Goal: Information Seeking & Learning: Learn about a topic

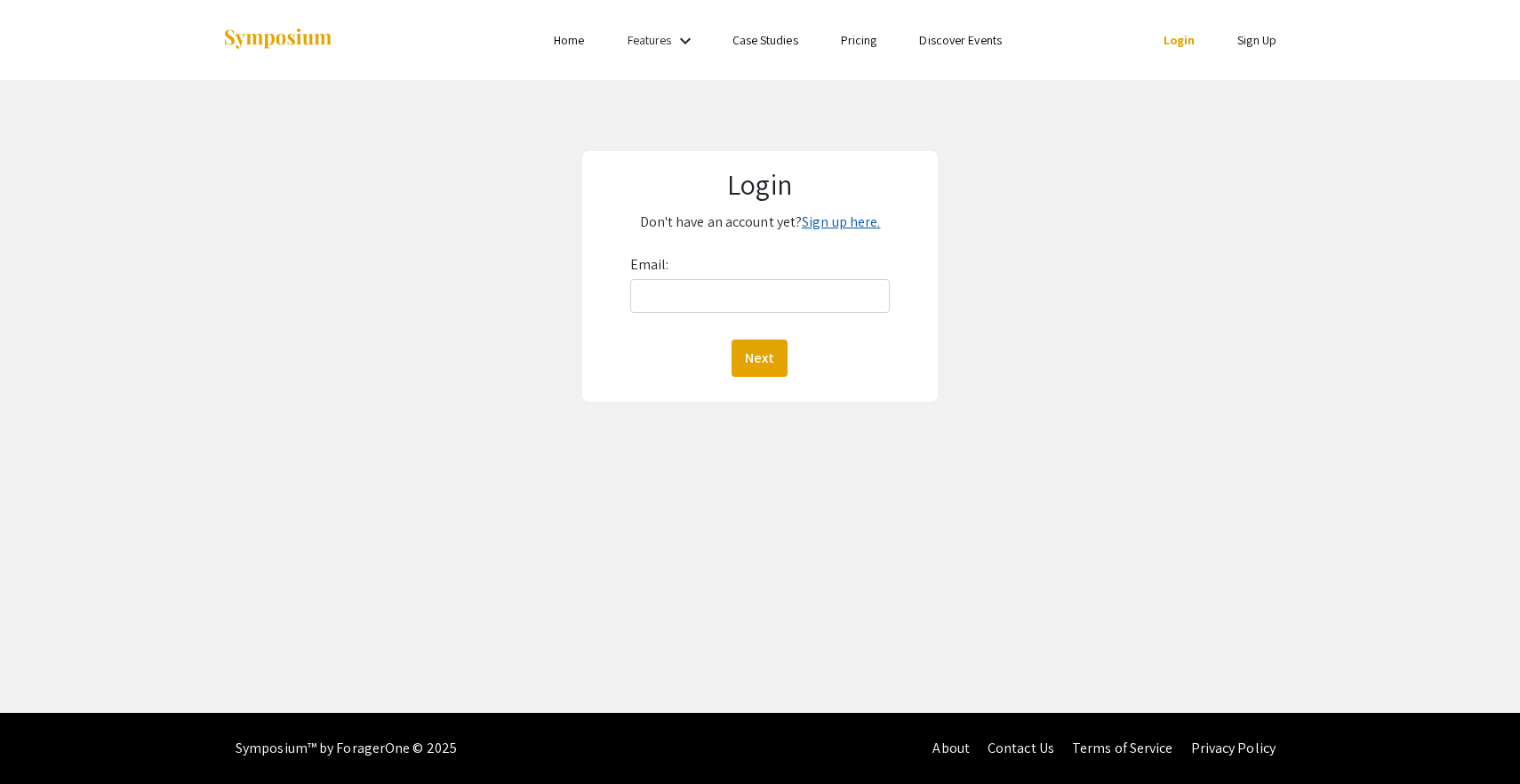
click at [813, 223] on link "Sign up here." at bounding box center [841, 222] width 78 height 19
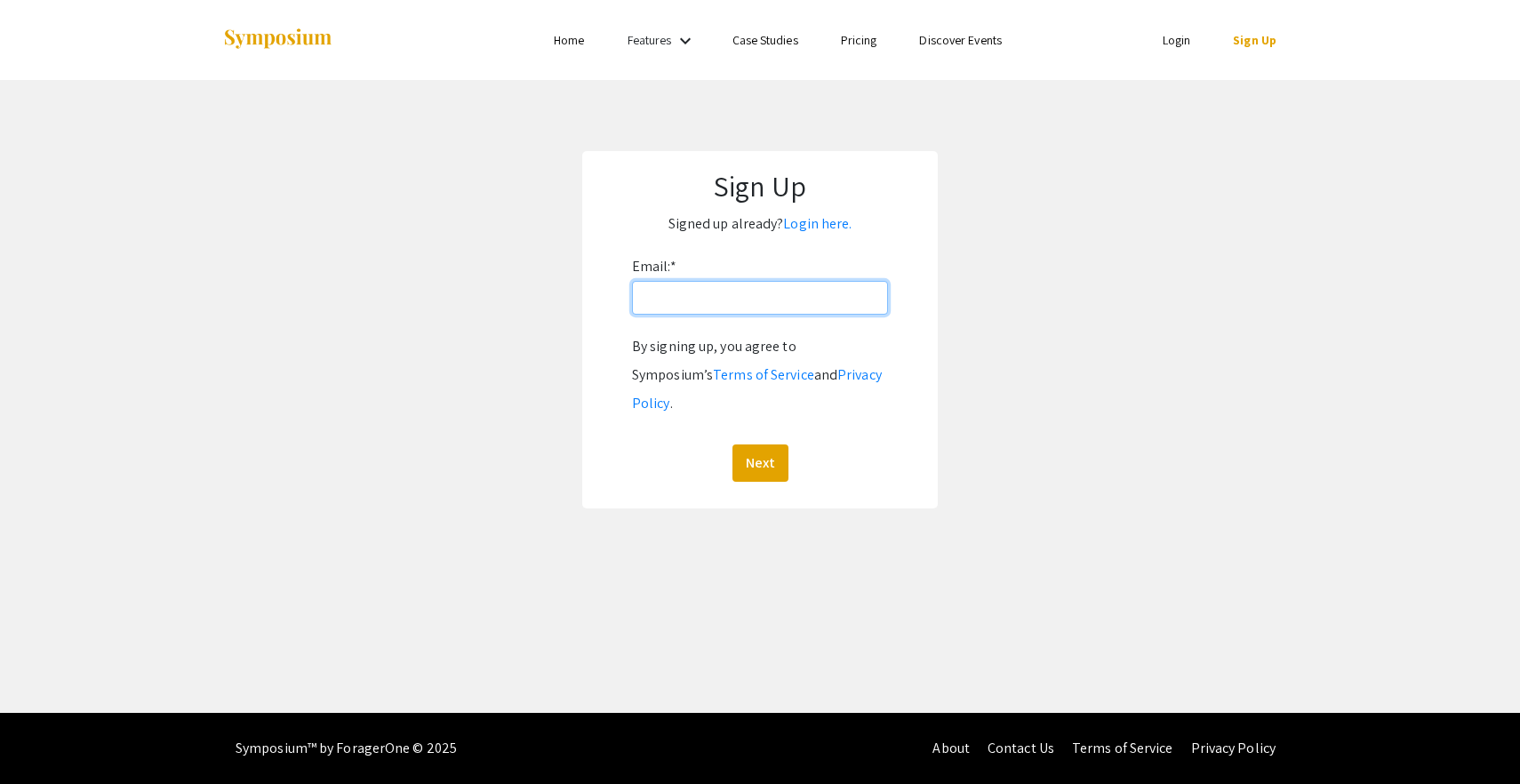
click at [701, 301] on input "Email: *" at bounding box center [760, 298] width 256 height 34
type input "nolanmak@oregonstate.edu"
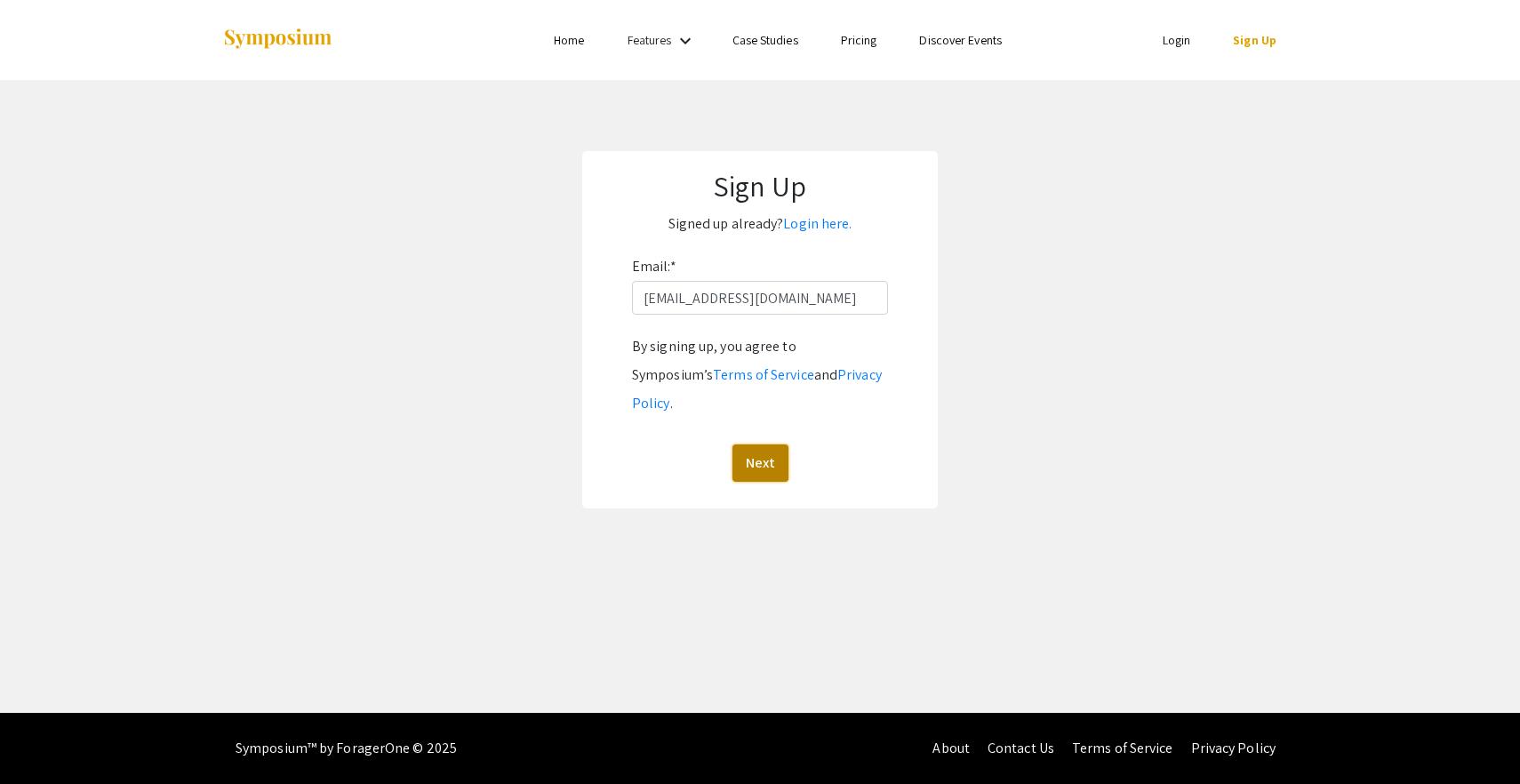
click at [757, 444] on button "Next" at bounding box center [760, 463] width 56 height 37
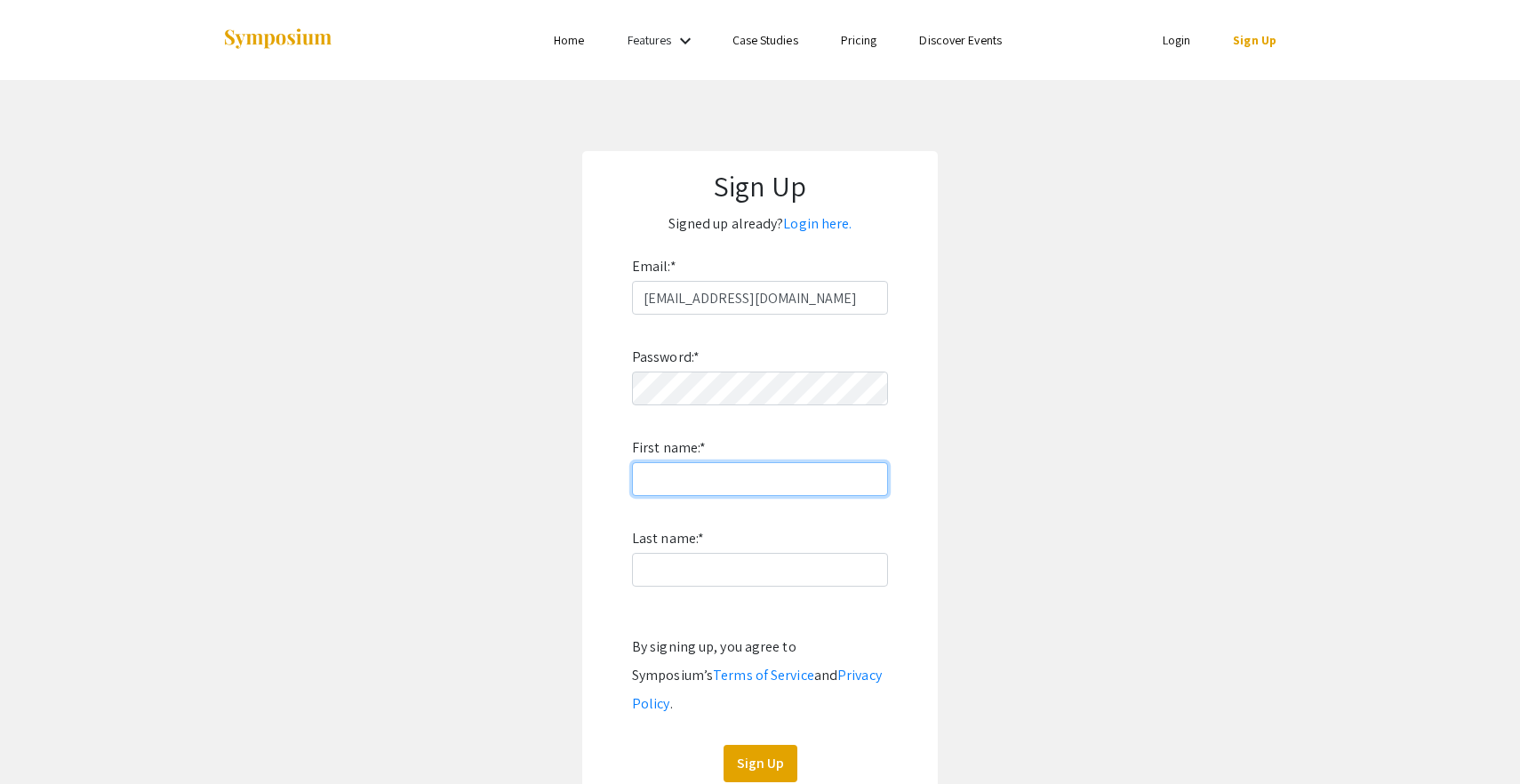
click at [673, 478] on input "First name: *" at bounding box center [760, 478] width 256 height 34
type input "Makayla"
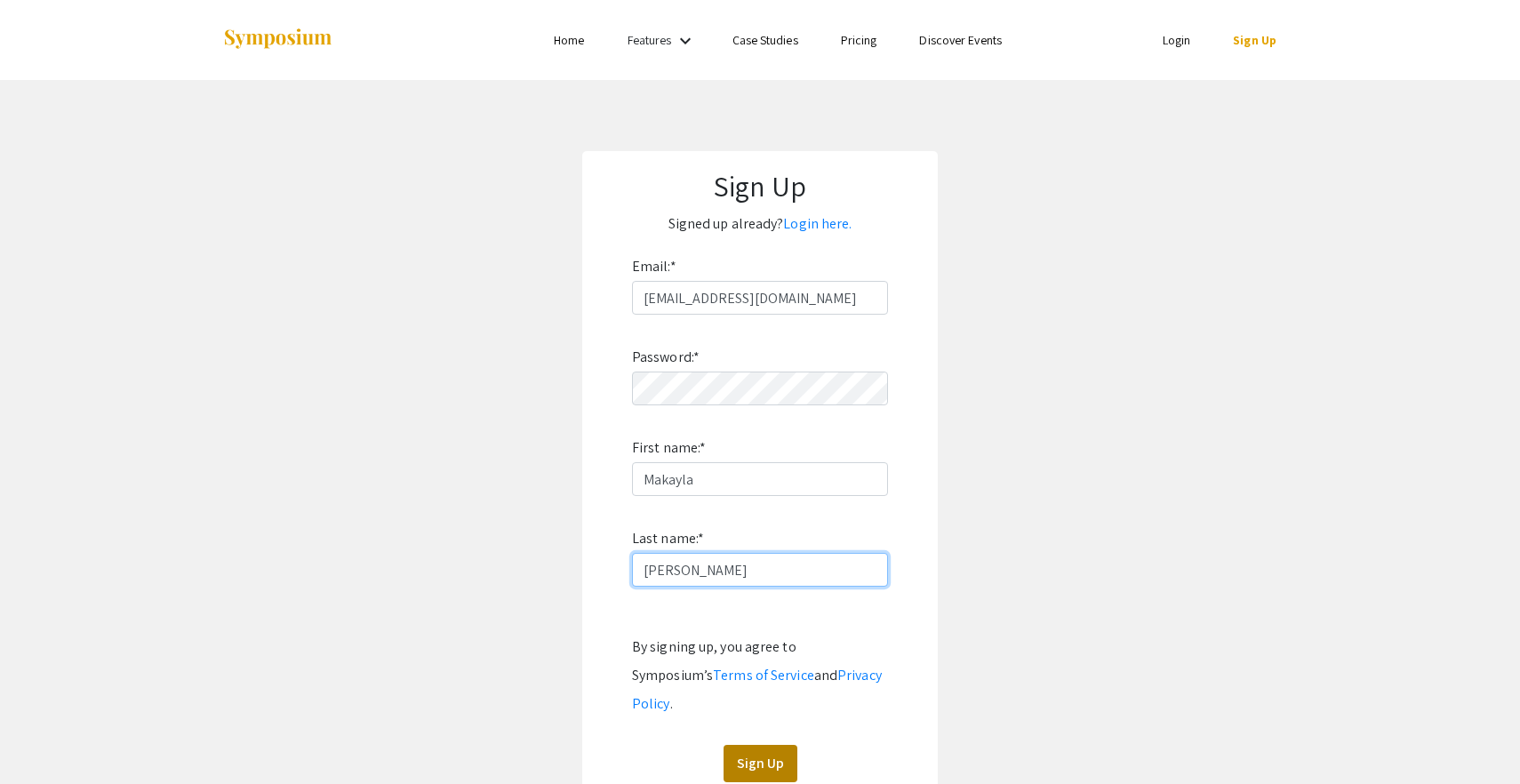
type input "Nolan"
click at [745, 753] on button "Sign Up" at bounding box center [761, 763] width 74 height 37
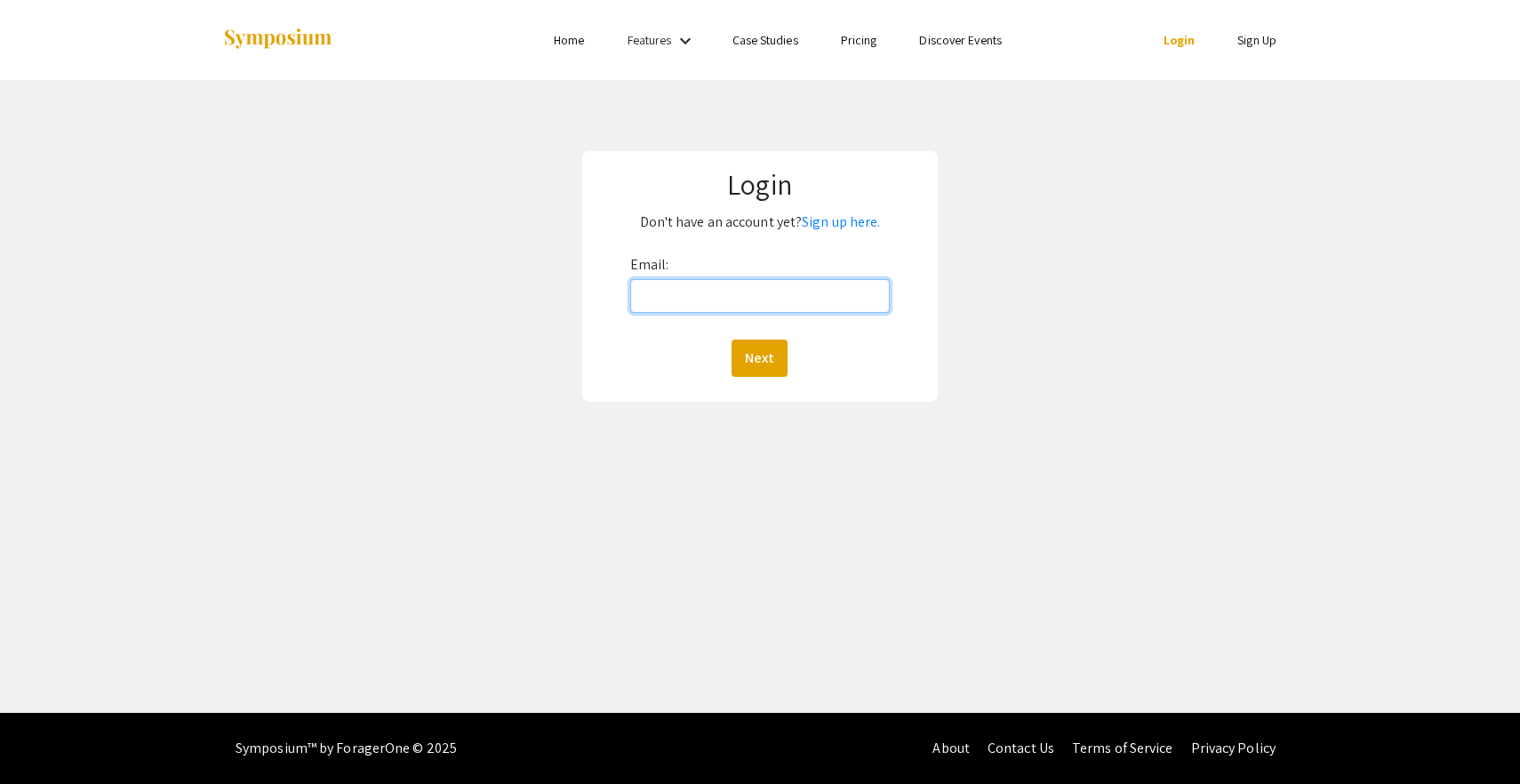
click at [751, 282] on input "Email:" at bounding box center [760, 296] width 261 height 34
type input "nolanmak@oregonstate.edu"
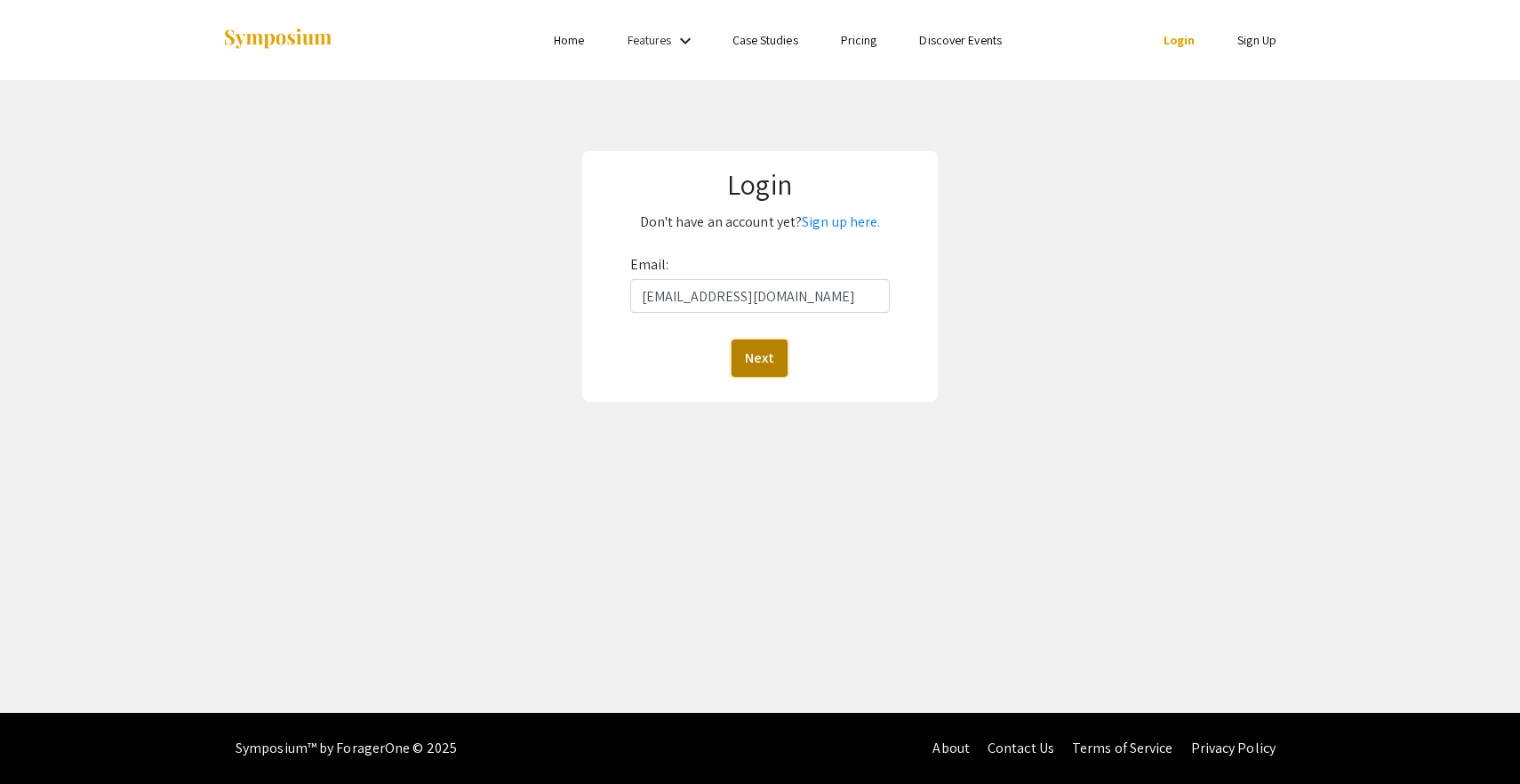
click at [747, 367] on button "Next" at bounding box center [759, 358] width 56 height 37
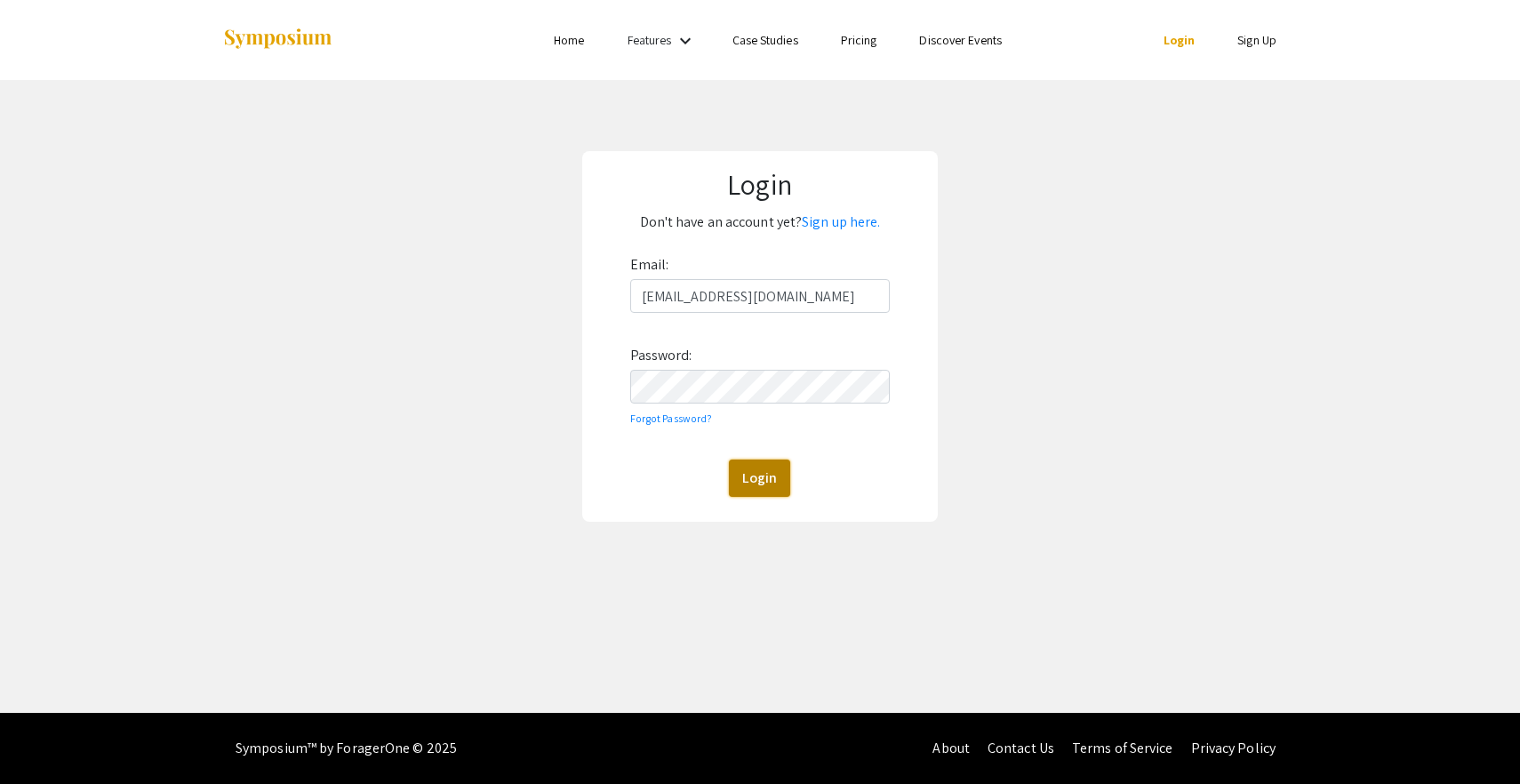
click at [746, 475] on button "Login" at bounding box center [759, 478] width 62 height 37
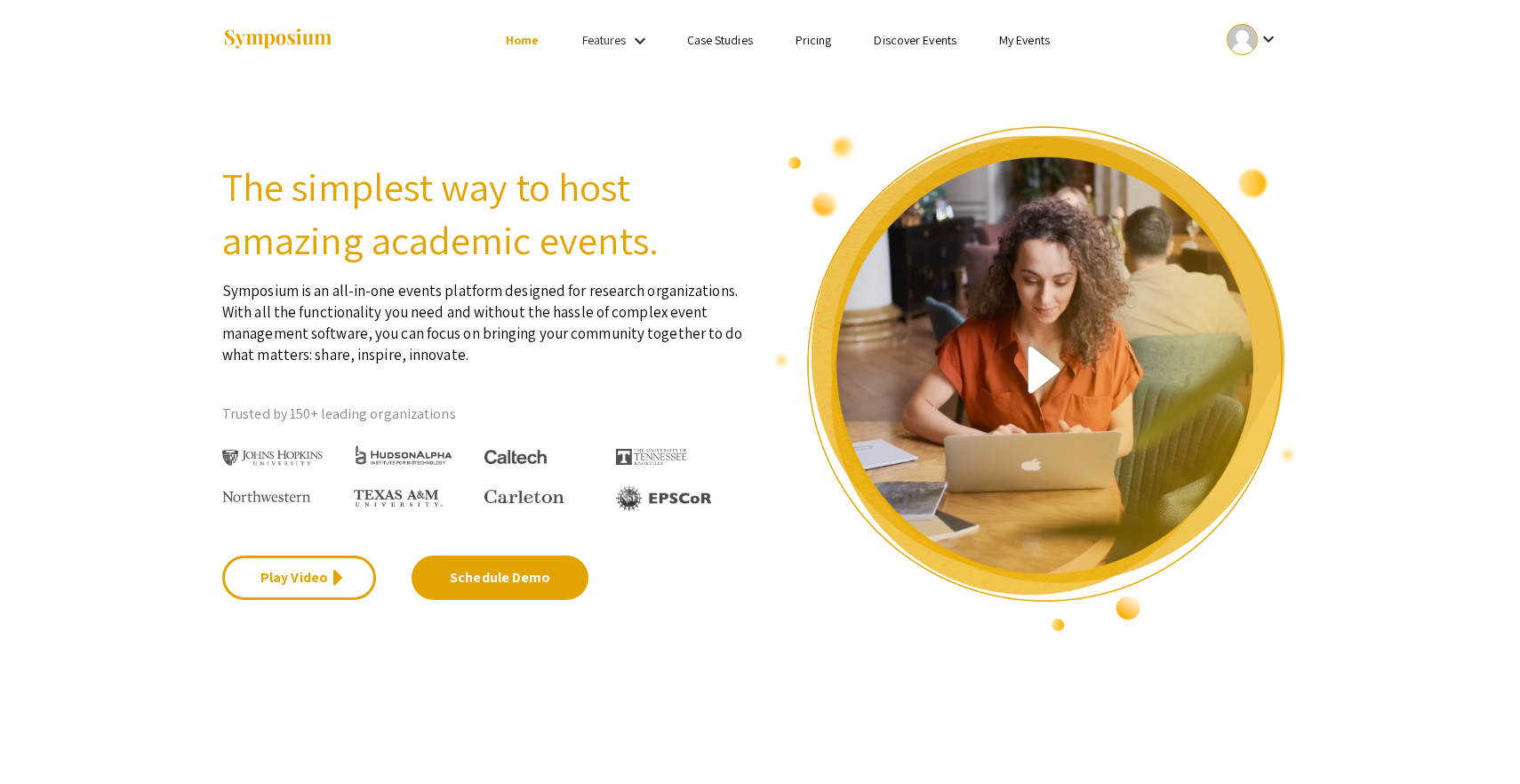
click at [922, 44] on link "Discover Events" at bounding box center [915, 40] width 83 height 16
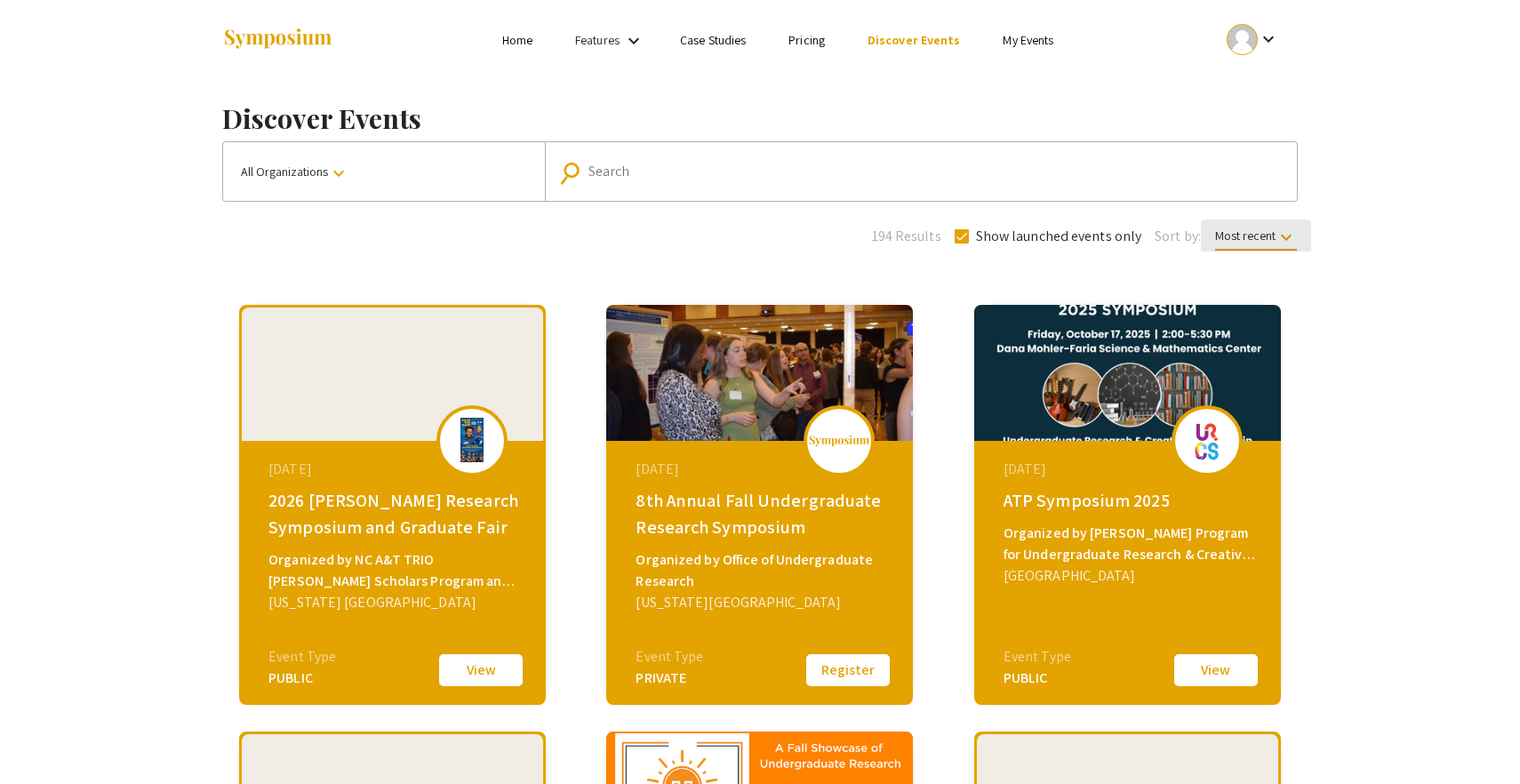
click at [1231, 232] on span "Most recent keyboard_arrow_down" at bounding box center [1256, 239] width 82 height 23
click at [1236, 232] on div at bounding box center [760, 392] width 1520 height 784
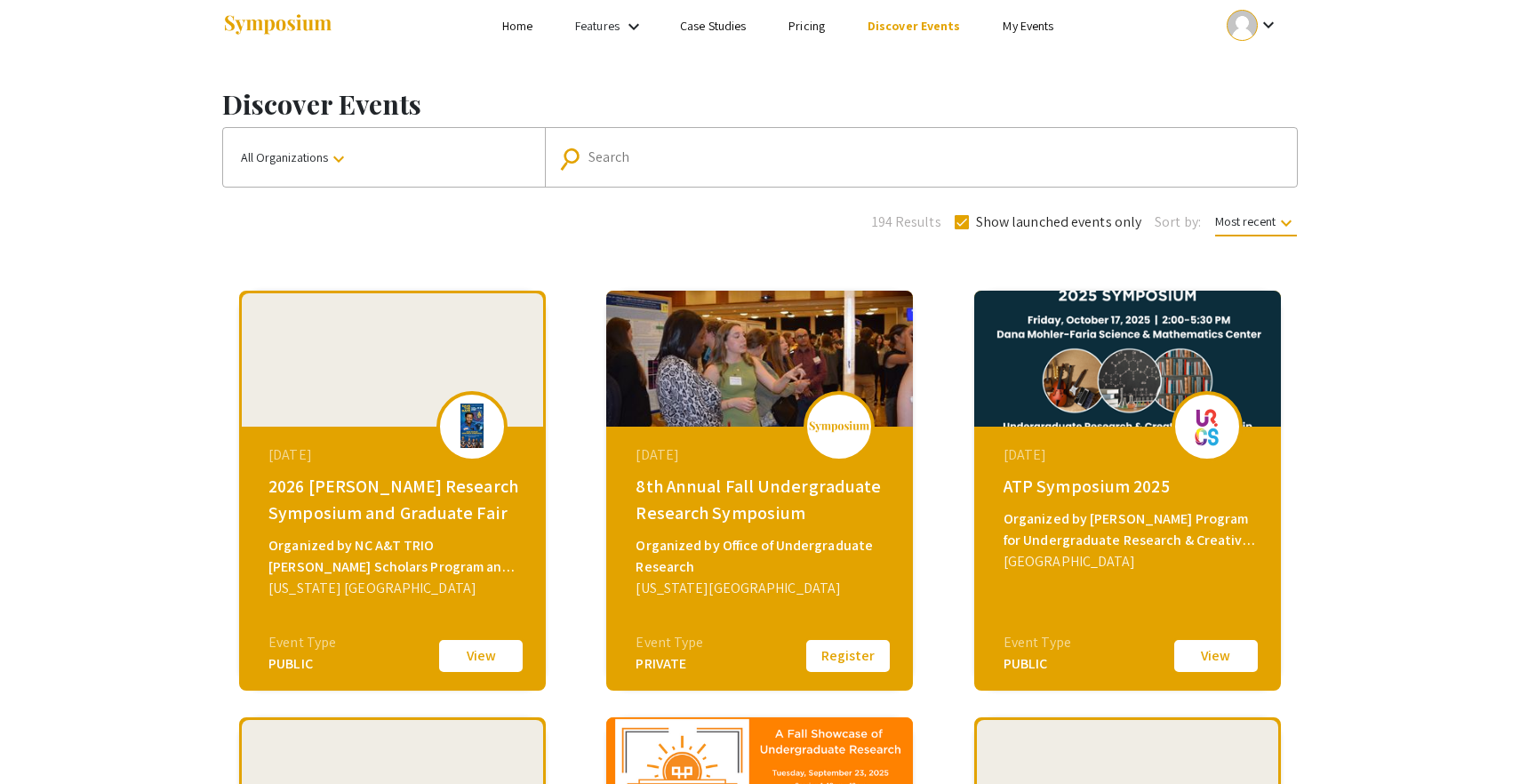
scroll to position [16, 0]
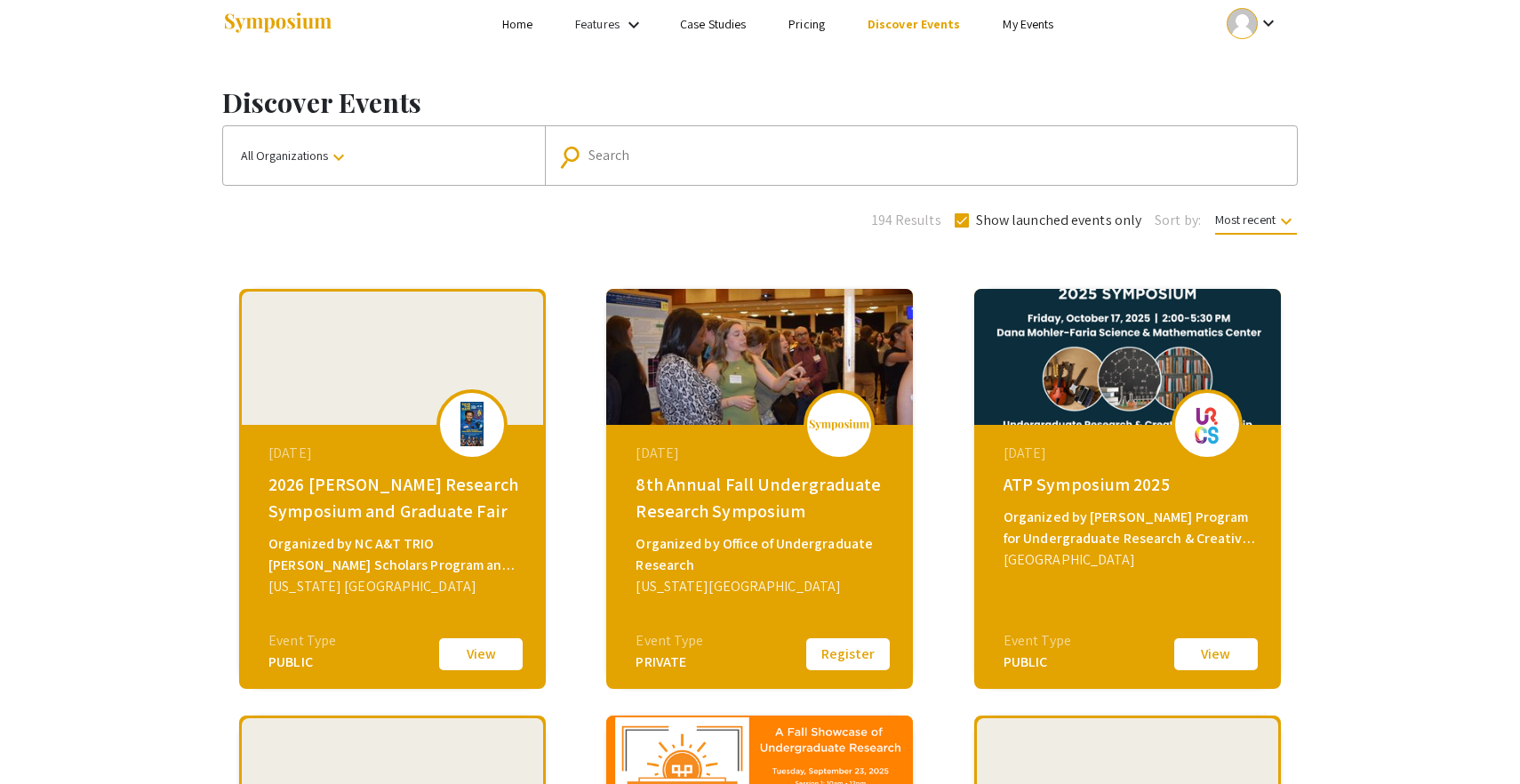
click at [450, 157] on button "All Organizations keyboard_arrow_down" at bounding box center [383, 155] width 321 height 59
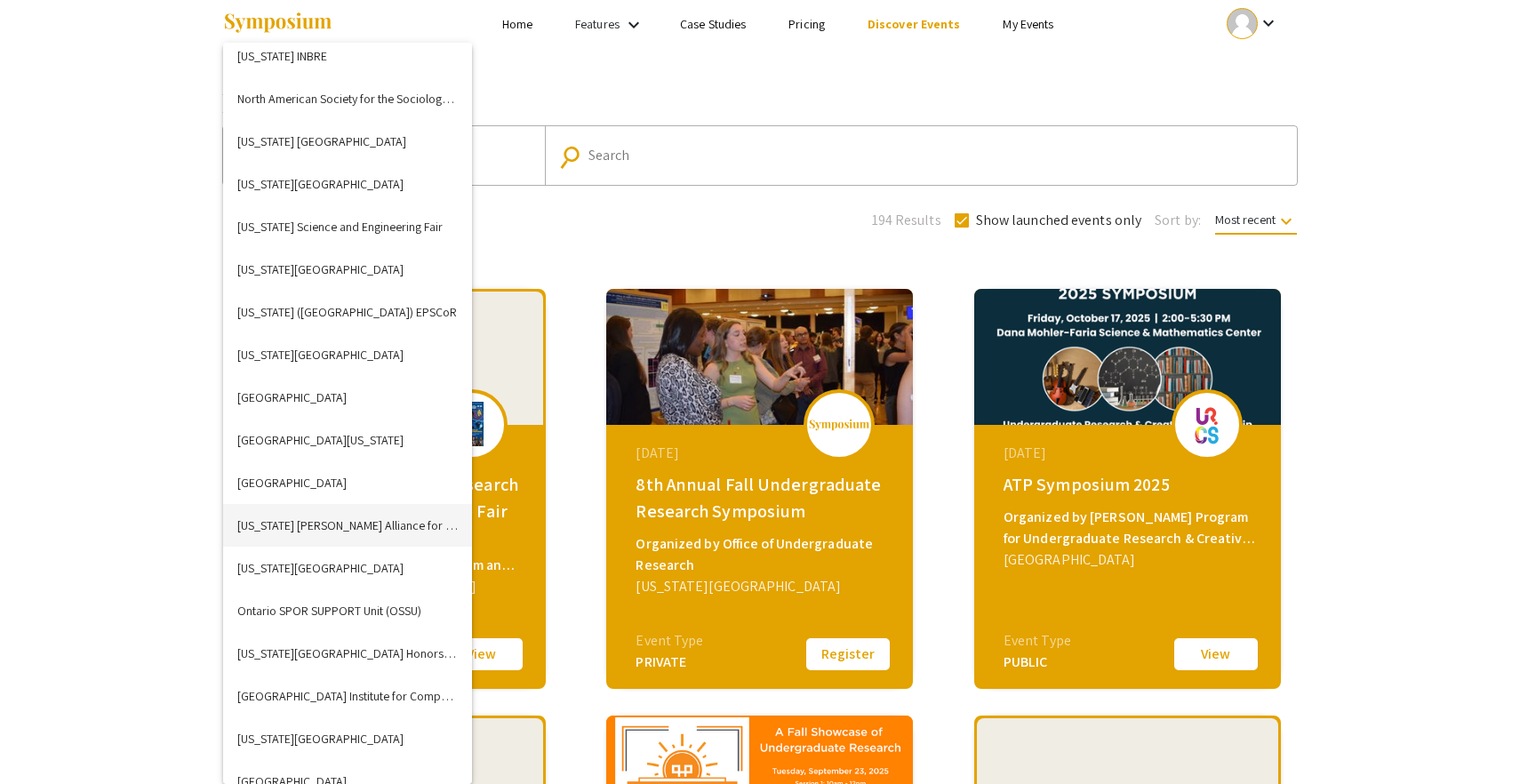
scroll to position [3815, 0]
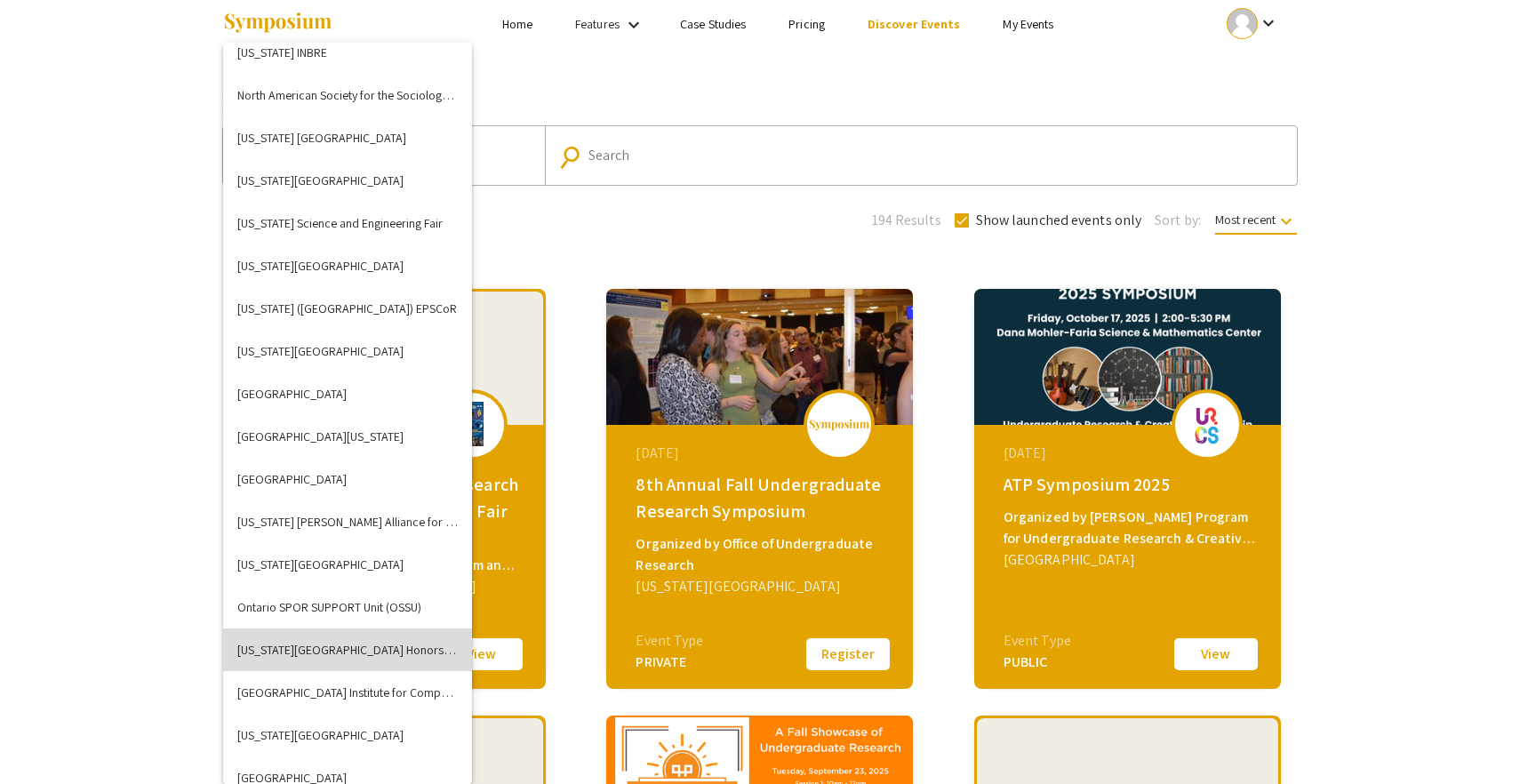
click at [290, 651] on button "Oregon State University Honors College" at bounding box center [347, 649] width 249 height 43
checkbox input "false"
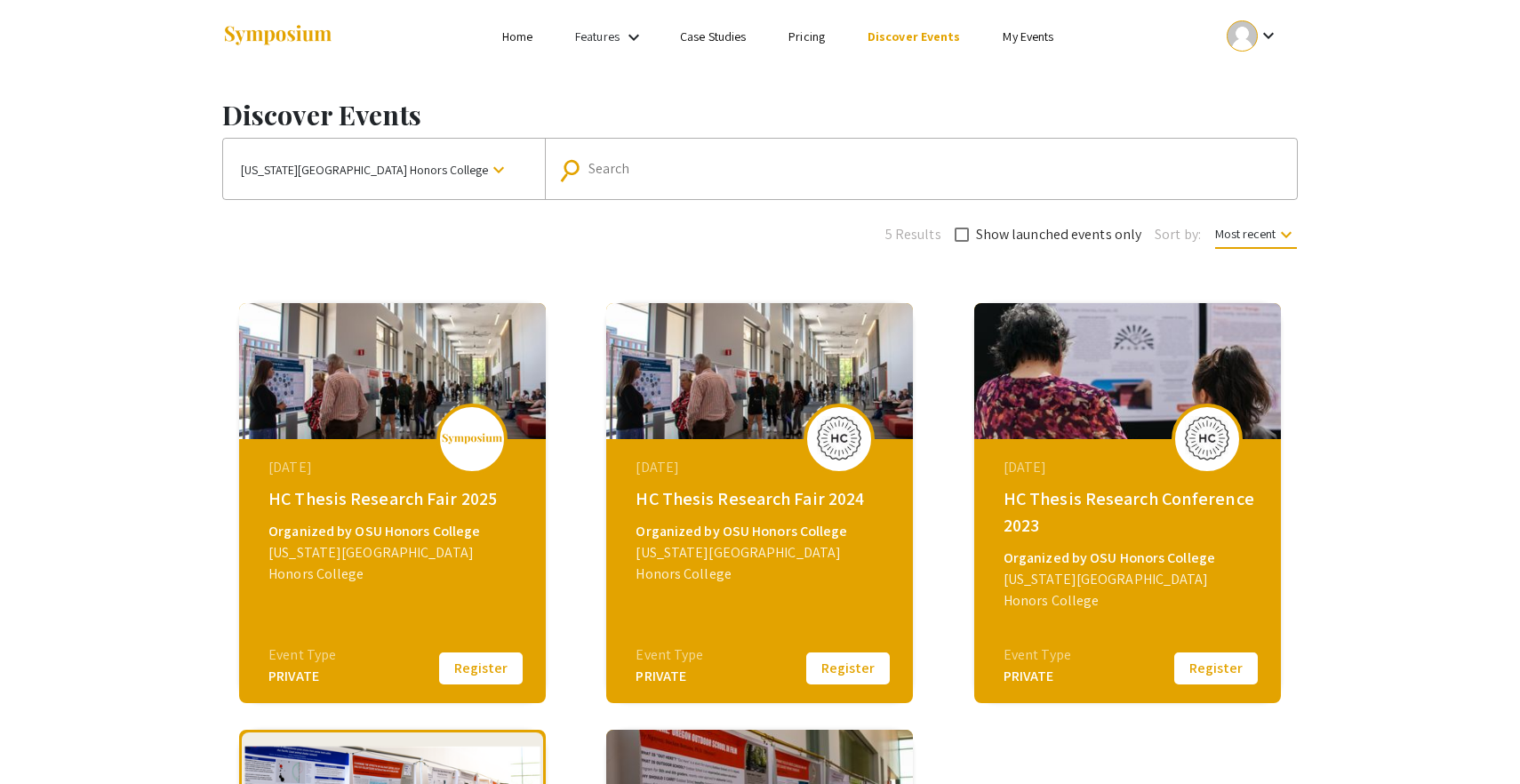
scroll to position [0, 0]
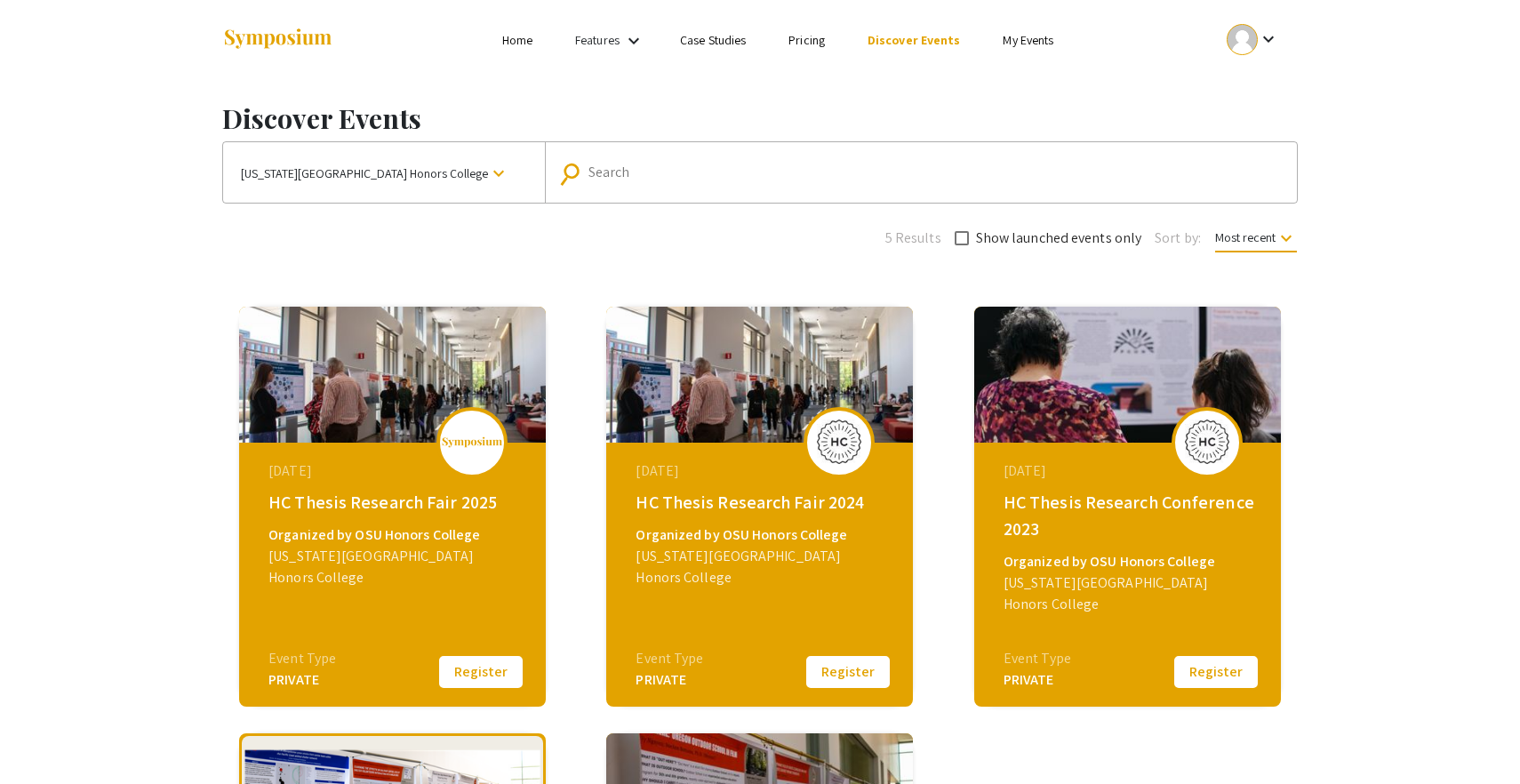
click at [391, 162] on span "Oregon State University Honors College" at bounding box center [364, 173] width 247 height 32
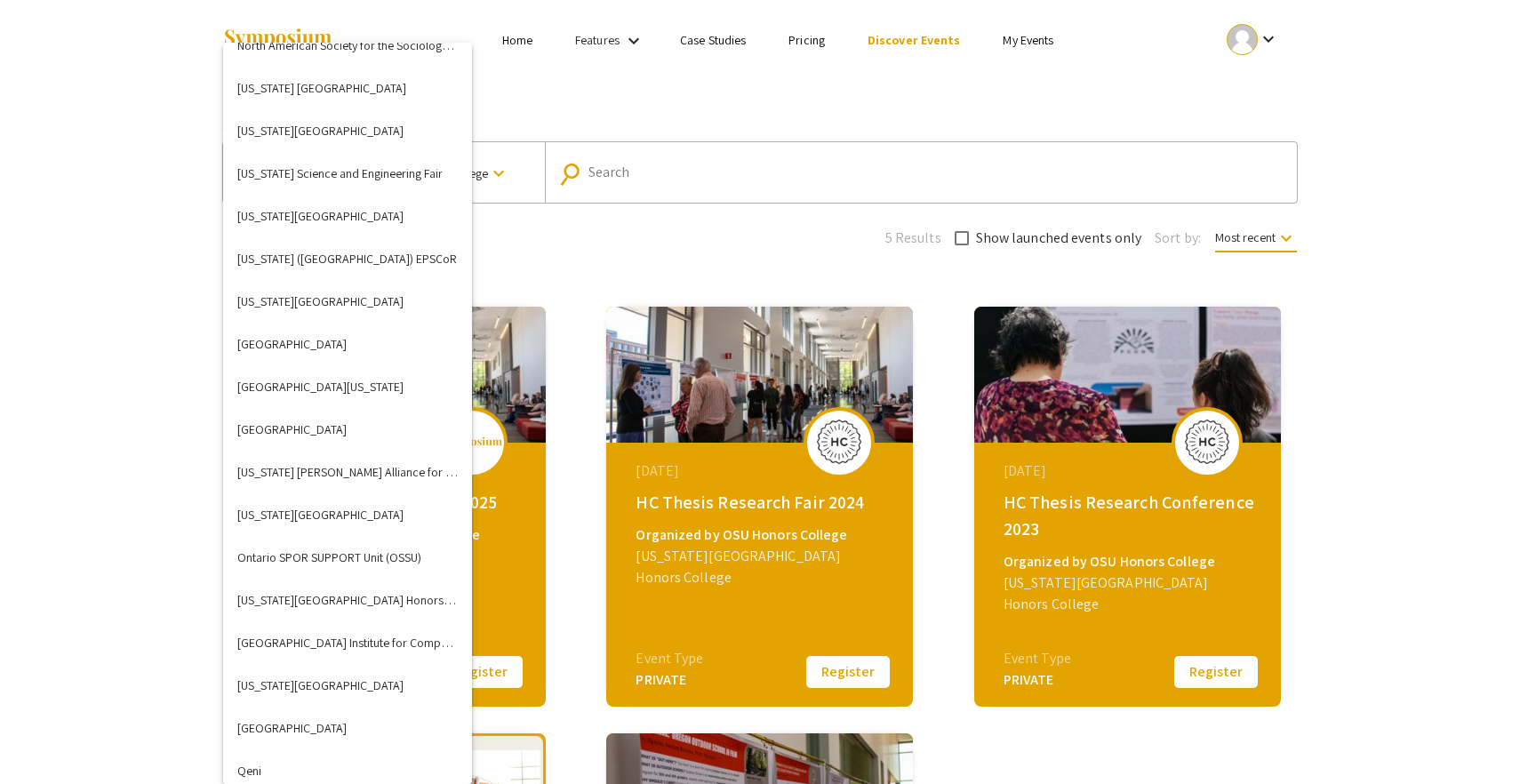
scroll to position [3862, 0]
click at [52, 548] on div at bounding box center [760, 392] width 1520 height 784
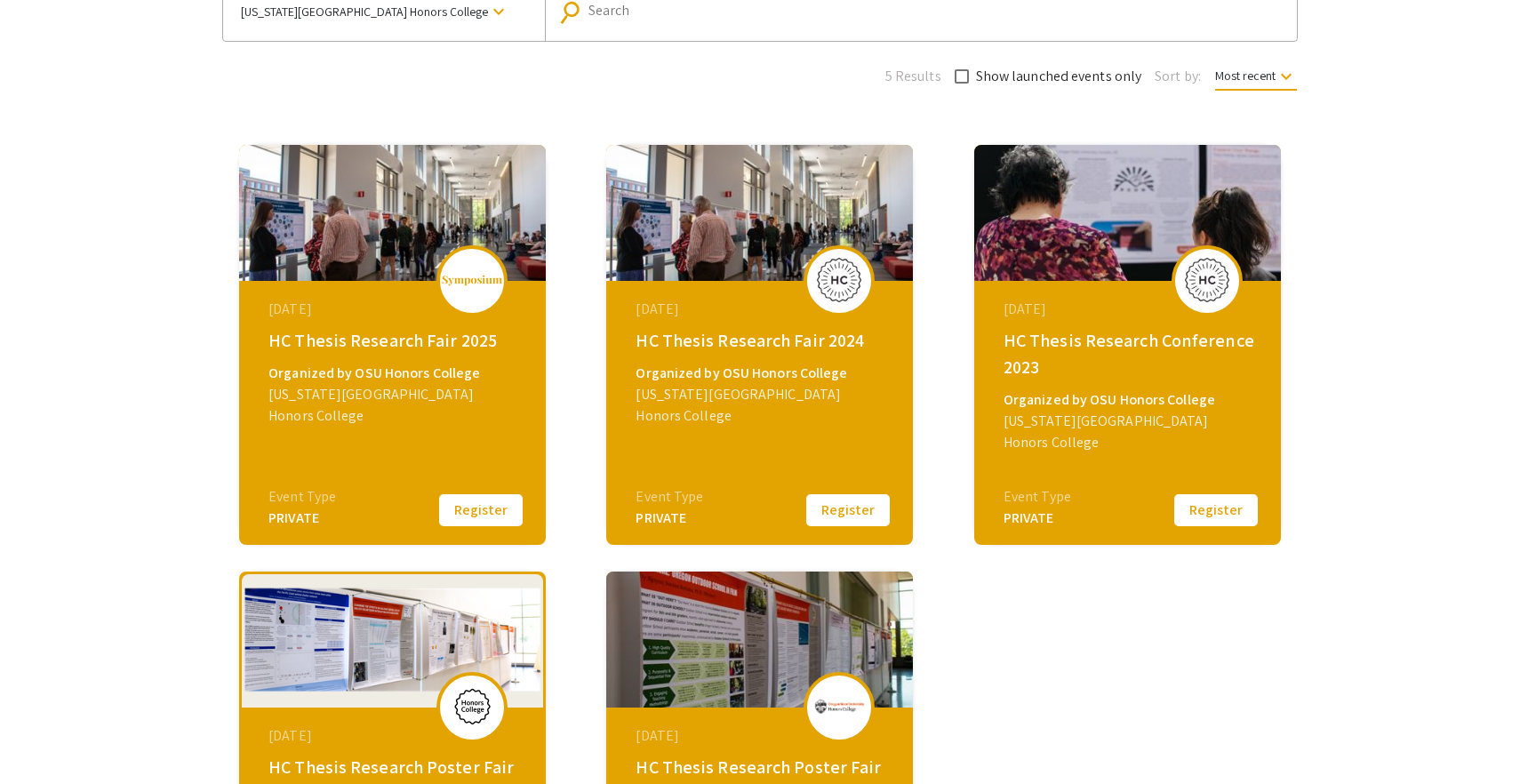
scroll to position [163, 0]
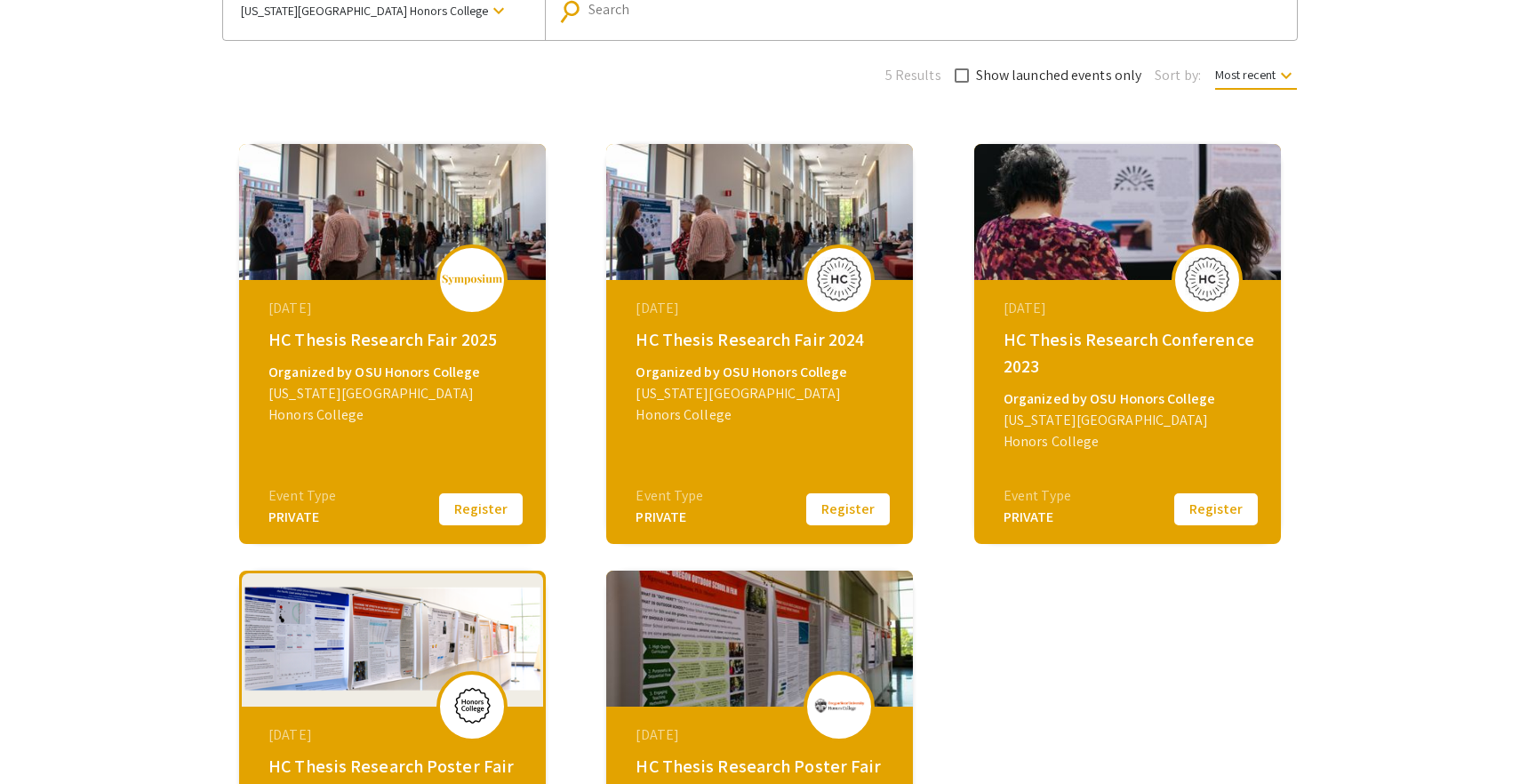
click at [387, 343] on div "HC Thesis Research Fair 2025" at bounding box center [395, 339] width 252 height 26
click at [385, 381] on div "Organized by OSU Honors College" at bounding box center [395, 372] width 252 height 21
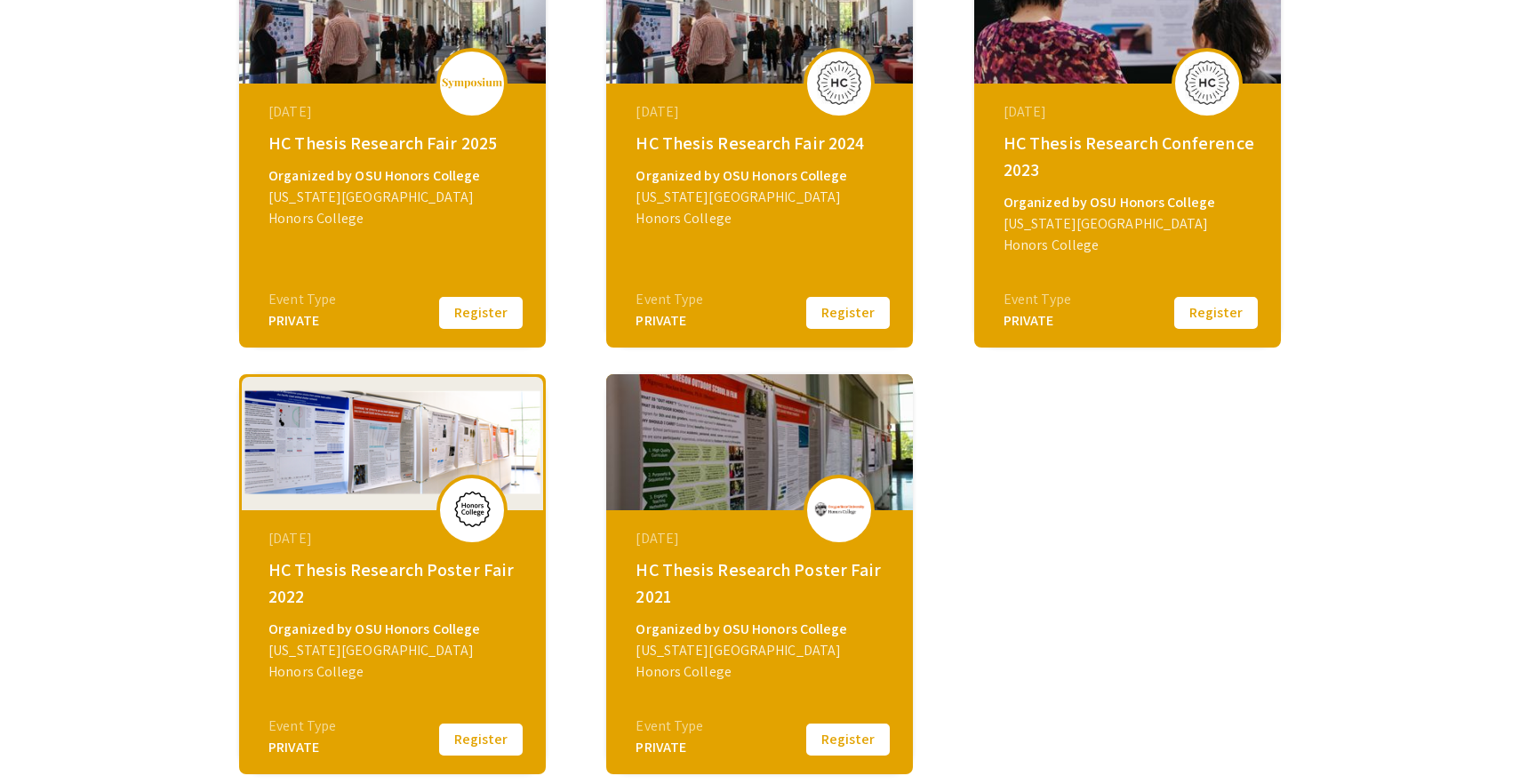
scroll to position [362, 0]
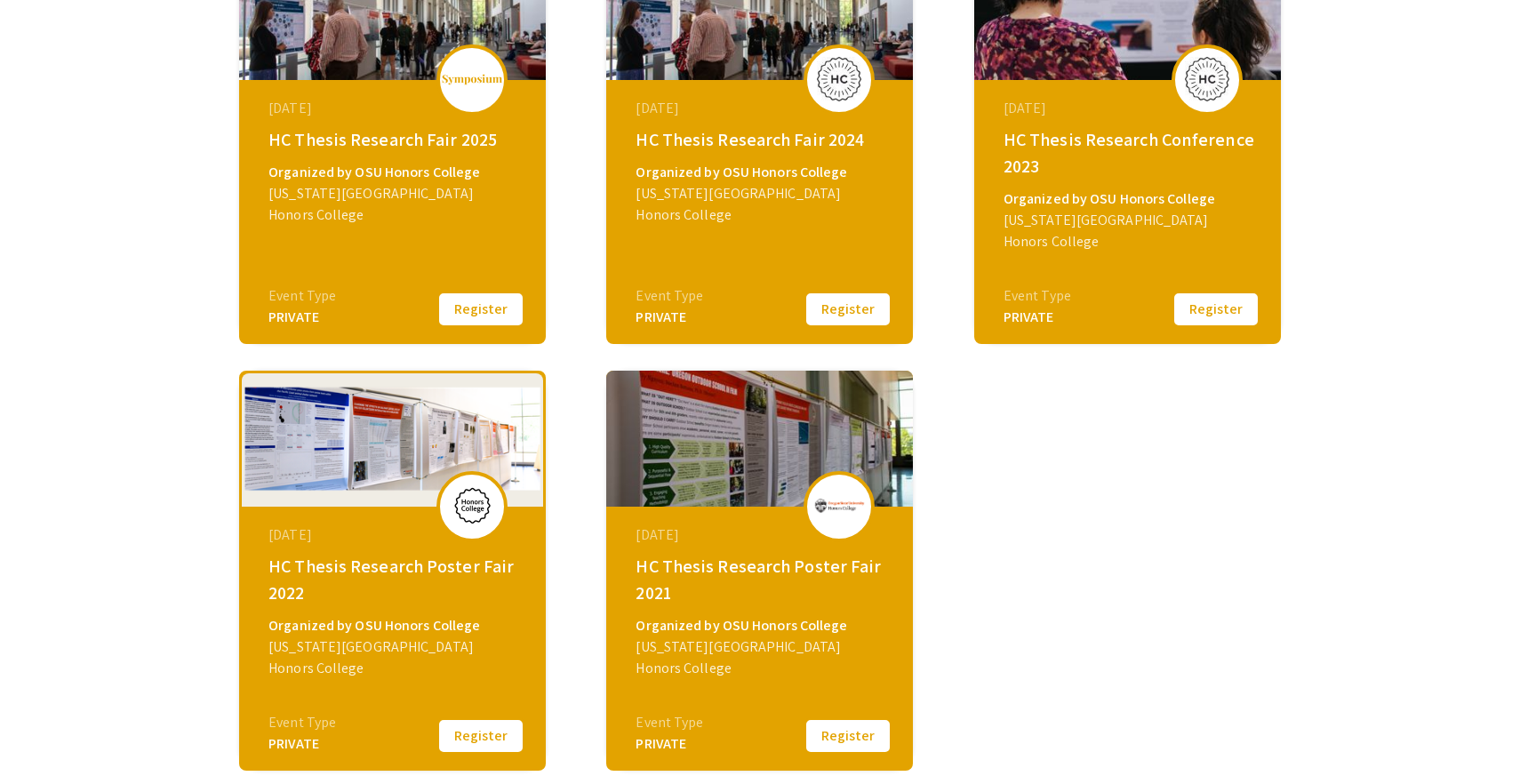
click at [344, 418] on img at bounding box center [393, 438] width 307 height 136
click at [317, 573] on div "HC Thesis Research Poster Fair 2022" at bounding box center [395, 579] width 252 height 54
click at [681, 552] on div "May 17, 2021 HC Thesis Research Poster Fair 2021 Organized by OSU Honors Colleg…" at bounding box center [761, 618] width 306 height 223
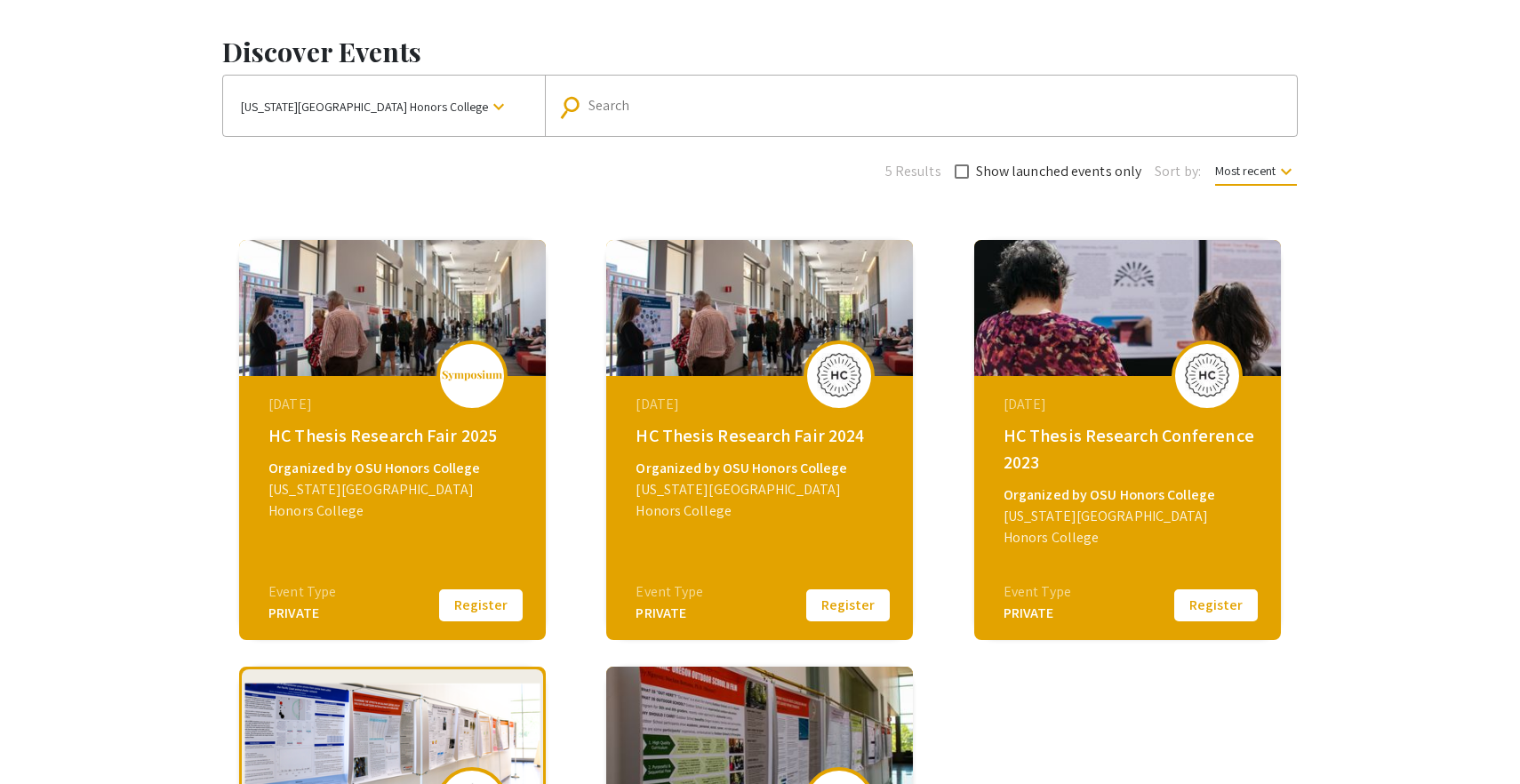
scroll to position [0, 0]
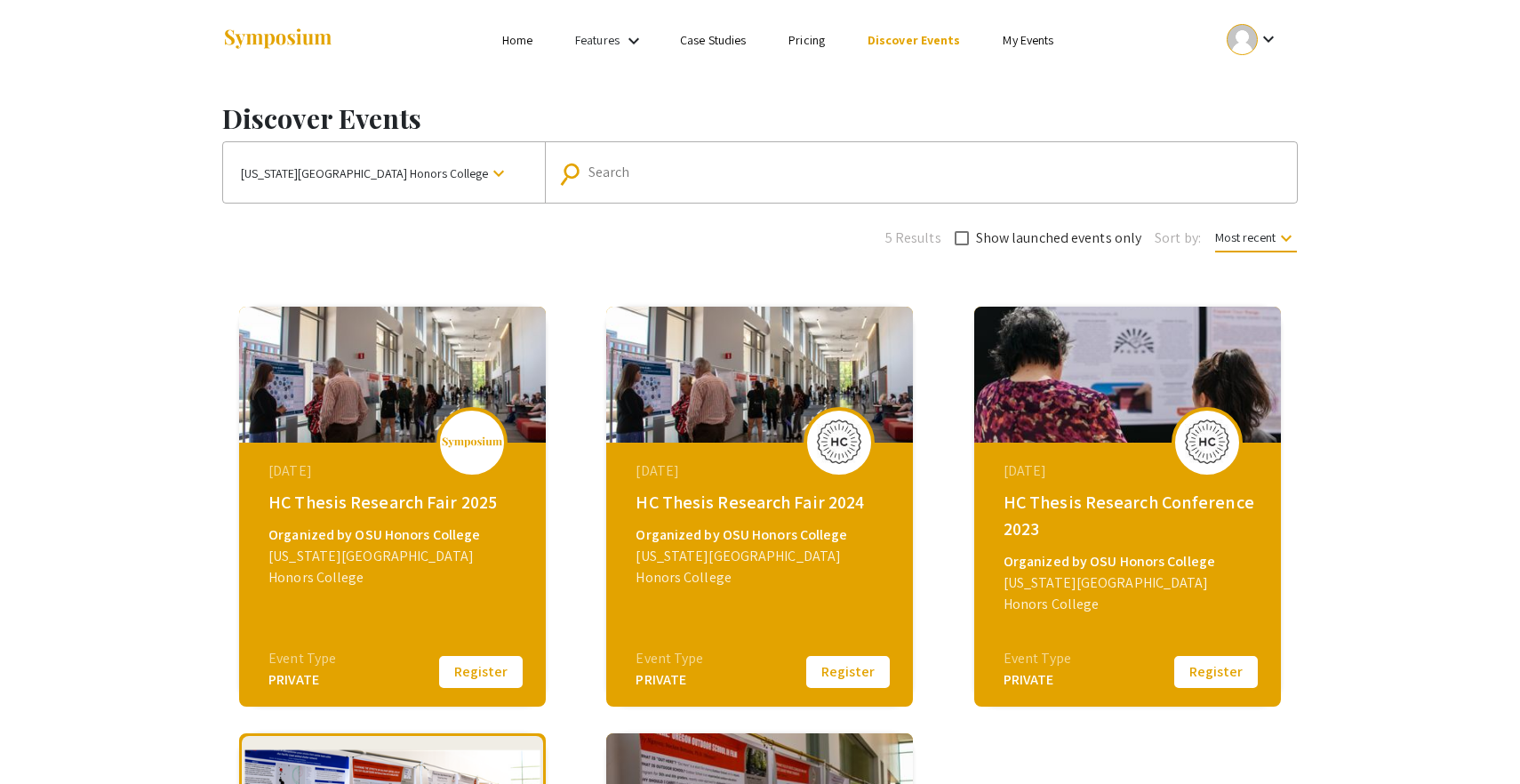
click at [545, 445] on div "March 11, 2025 HC Thesis Research Fair 2025 Organized by OSU Honors College Ore…" at bounding box center [395, 554] width 306 height 223
click at [339, 464] on div "March 11, 2025" at bounding box center [395, 471] width 252 height 21
click at [347, 506] on div "HC Thesis Research Fair 2025" at bounding box center [395, 502] width 252 height 26
click at [351, 546] on div "Oregon State University Honors College" at bounding box center [395, 567] width 252 height 43
click at [390, 417] on img at bounding box center [393, 374] width 307 height 136
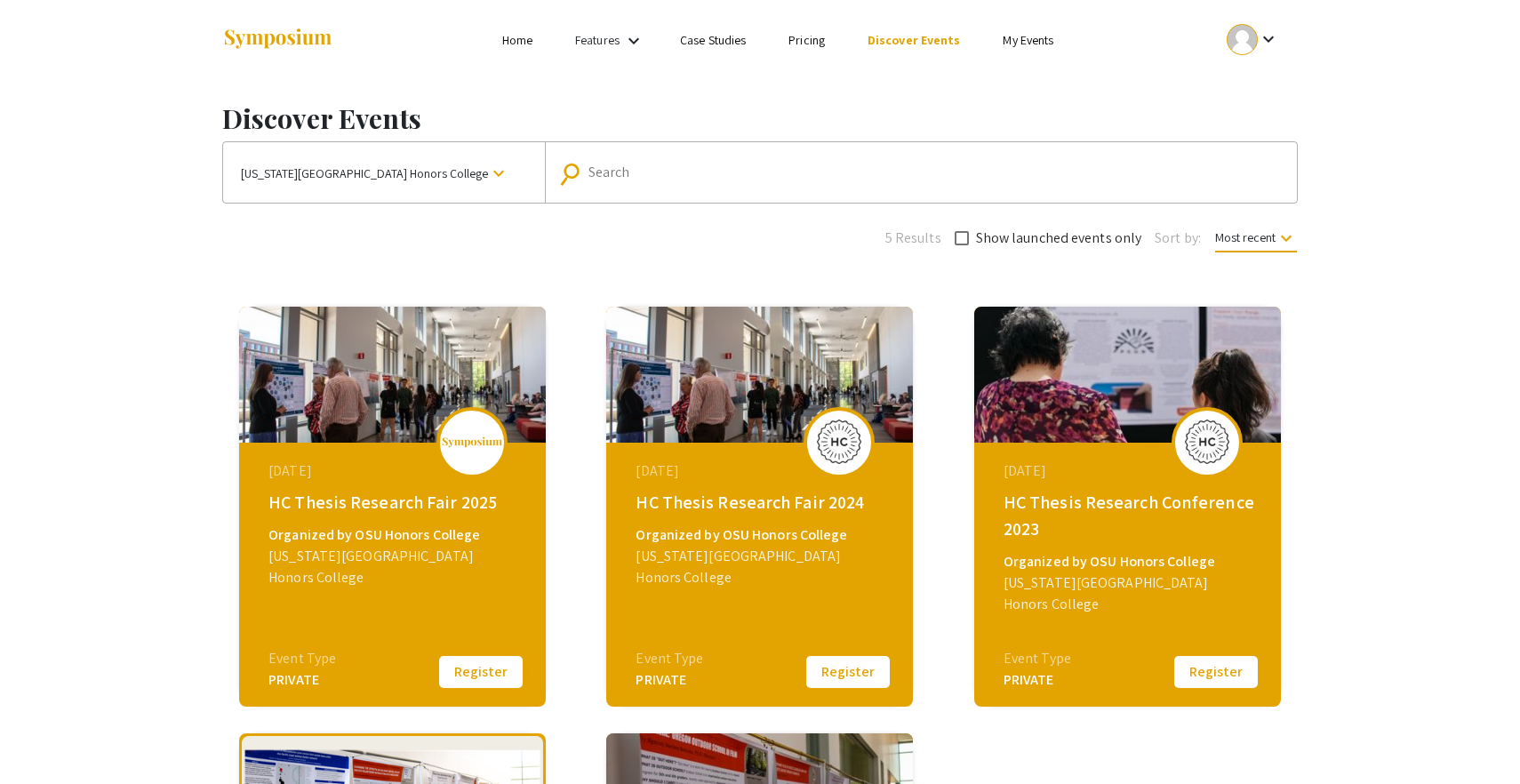
click at [461, 665] on button "Register" at bounding box center [481, 672] width 89 height 37
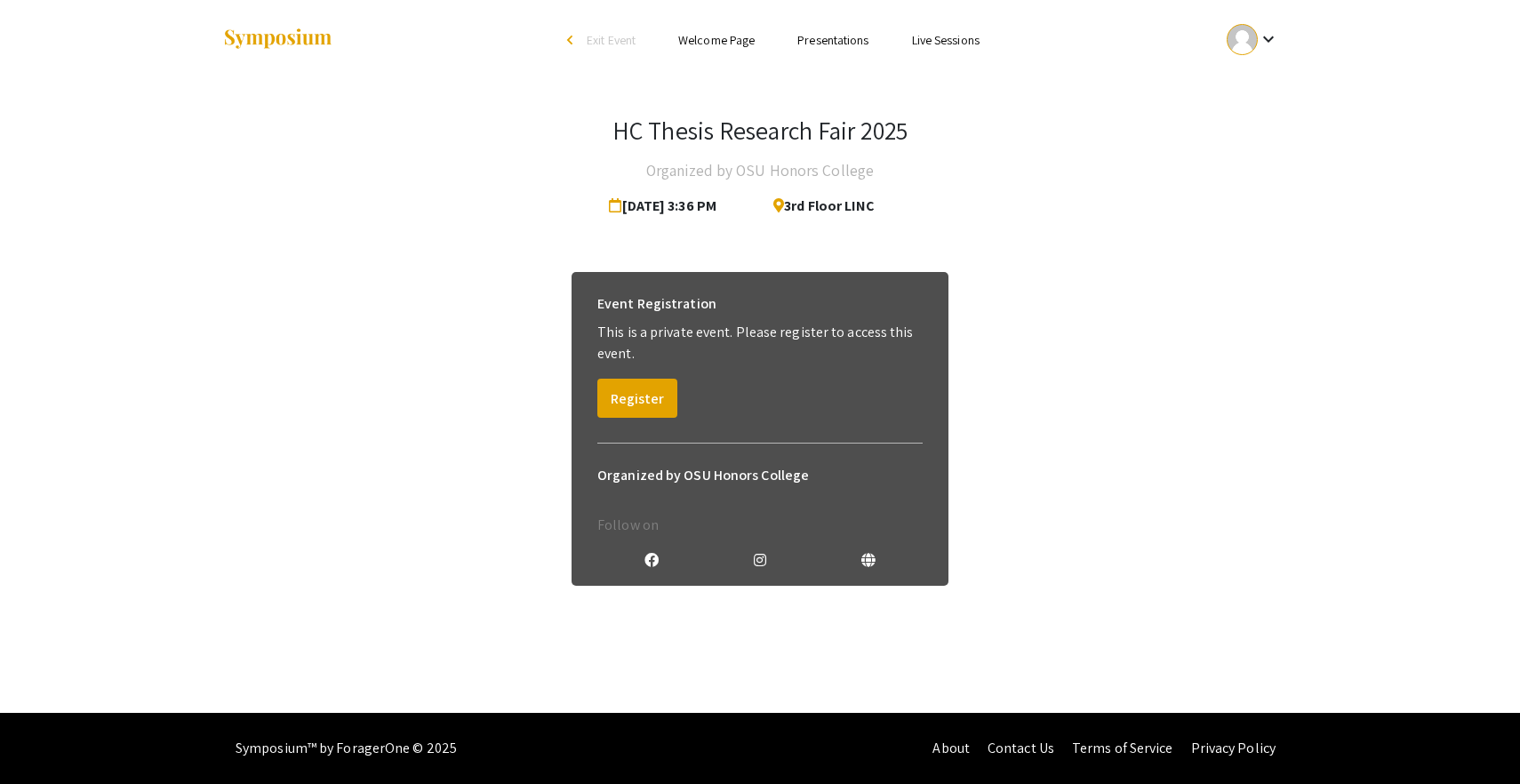
click at [1251, 37] on div at bounding box center [1243, 40] width 31 height 31
click at [1095, 124] on div at bounding box center [760, 392] width 1520 height 784
click at [642, 400] on button "Register" at bounding box center [638, 398] width 80 height 39
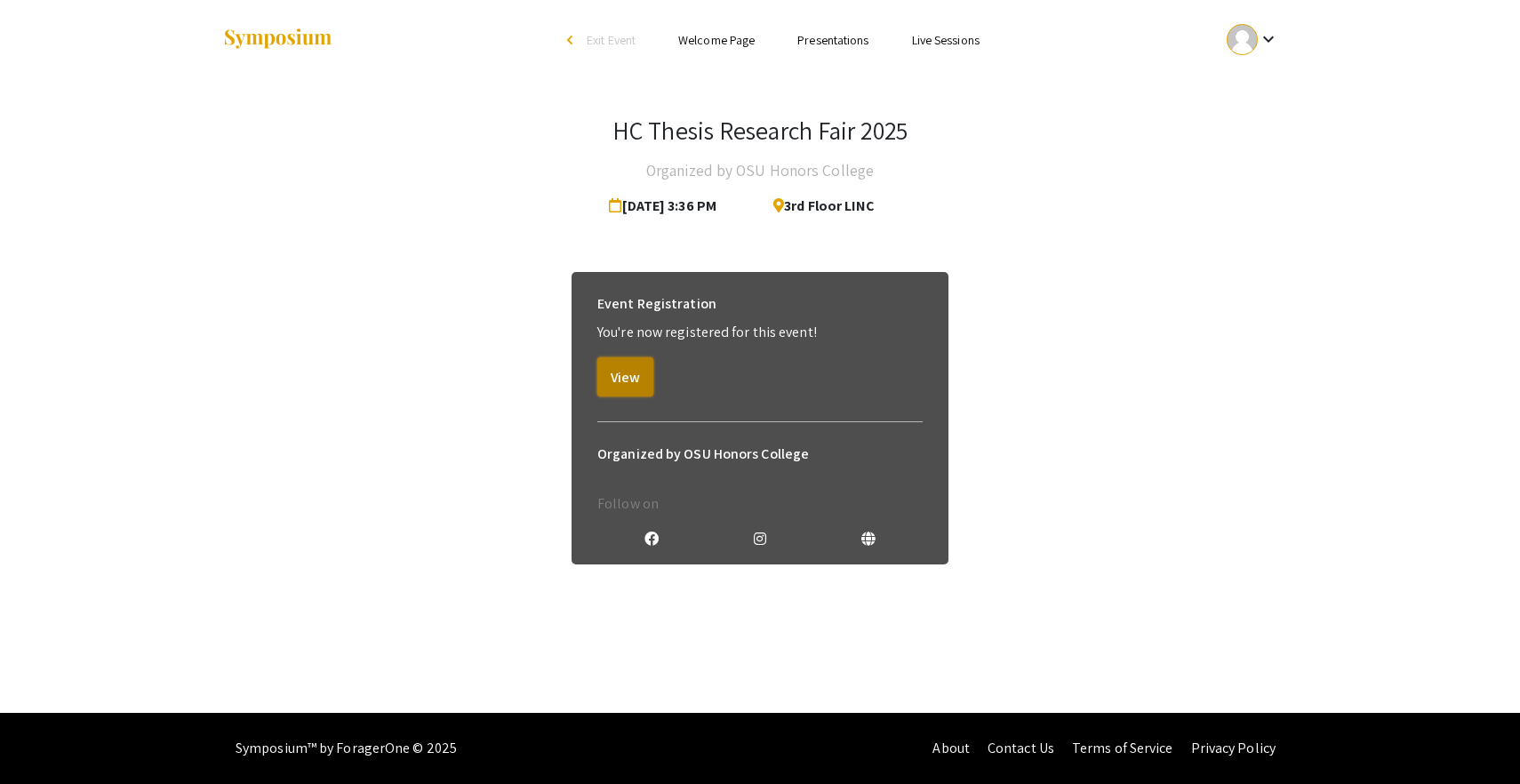
click at [629, 384] on button "View" at bounding box center [625, 377] width 56 height 39
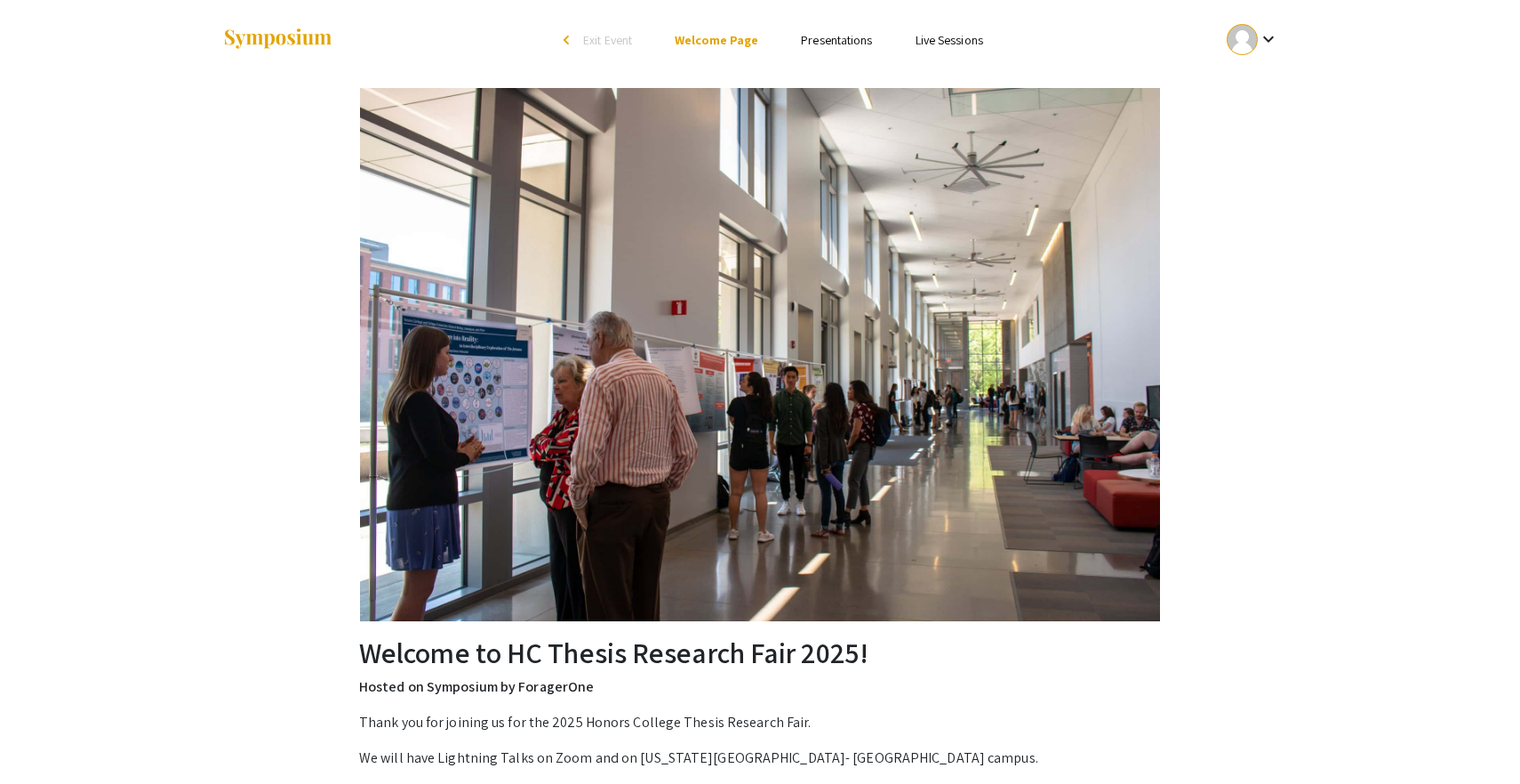
click at [824, 37] on link "Presentations" at bounding box center [836, 40] width 71 height 16
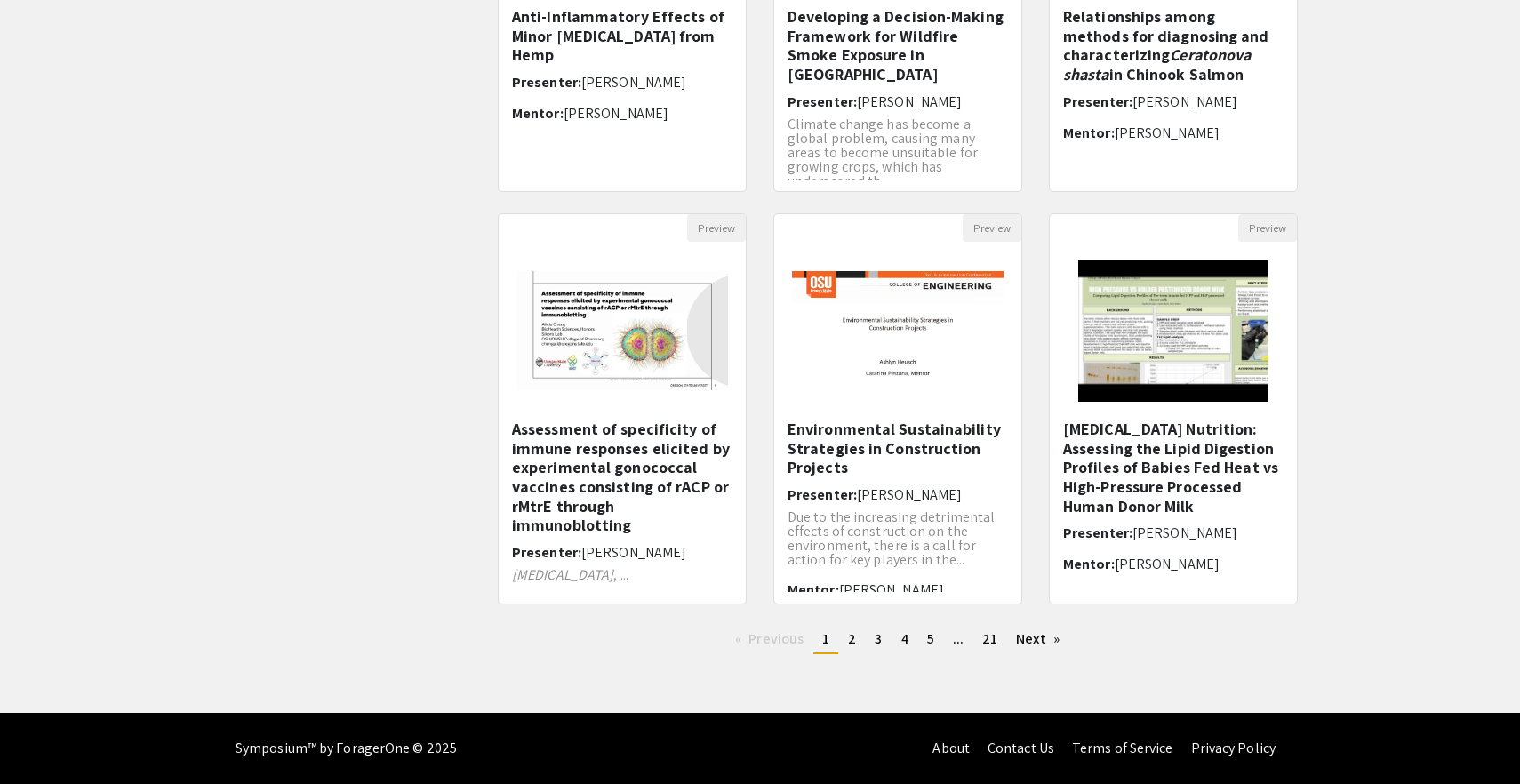
scroll to position [393, 0]
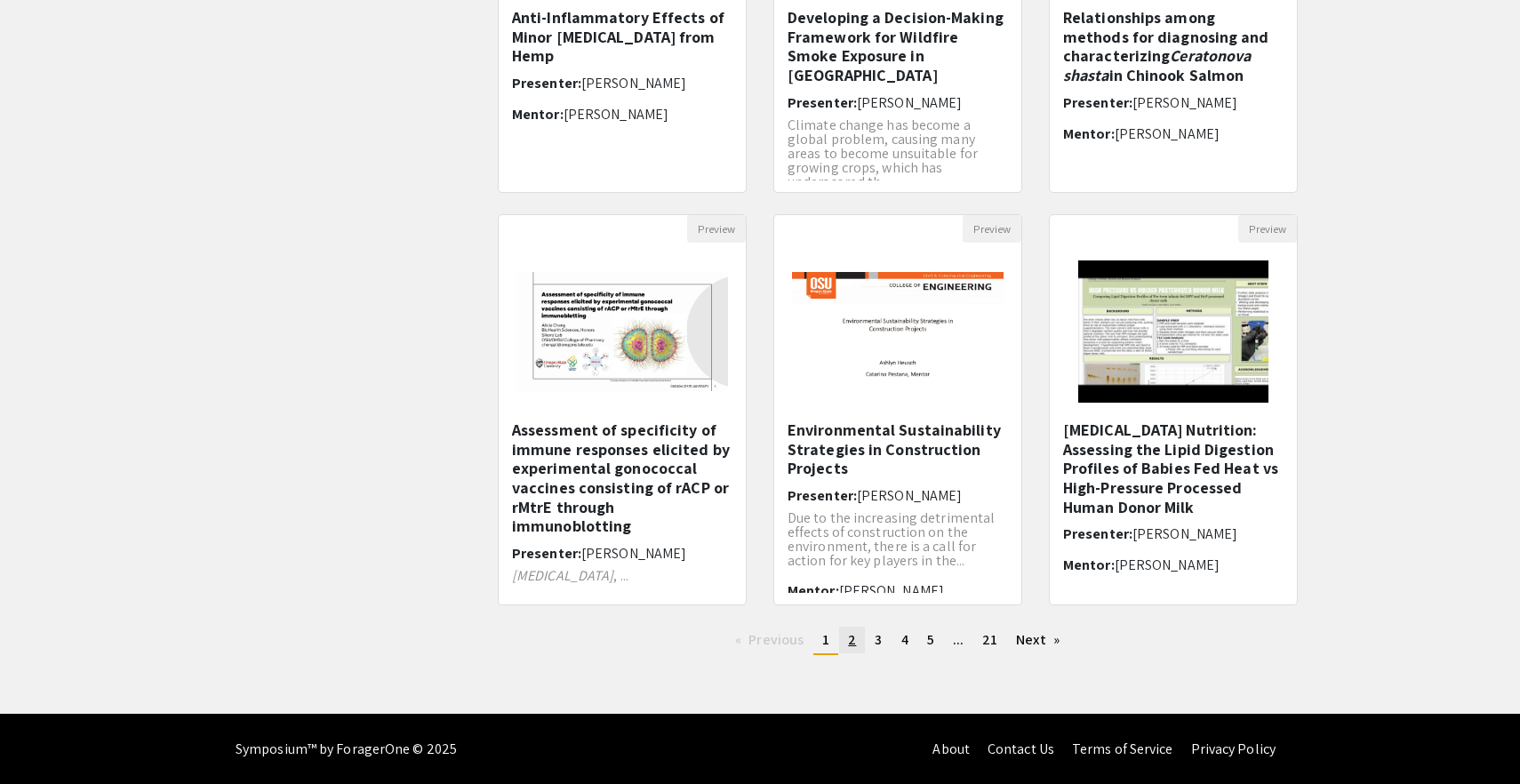
click at [853, 638] on span "2" at bounding box center [852, 639] width 8 height 19
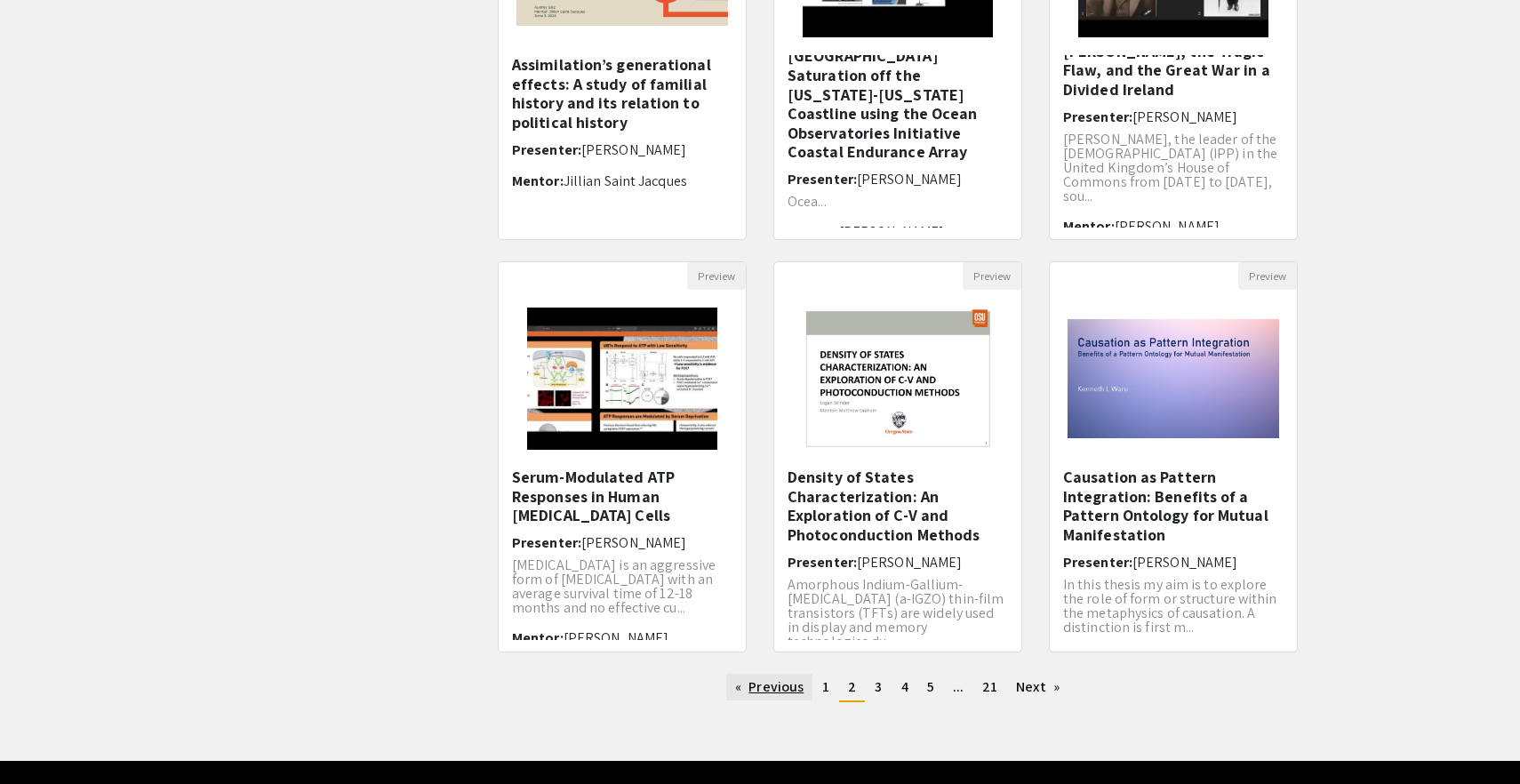
scroll to position [348, 0]
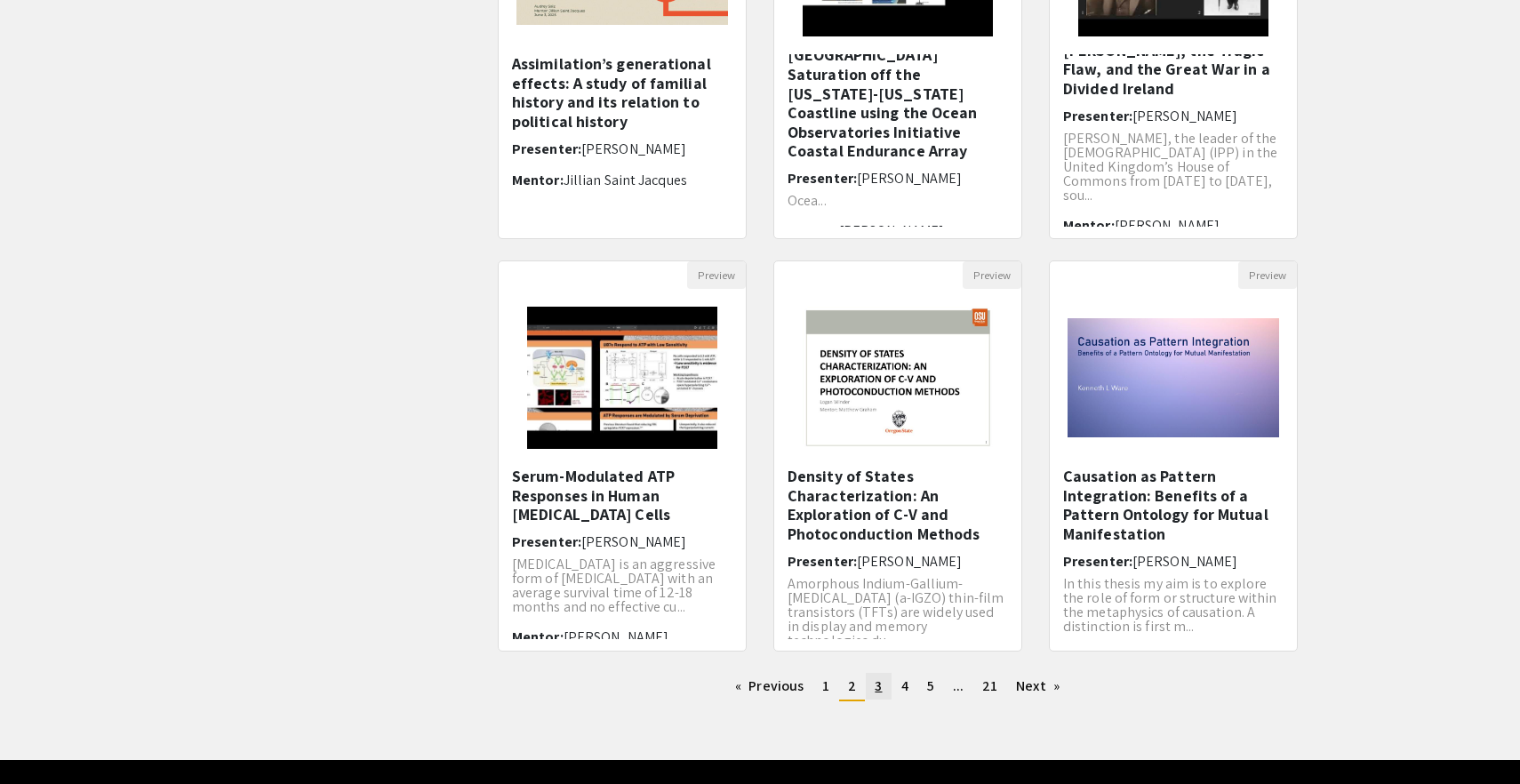
click at [874, 688] on link "page 3" at bounding box center [877, 685] width 24 height 26
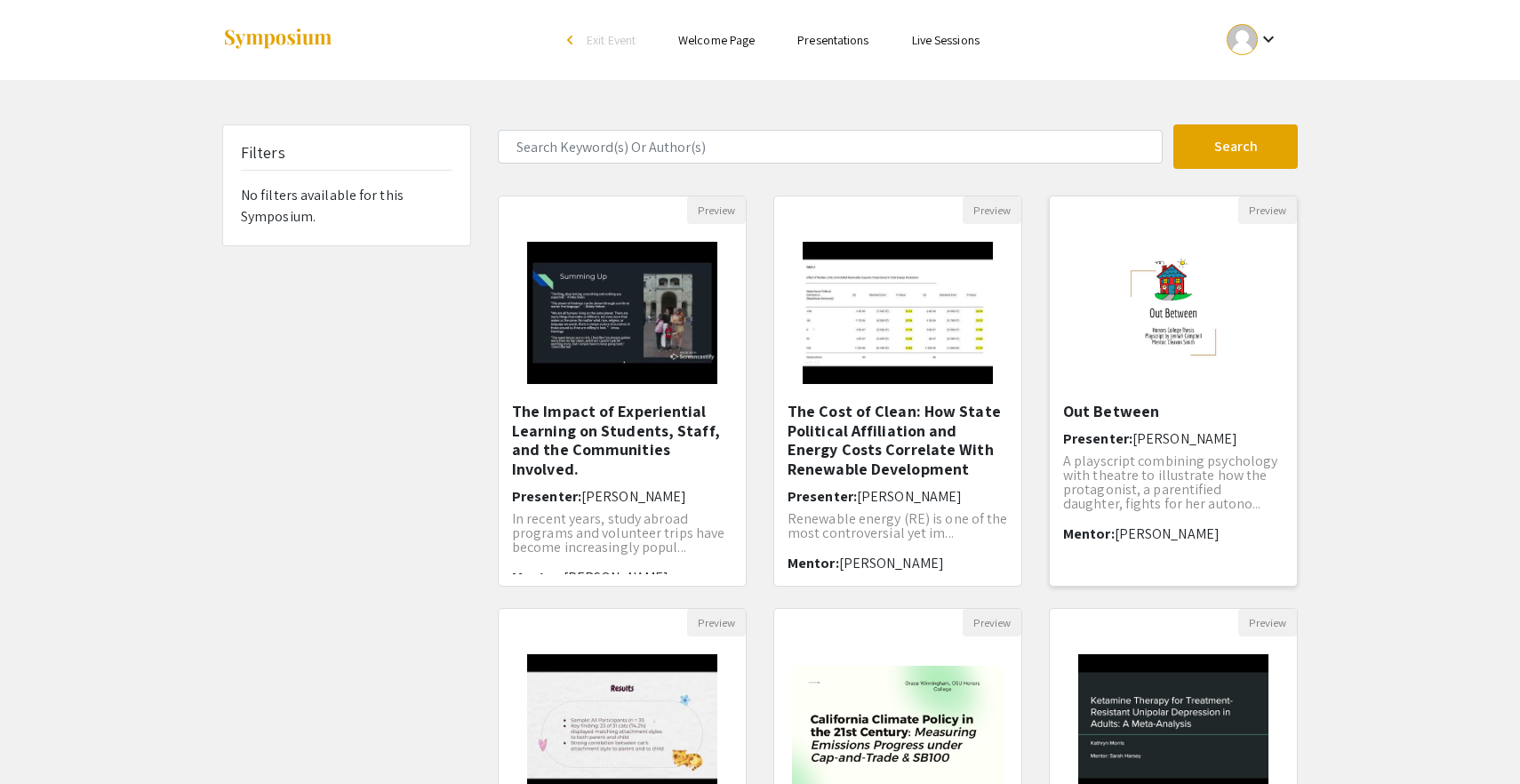
click at [1120, 402] on h5 "Out Between" at bounding box center [1174, 411] width 221 height 20
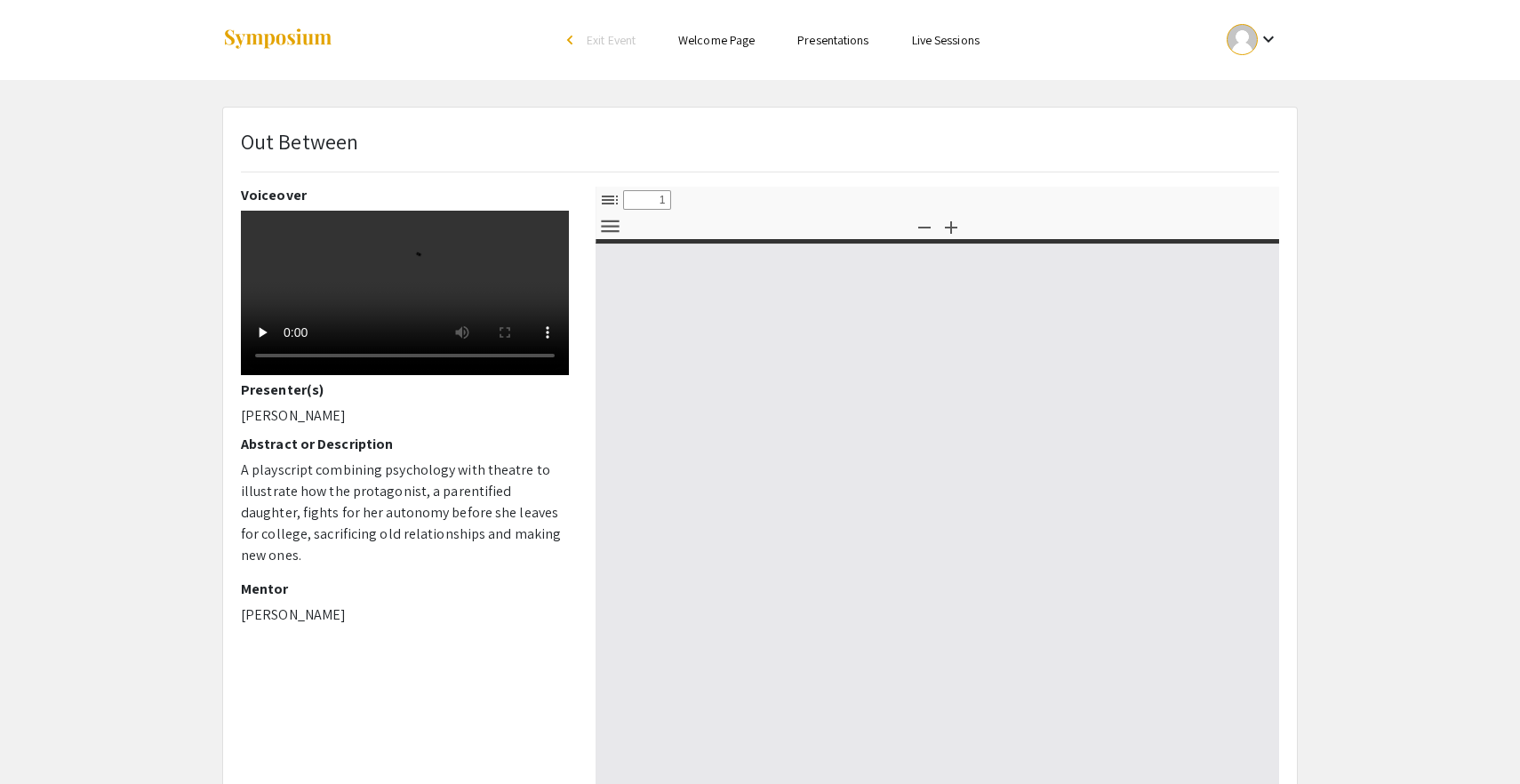
select select "custom"
type input "0"
select select "custom"
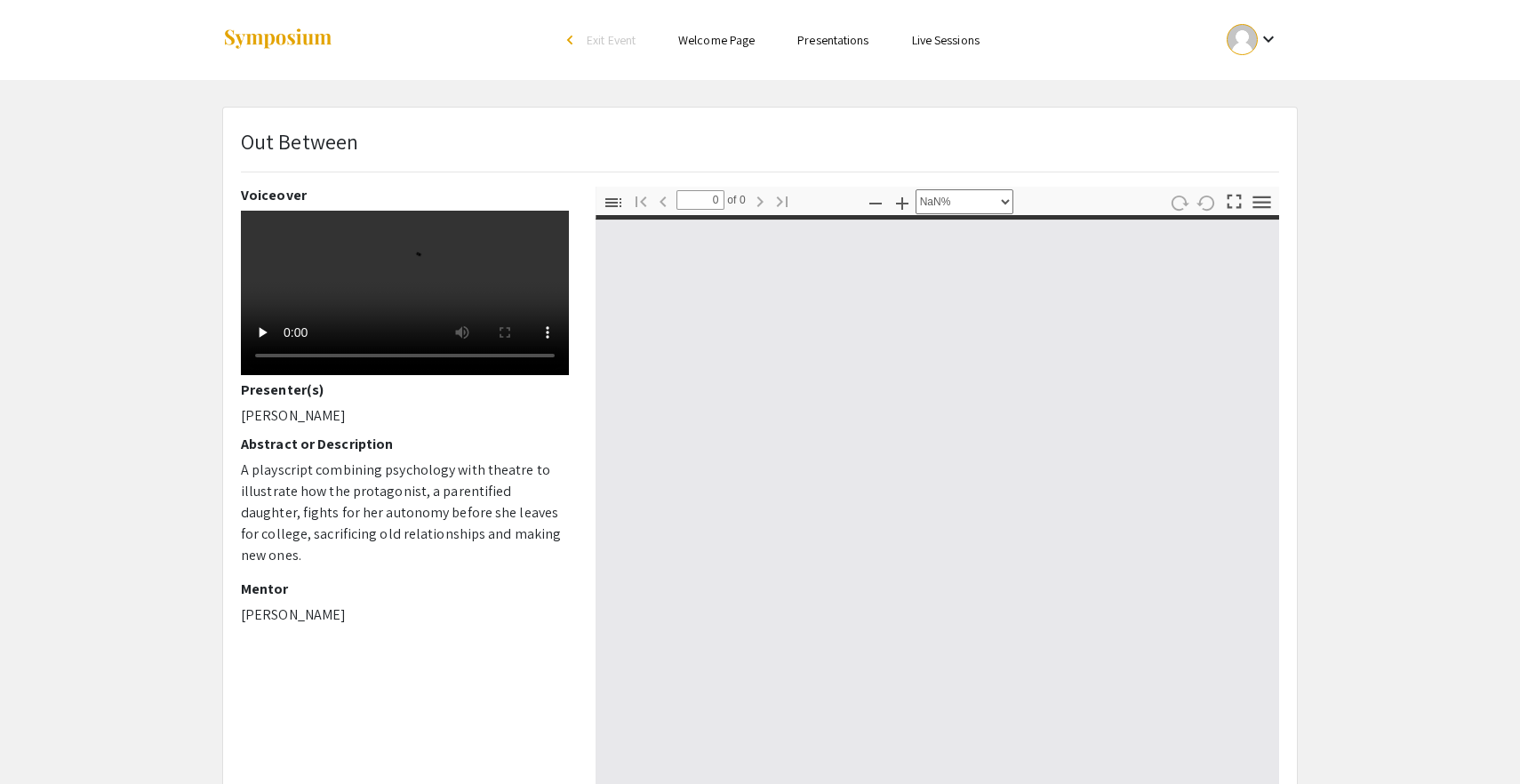
type input "1"
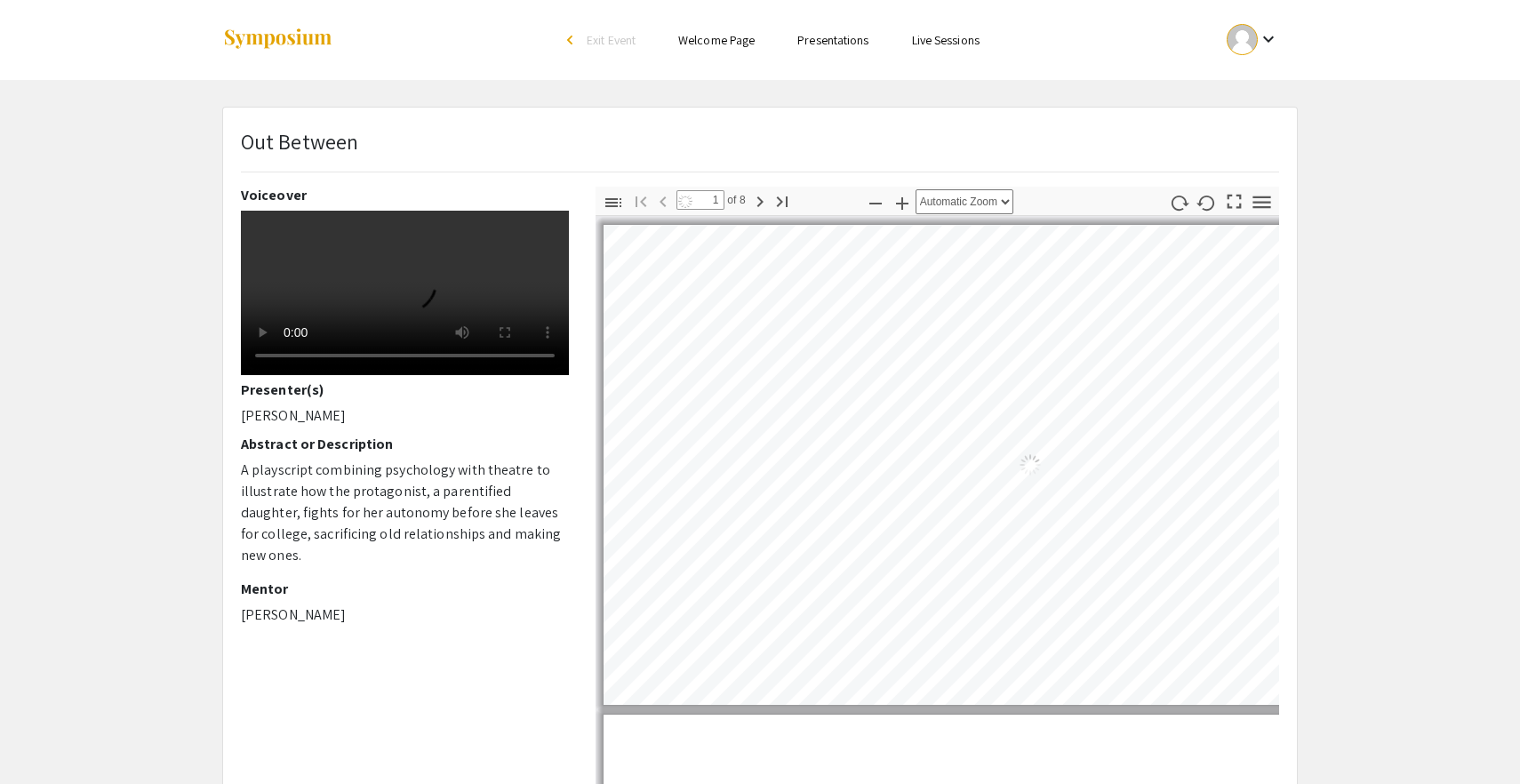
select select "auto"
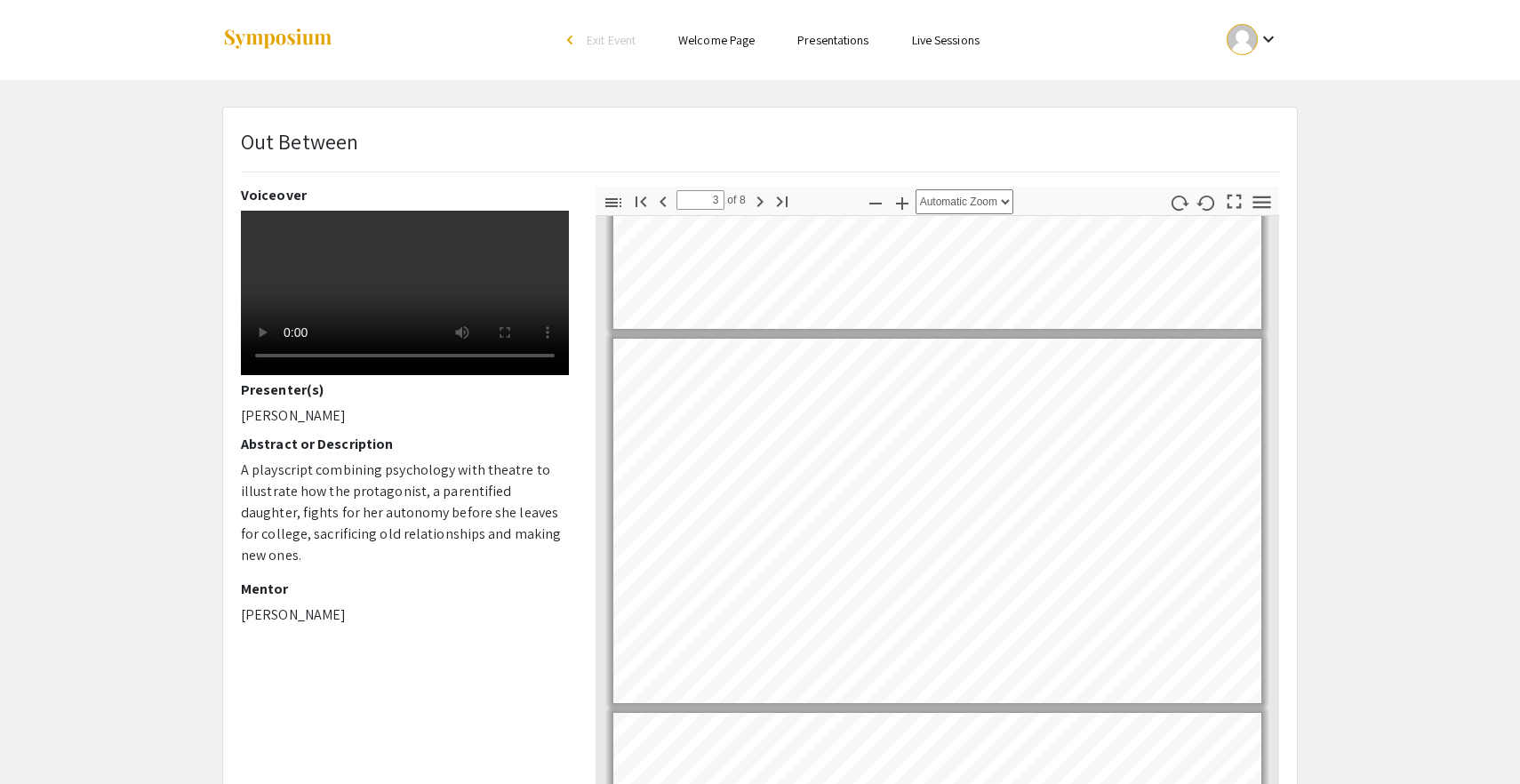
scroll to position [640, 0]
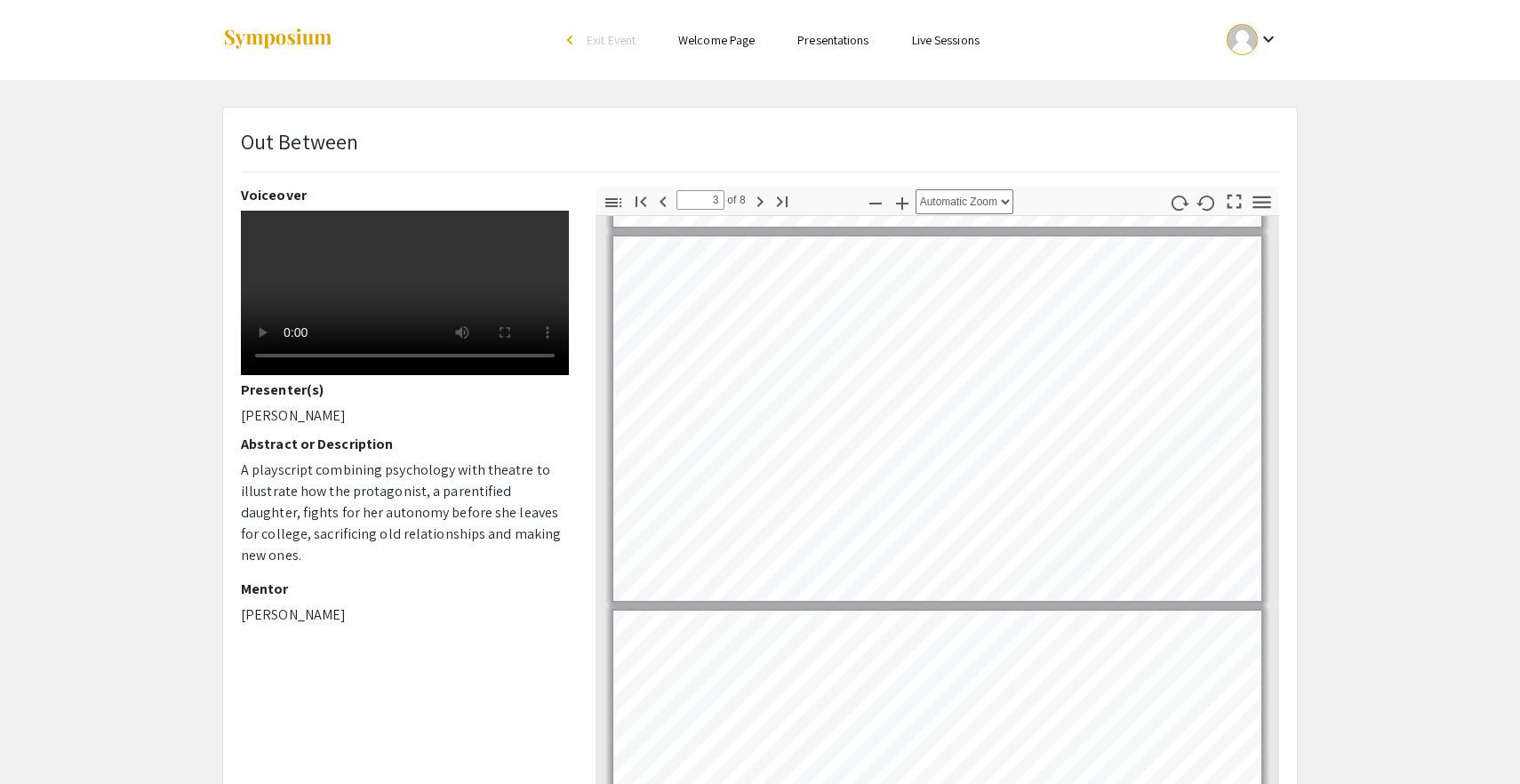
type input "4"
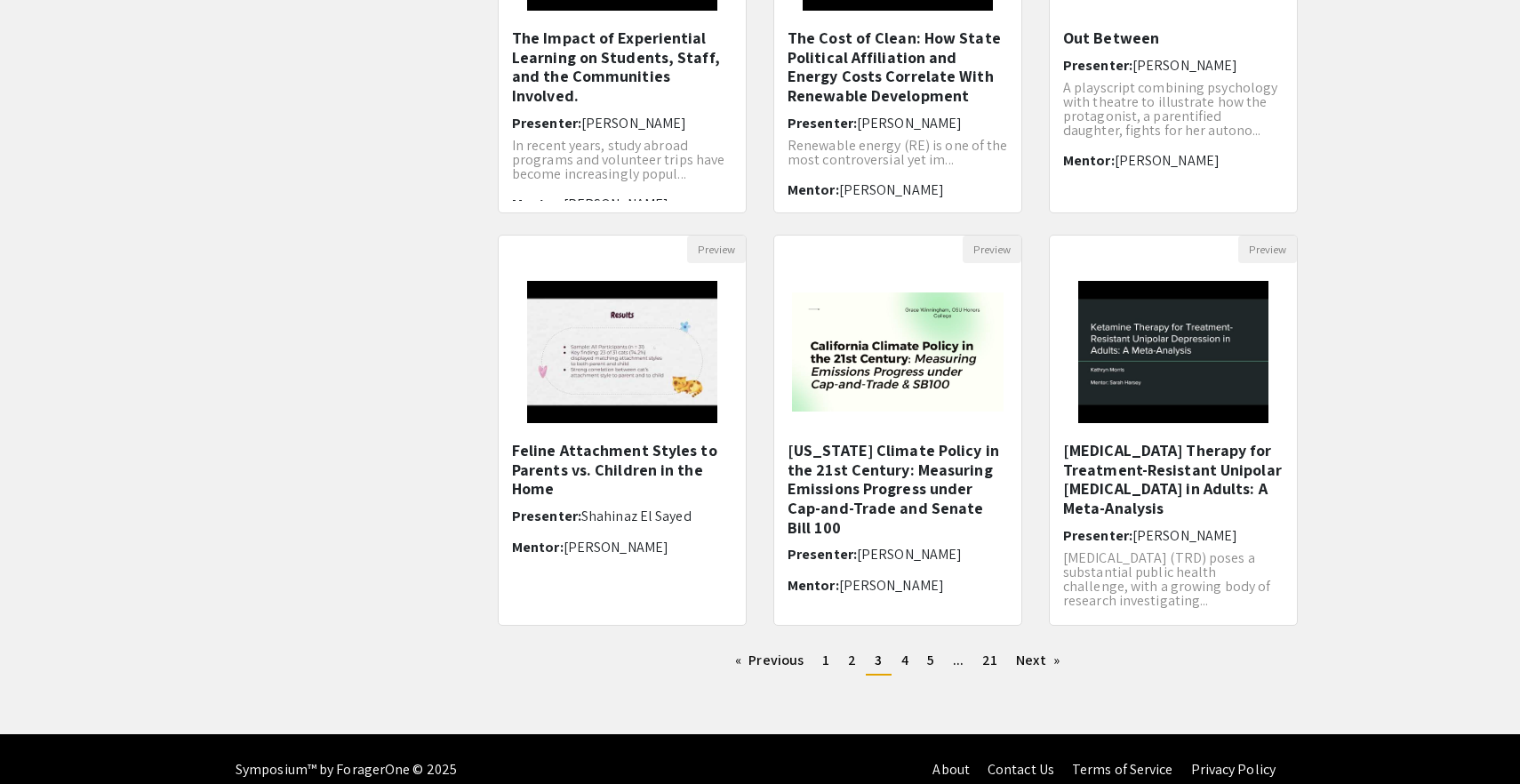
scroll to position [394, 0]
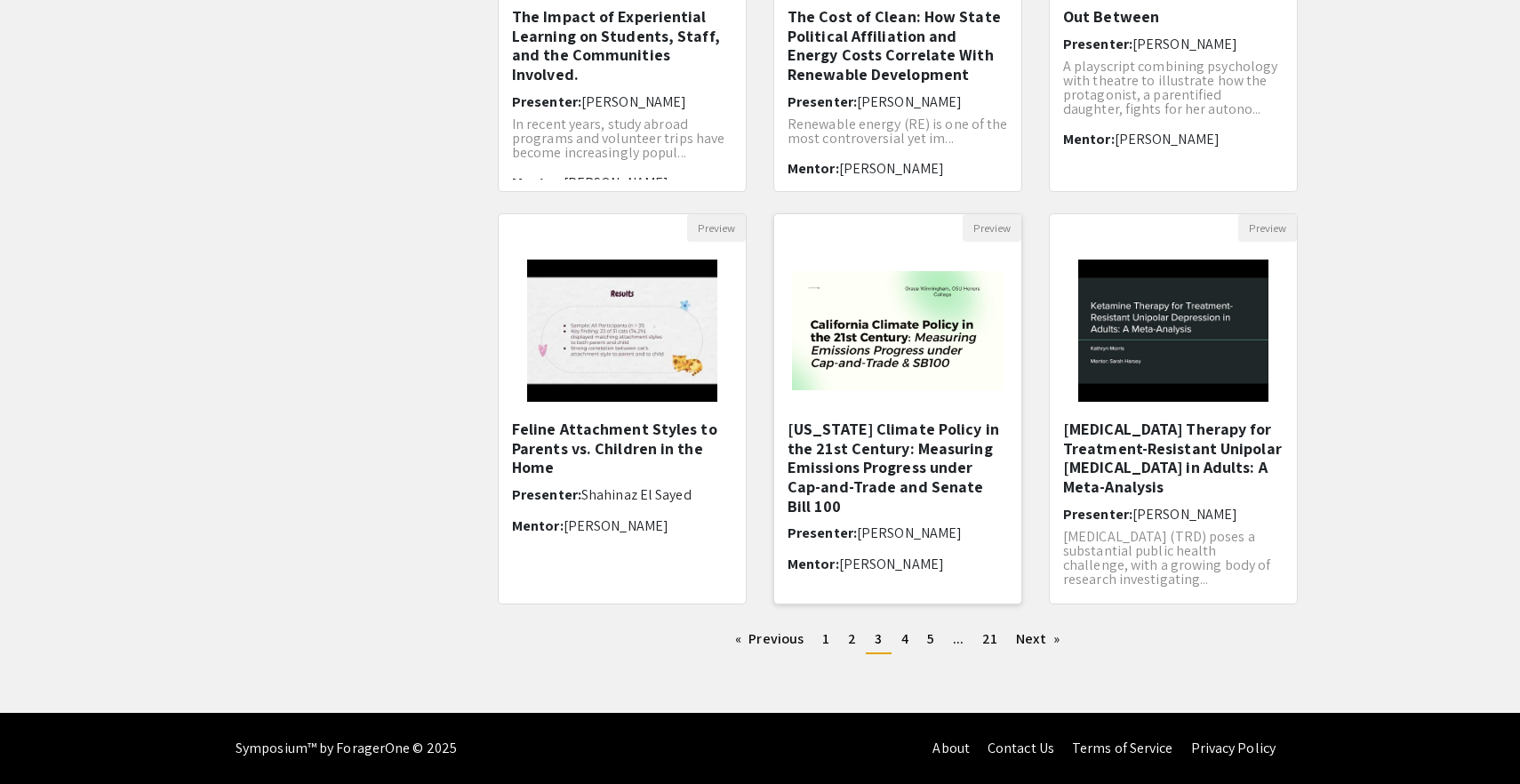
click at [855, 449] on h5 "[US_STATE] Climate Policy in the 21st Century: Measuring Emissions Progress und…" at bounding box center [898, 468] width 221 height 96
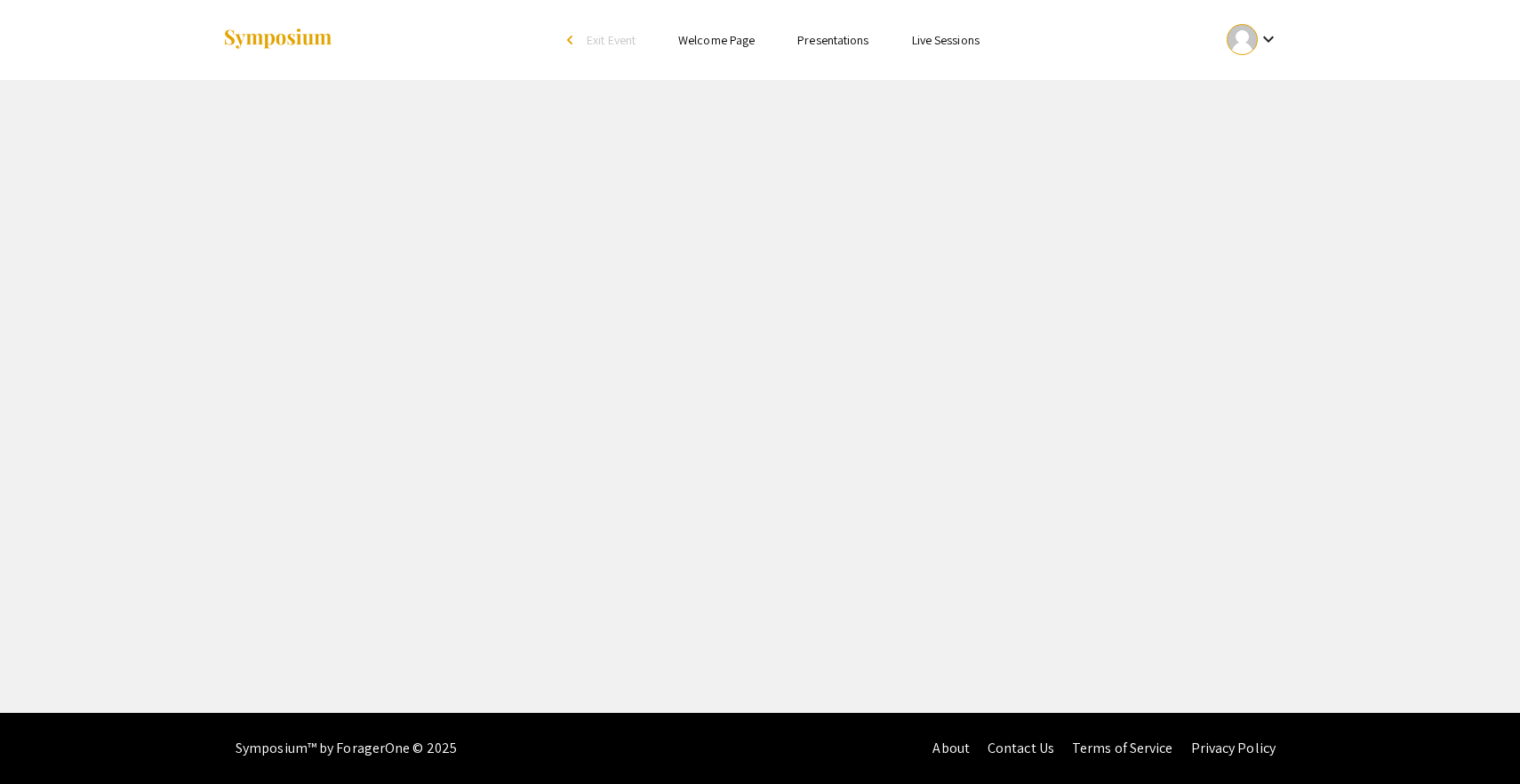
select select "custom"
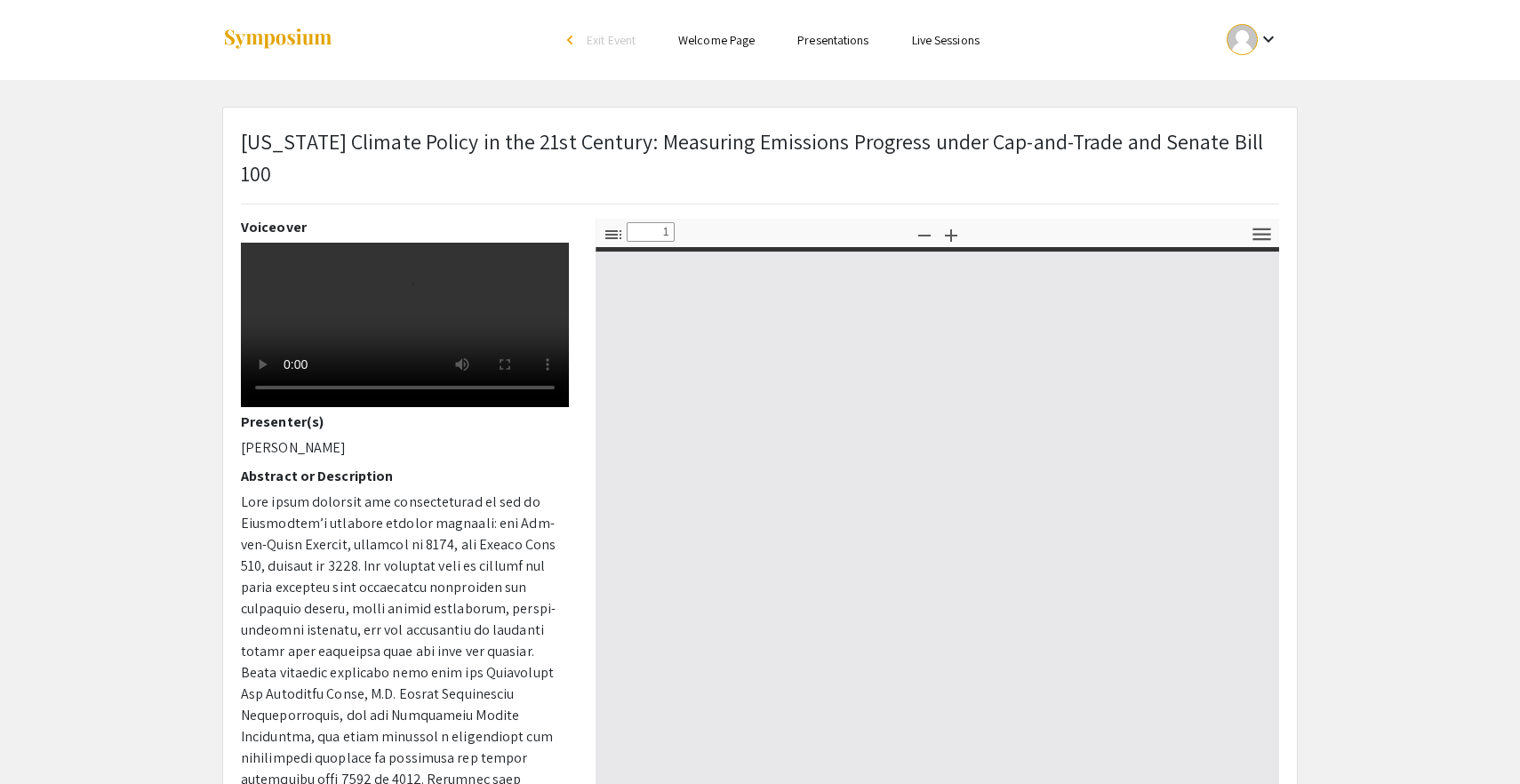
type input "0"
select select "custom"
type input "1"
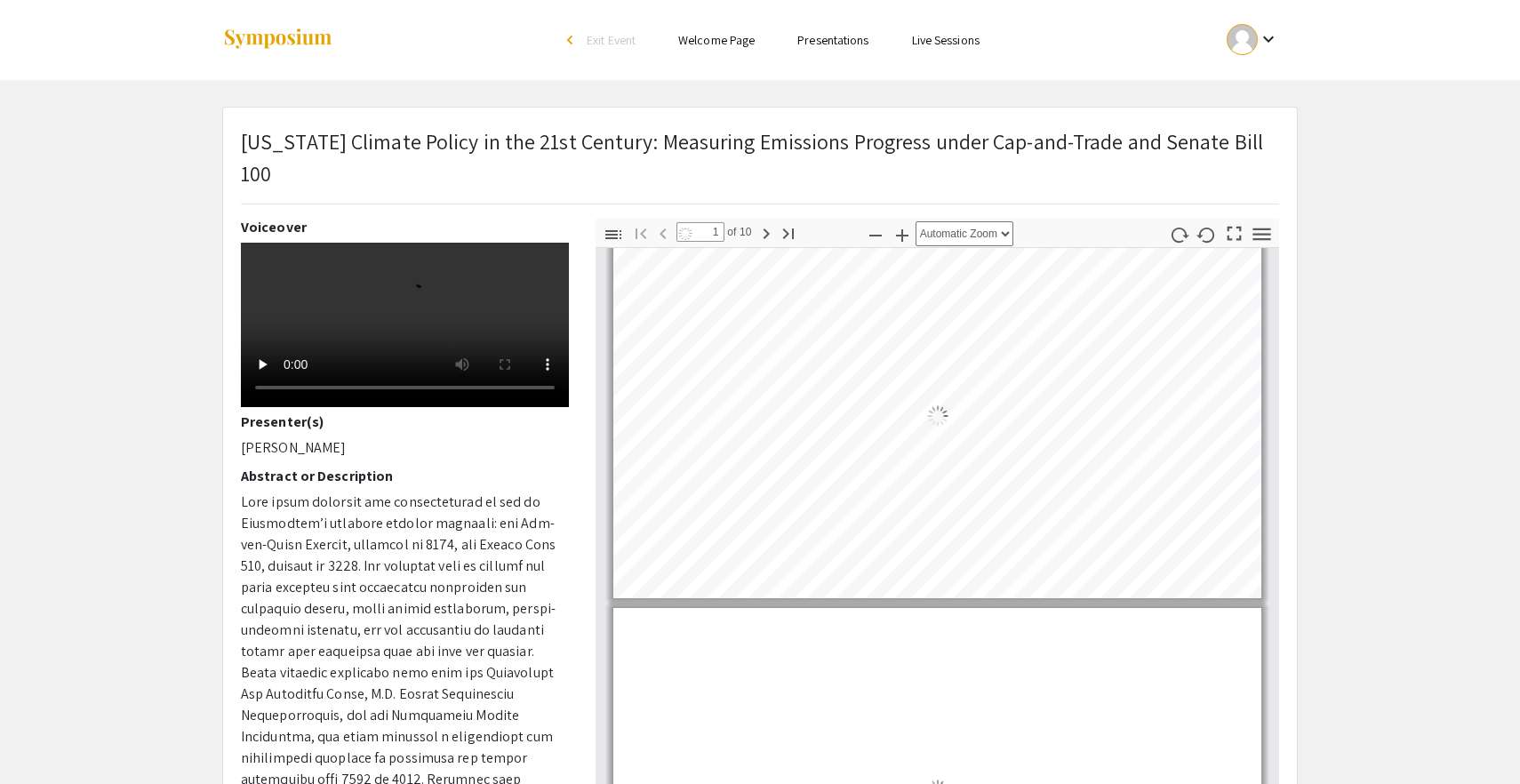
select select "auto"
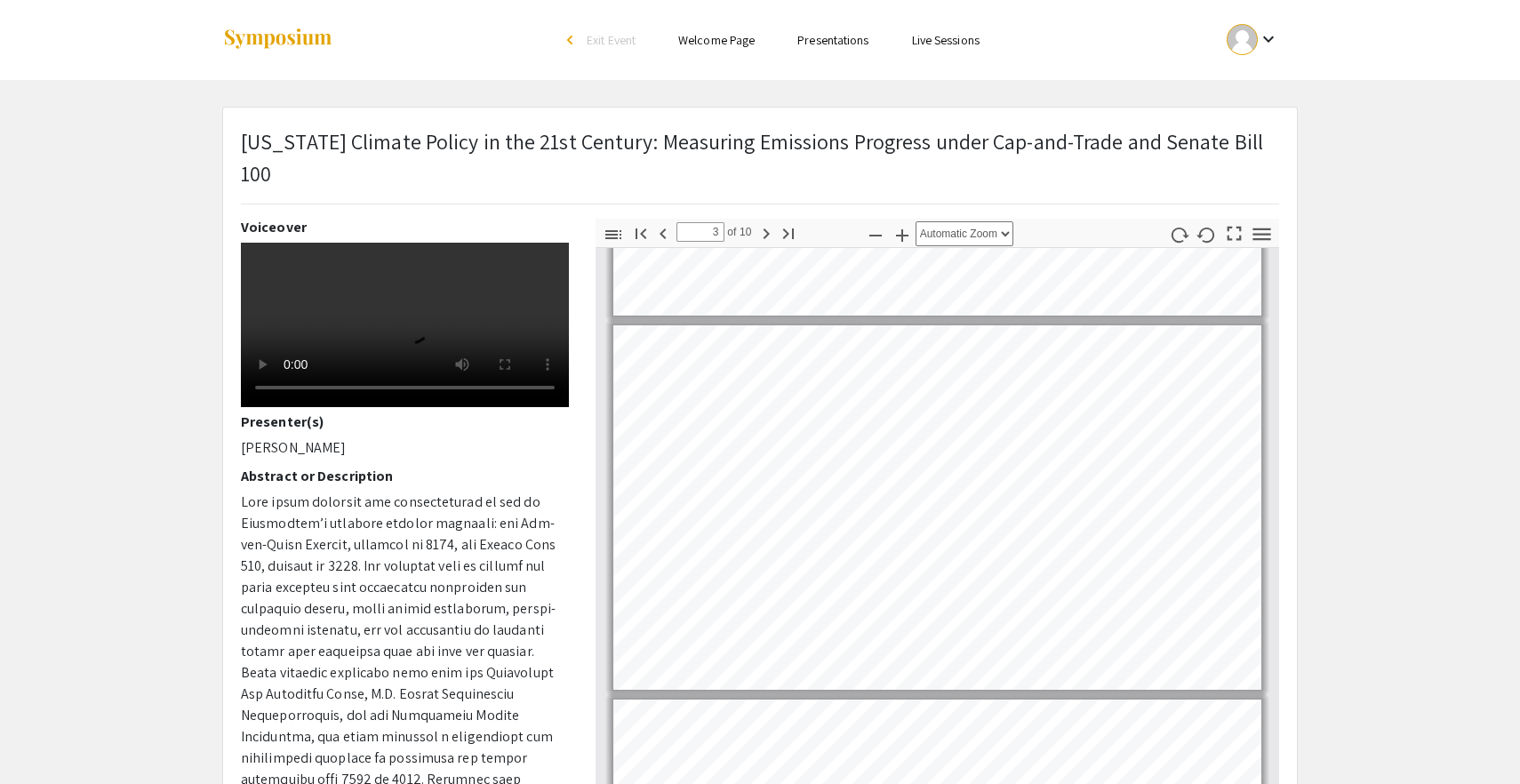
scroll to position [675, 0]
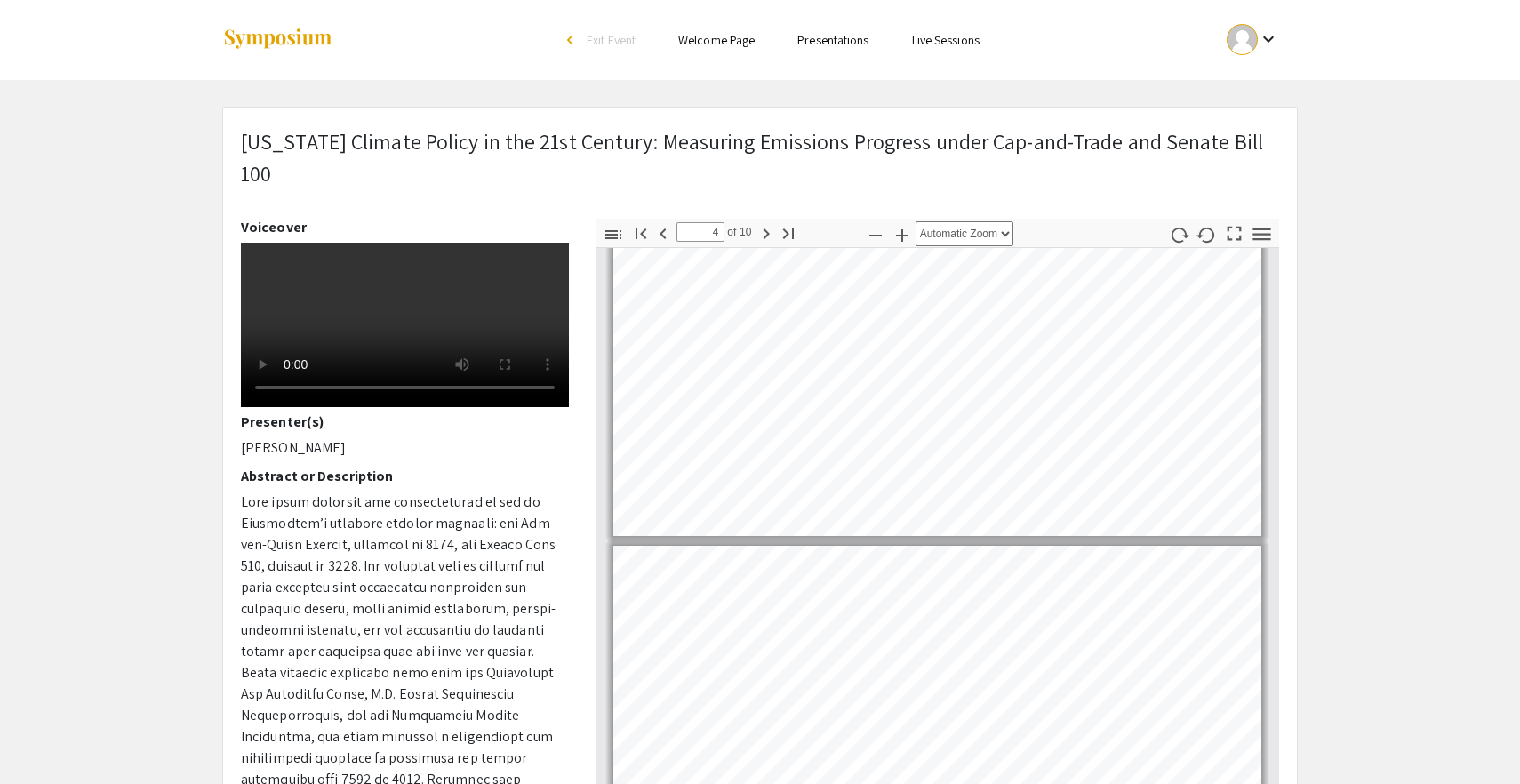
type input "5"
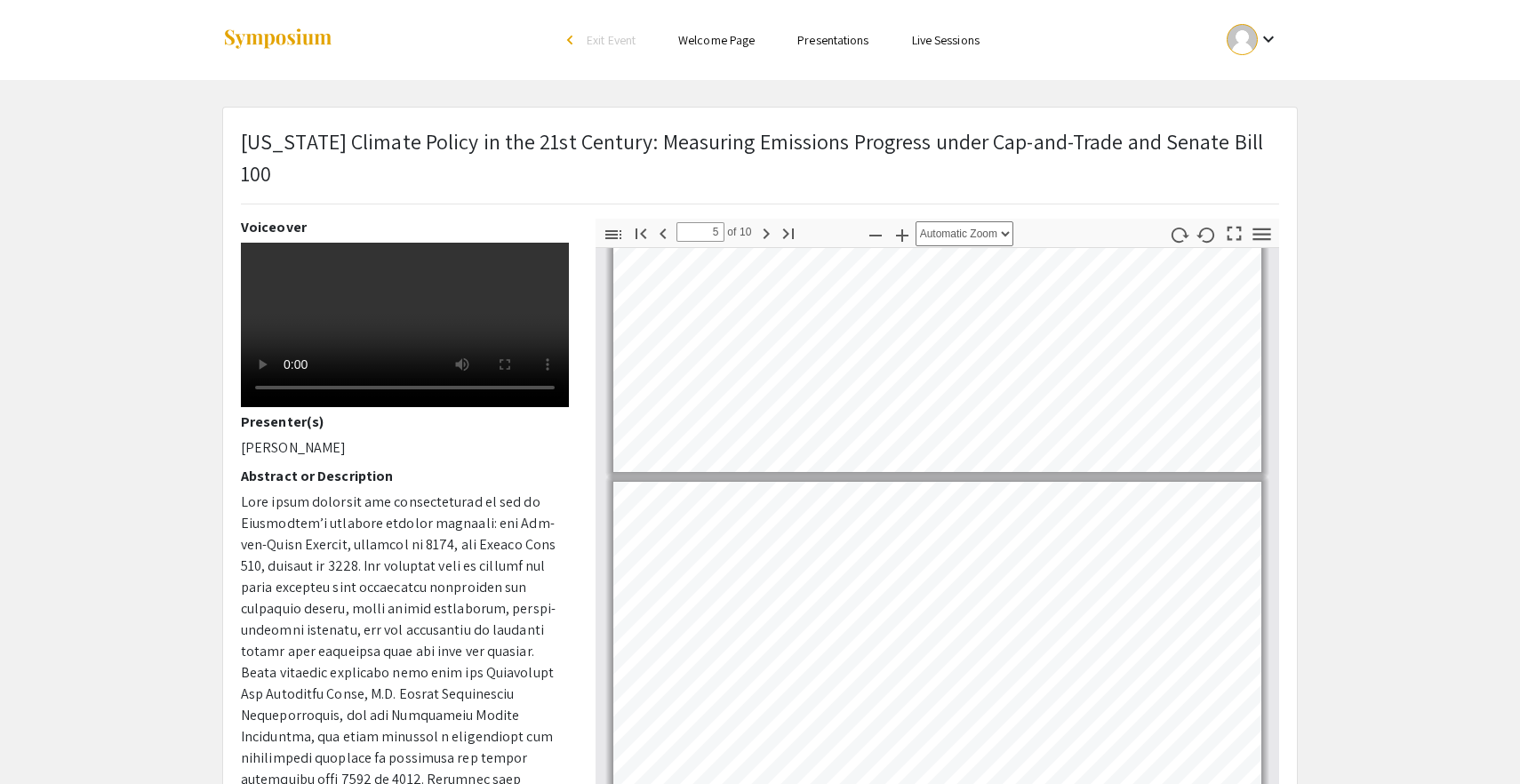
scroll to position [1272, 0]
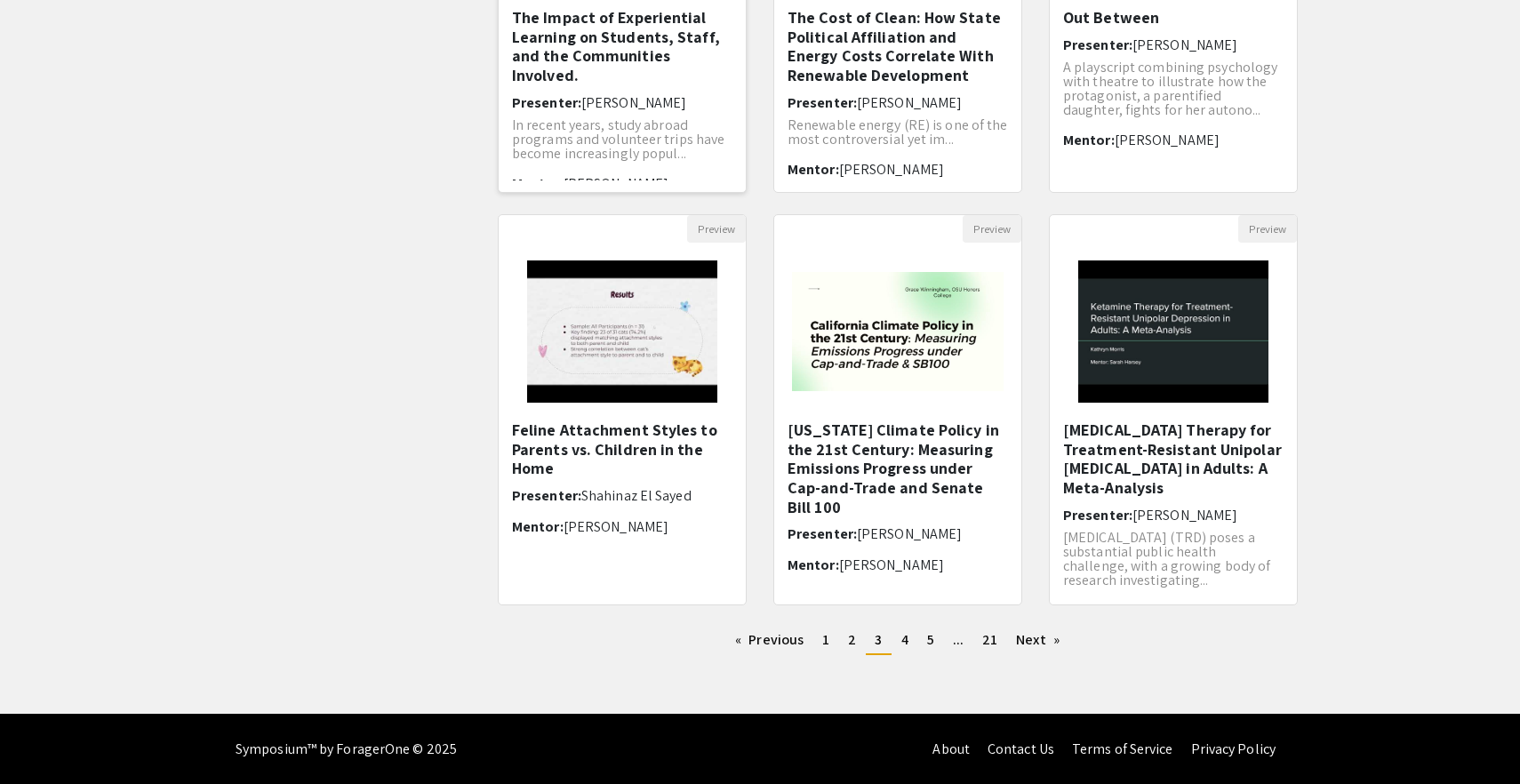
scroll to position [394, 0]
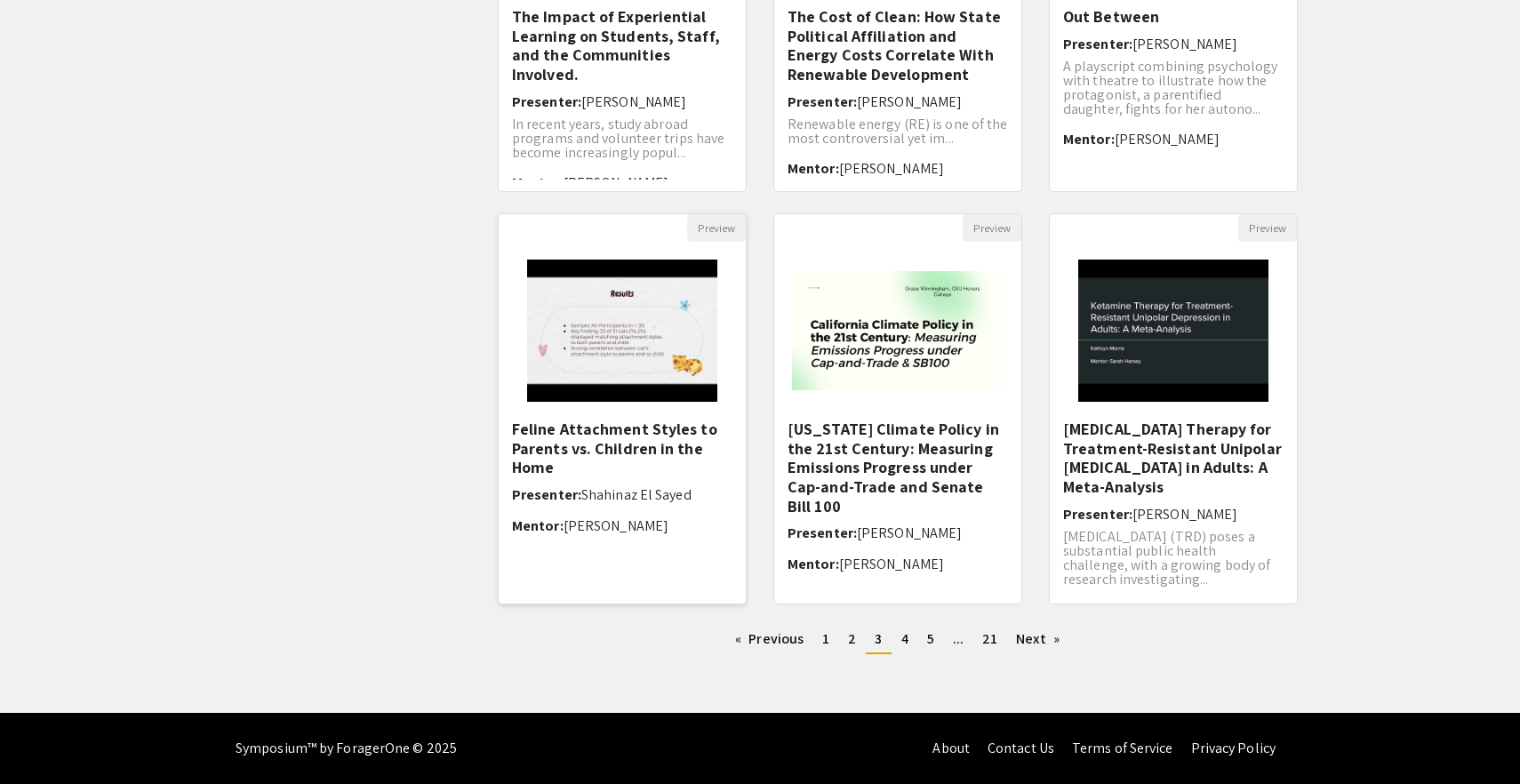
click at [664, 454] on h5 "Feline Attachment Styles to Parents vs. Children in the Home" at bounding box center [622, 448] width 221 height 58
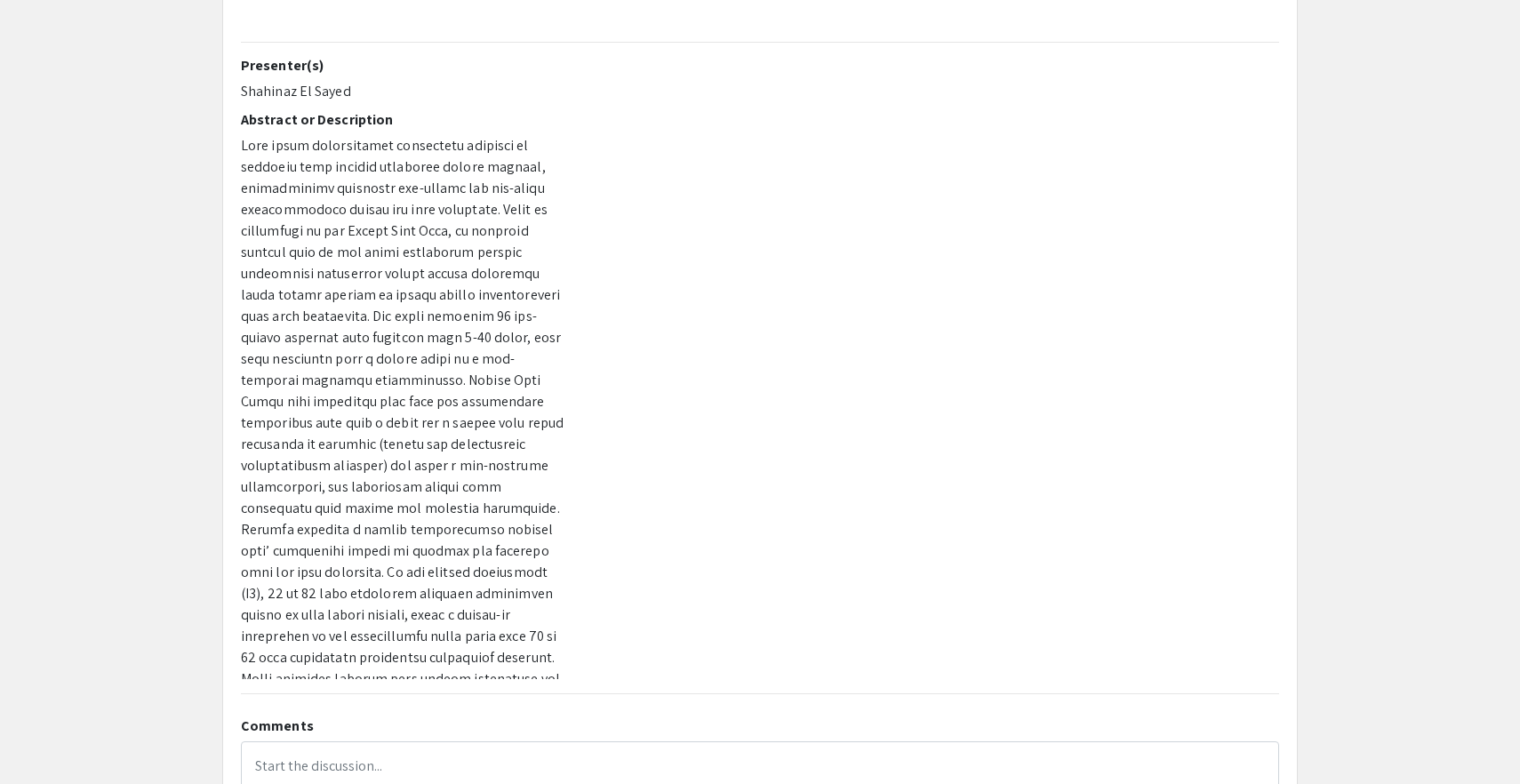
click at [312, 84] on p "Shahinaz El Sayed" at bounding box center [405, 92] width 328 height 21
copy div "Shahinaz El Sayed"
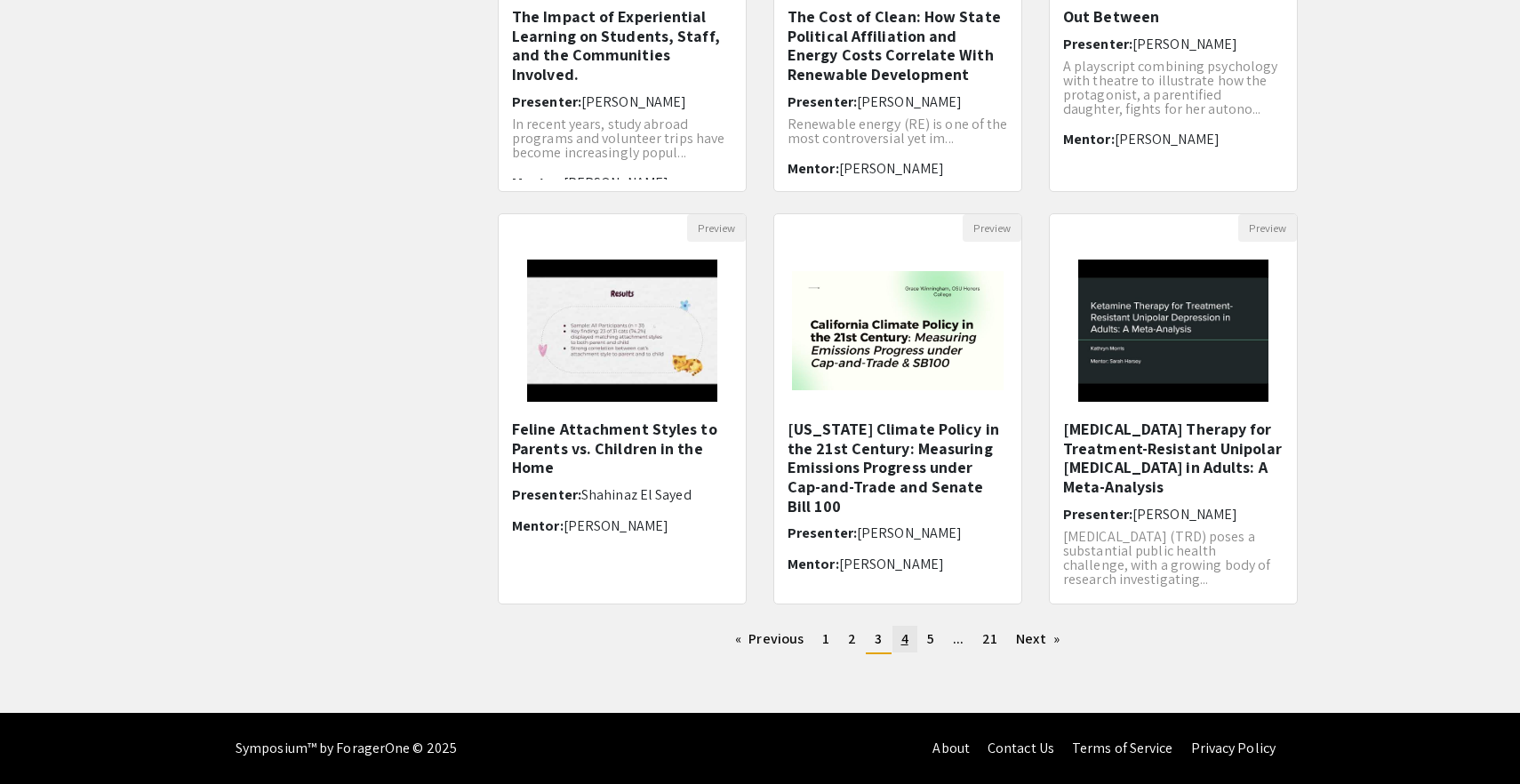
click at [902, 636] on span "4" at bounding box center [905, 638] width 7 height 19
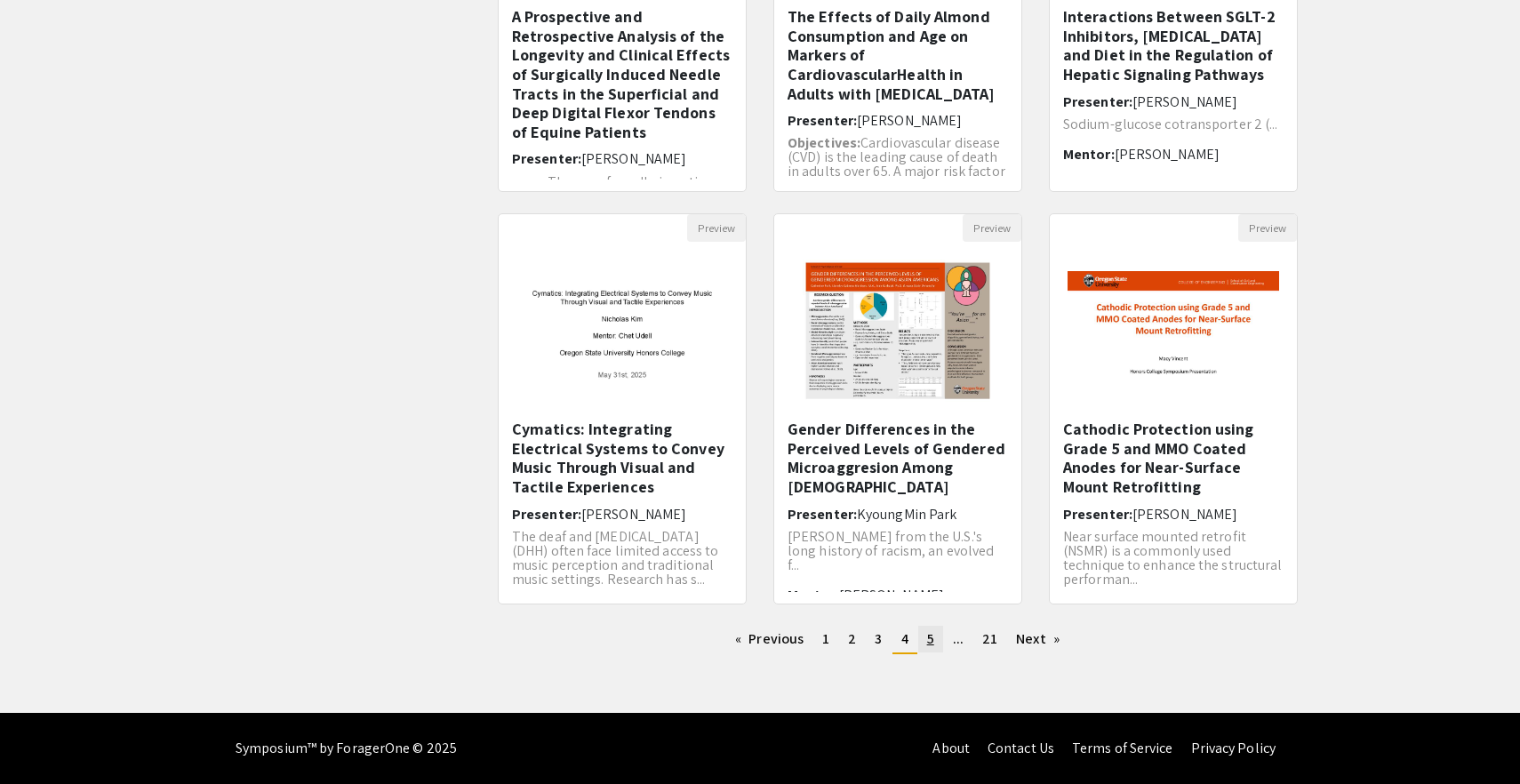
click at [924, 642] on link "page 5" at bounding box center [930, 639] width 24 height 26
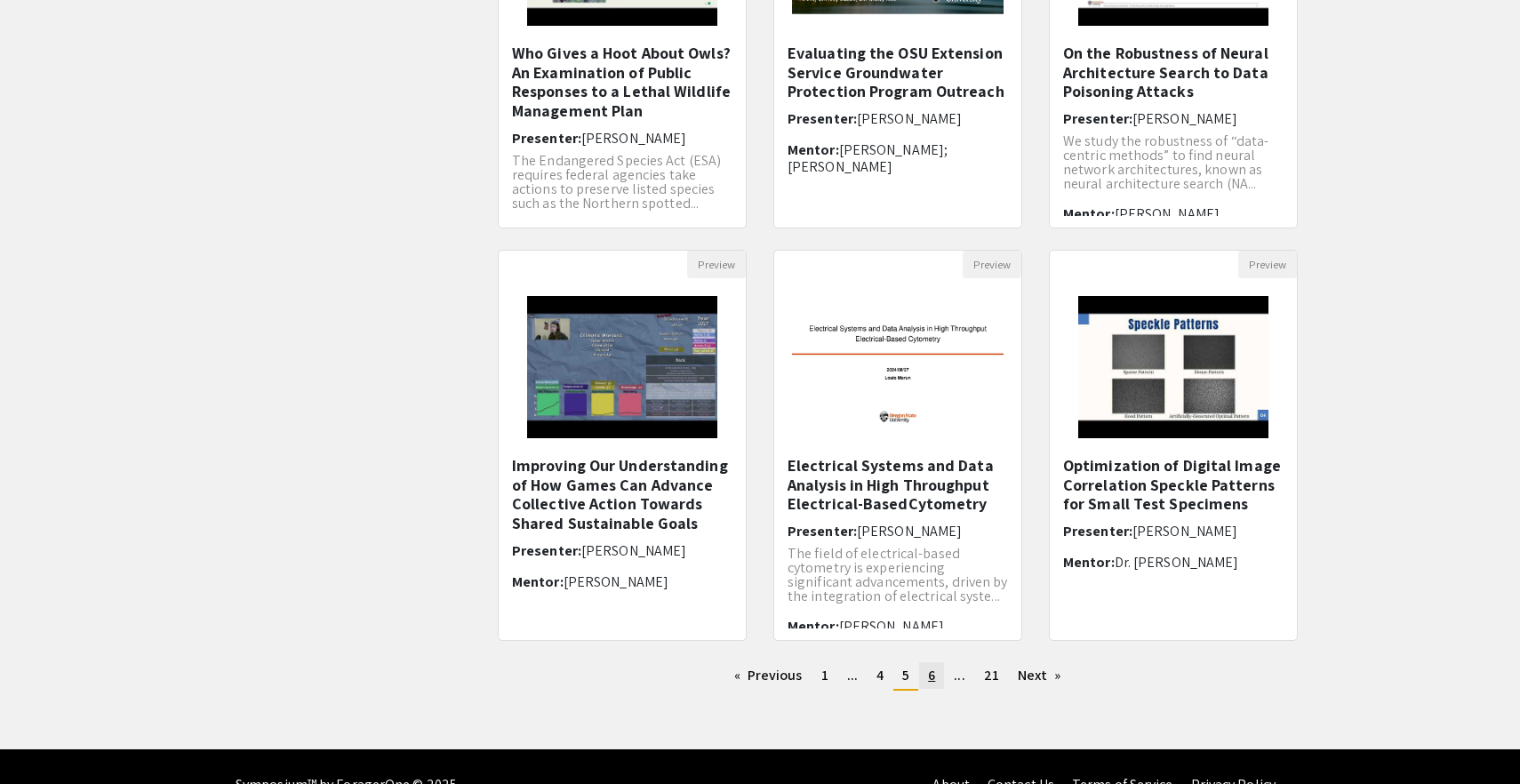
scroll to position [361, 0]
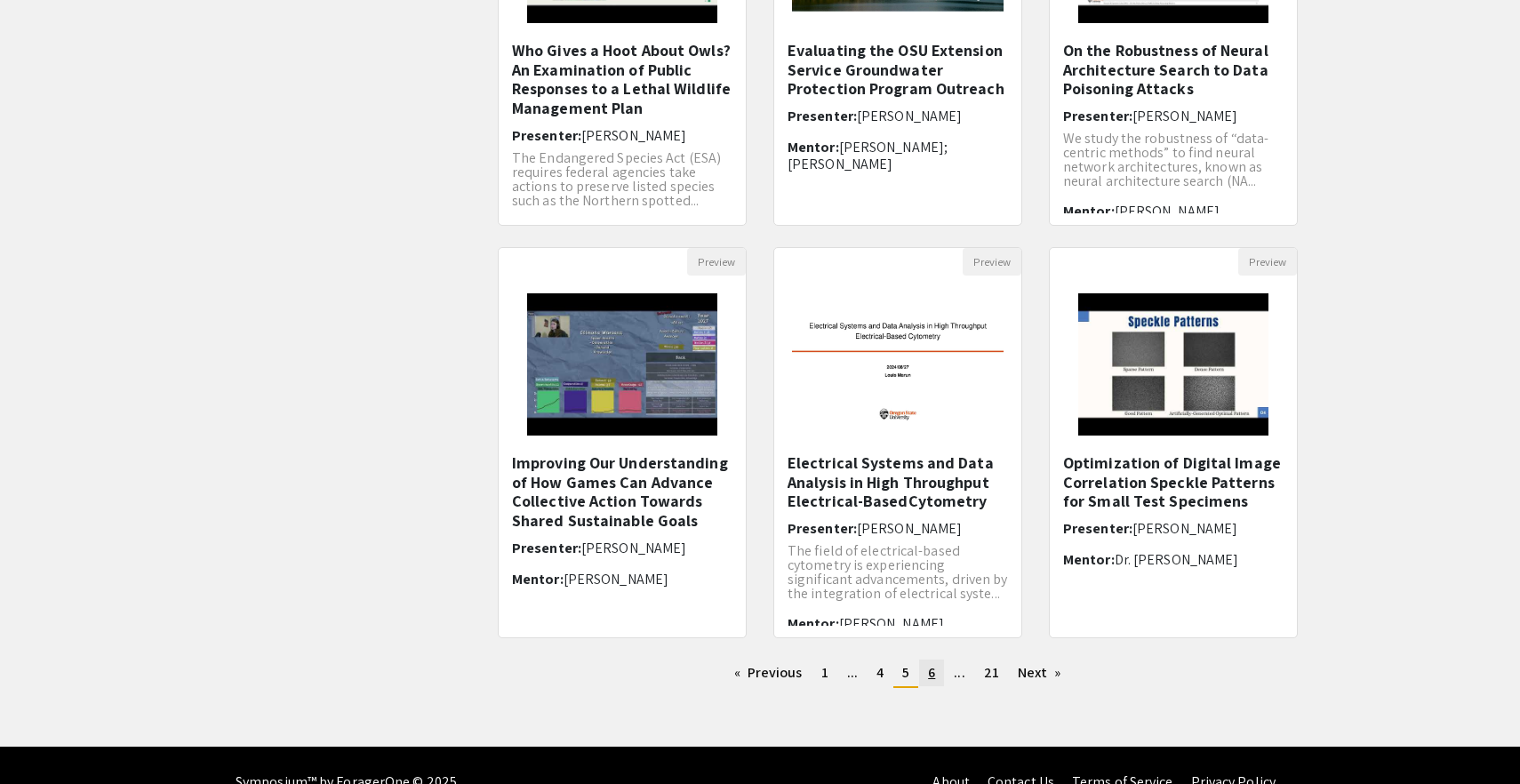
click at [924, 672] on link "page 6" at bounding box center [931, 672] width 24 height 26
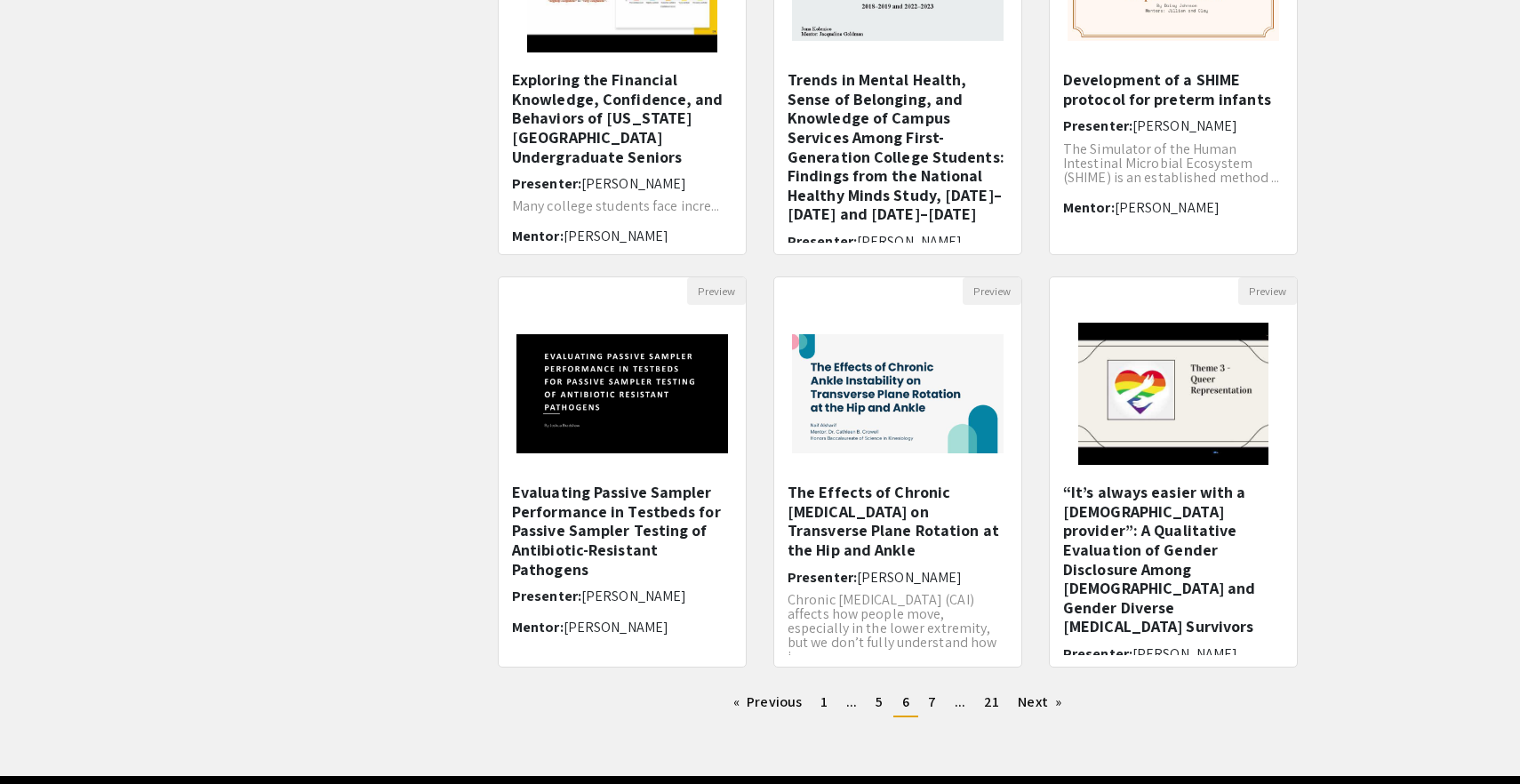
scroll to position [331, 0]
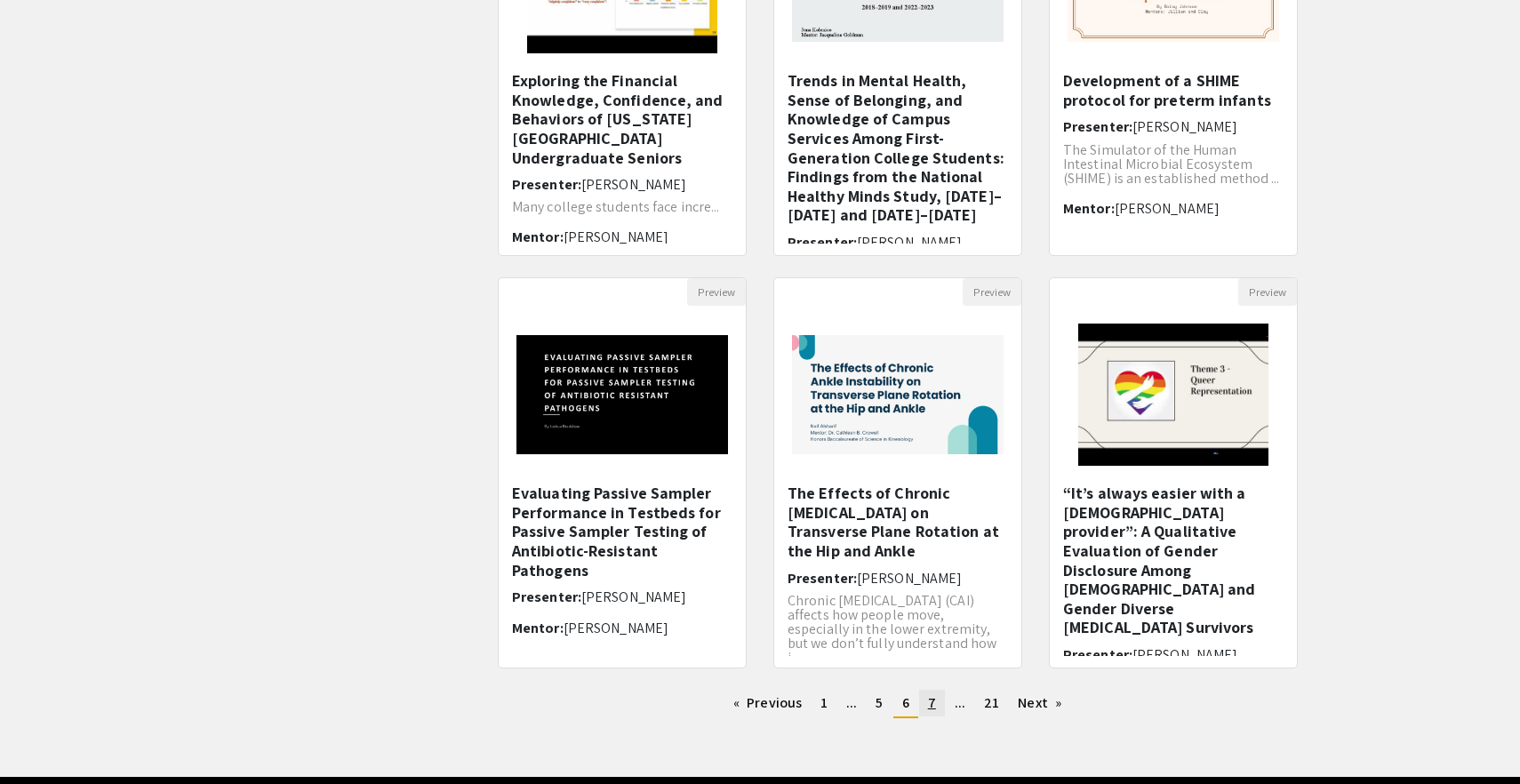
click at [934, 703] on span "7" at bounding box center [932, 702] width 8 height 19
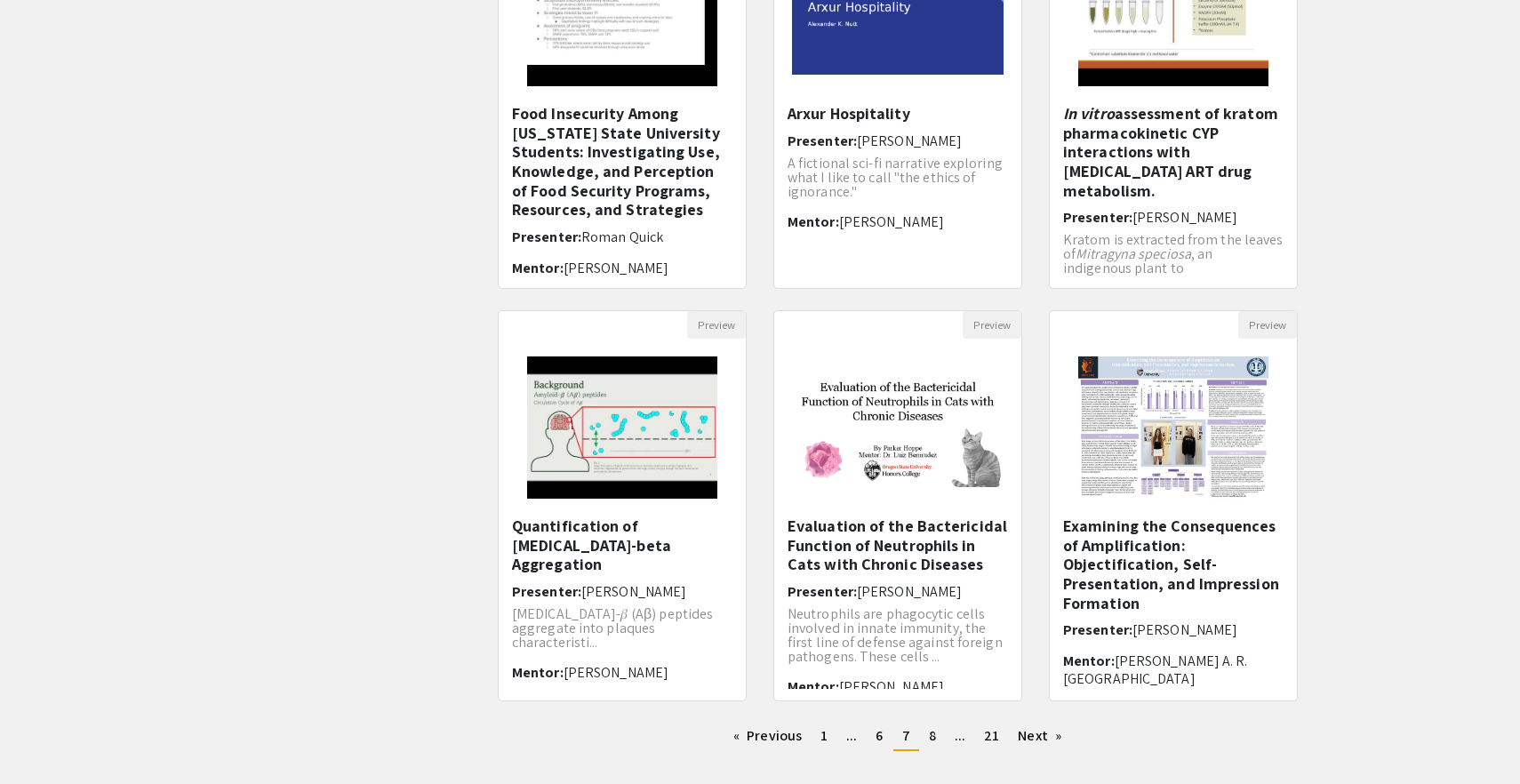
scroll to position [314, 0]
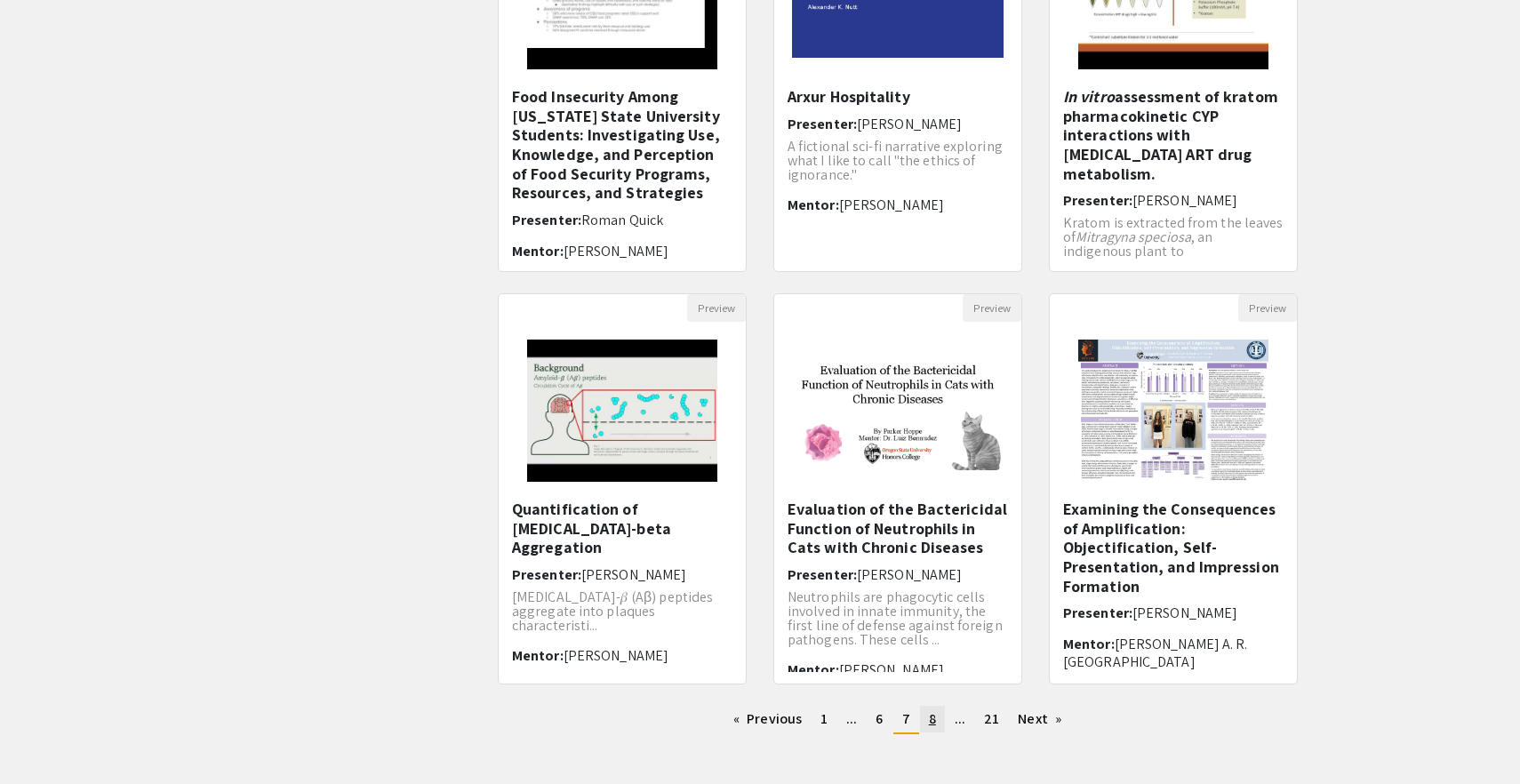
click at [932, 714] on span "8" at bounding box center [932, 718] width 7 height 19
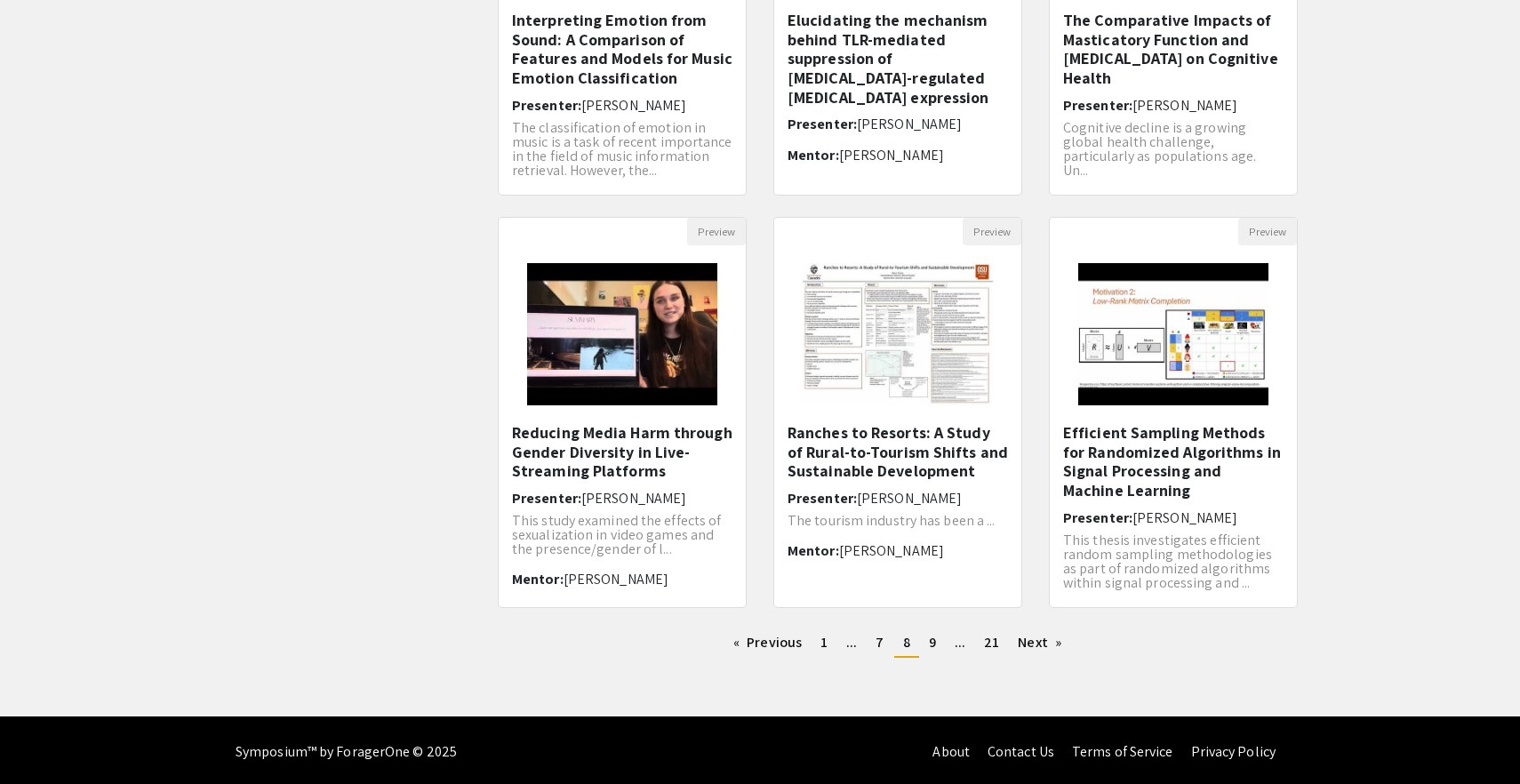
scroll to position [394, 0]
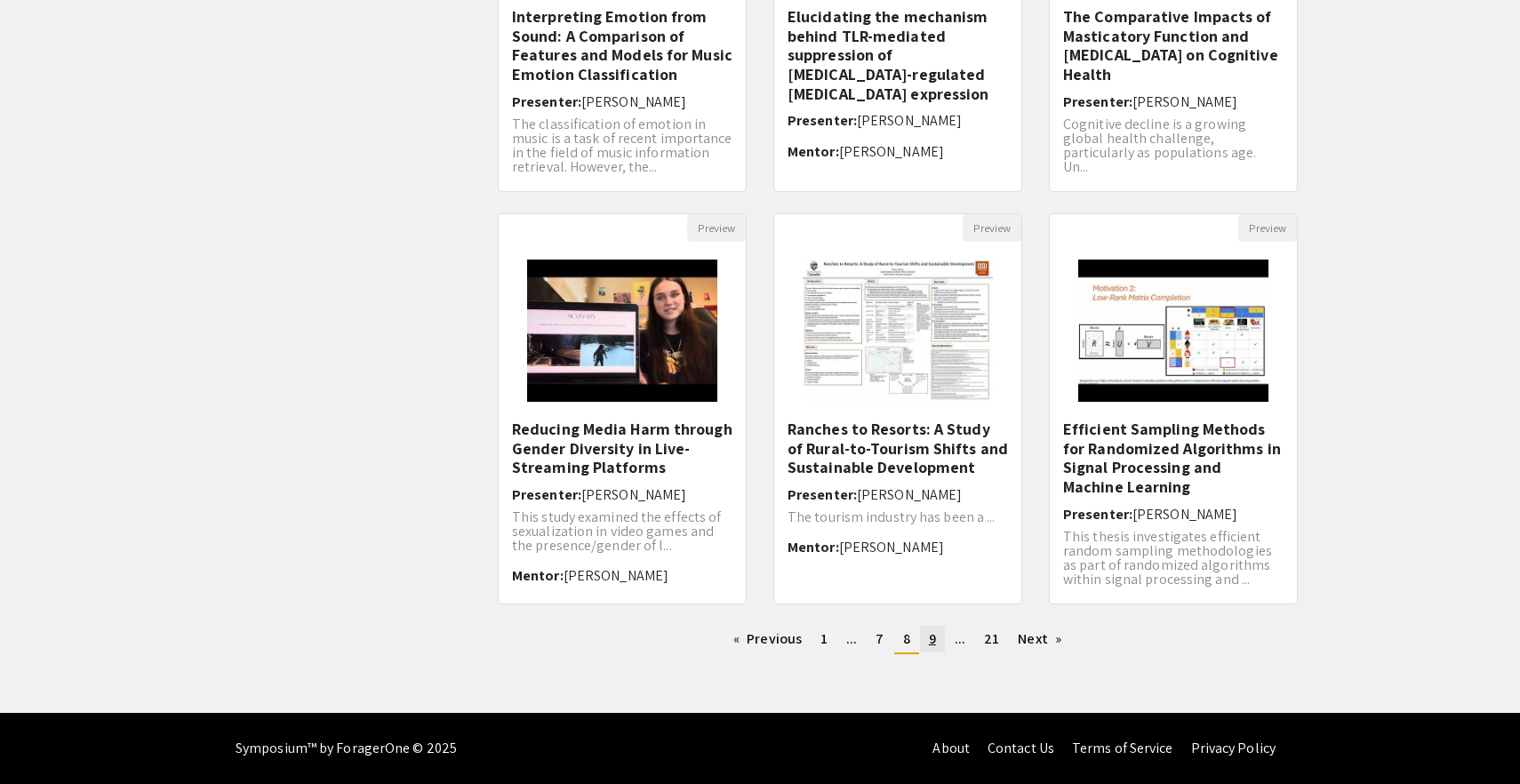
click at [934, 633] on span "9" at bounding box center [932, 638] width 7 height 19
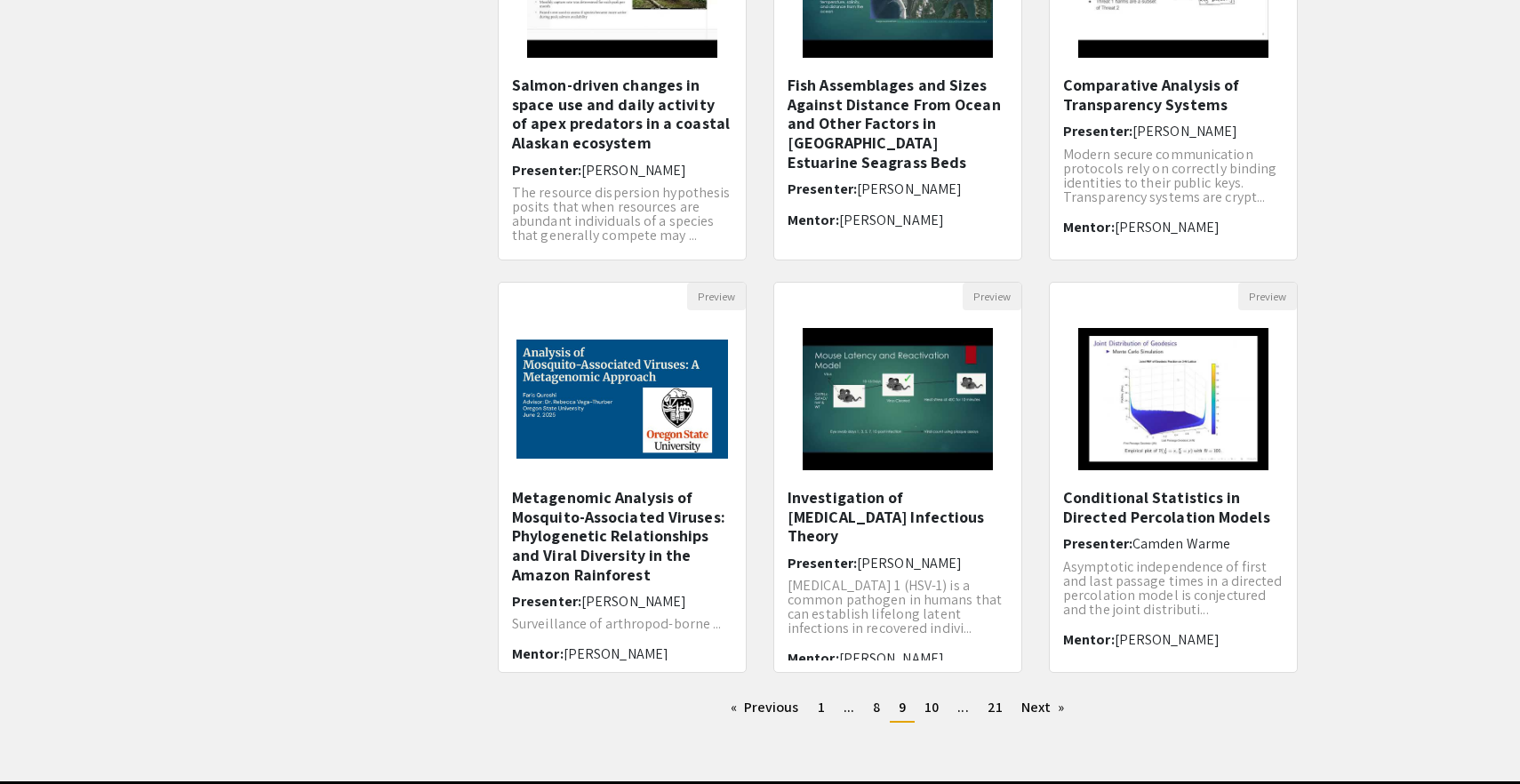
scroll to position [338, 0]
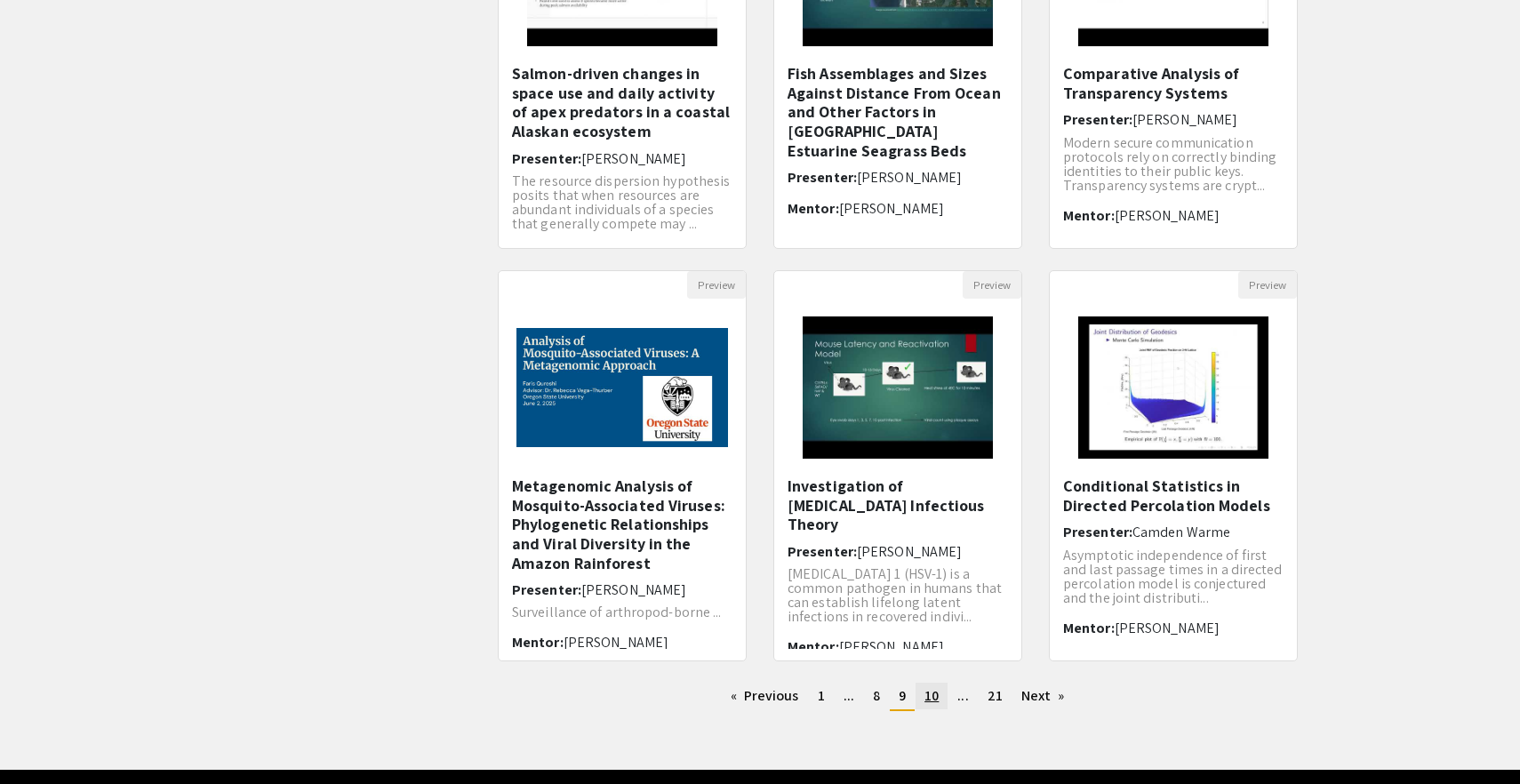
click at [933, 696] on span "10" at bounding box center [932, 695] width 15 height 19
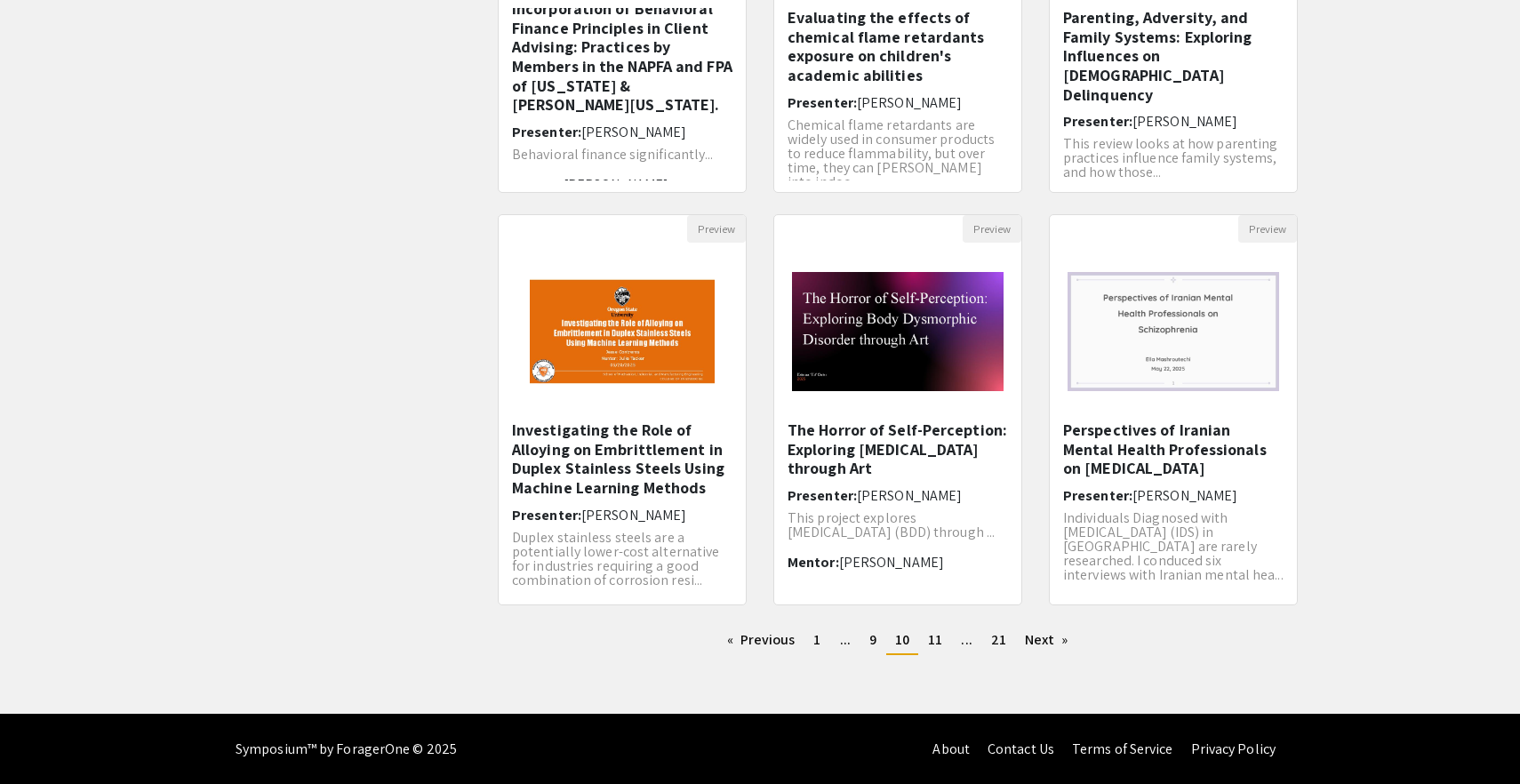
scroll to position [394, 0]
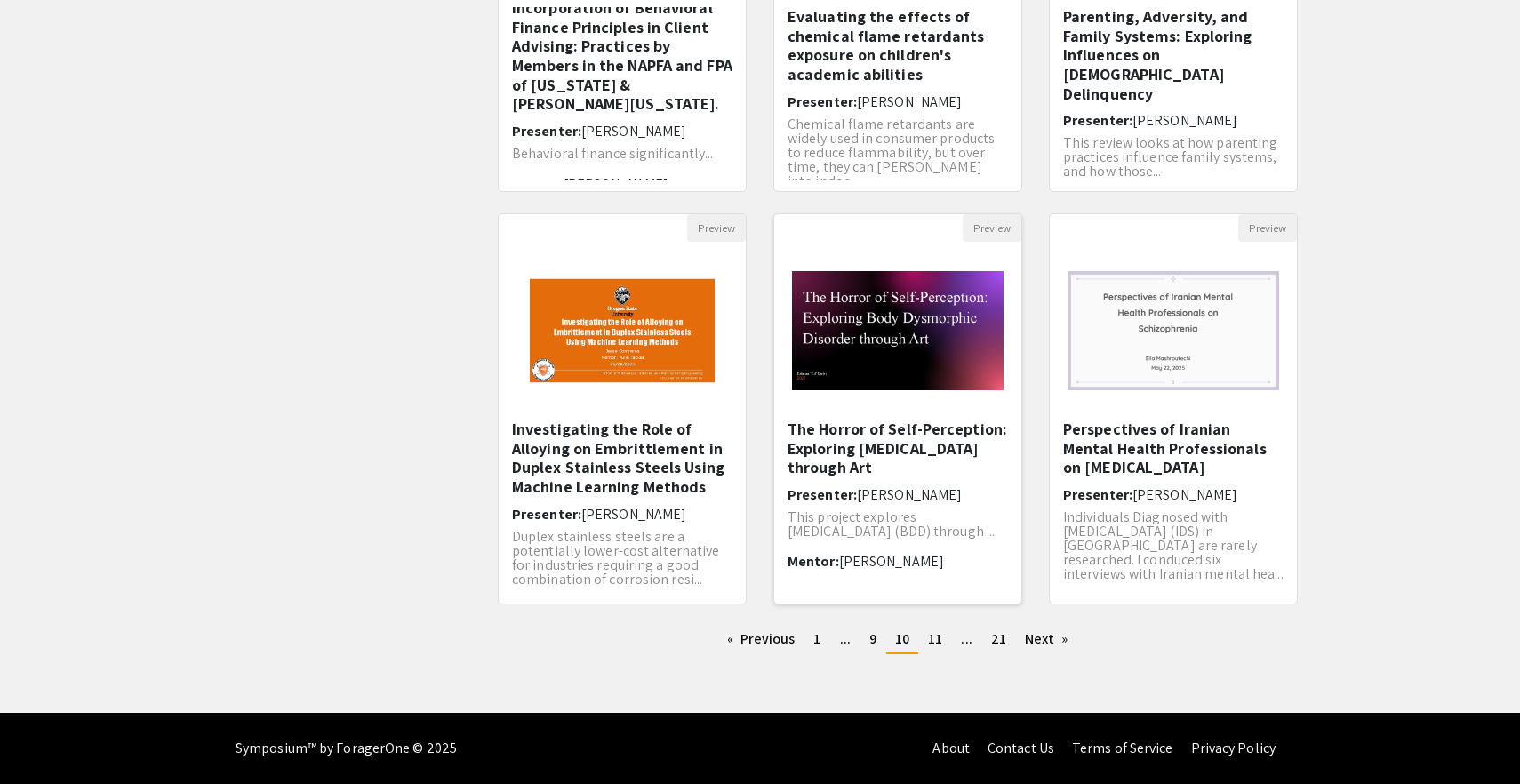
click at [842, 441] on h5 "The Horror of Self-Perception: Exploring [MEDICAL_DATA] through Art" at bounding box center [898, 448] width 221 height 58
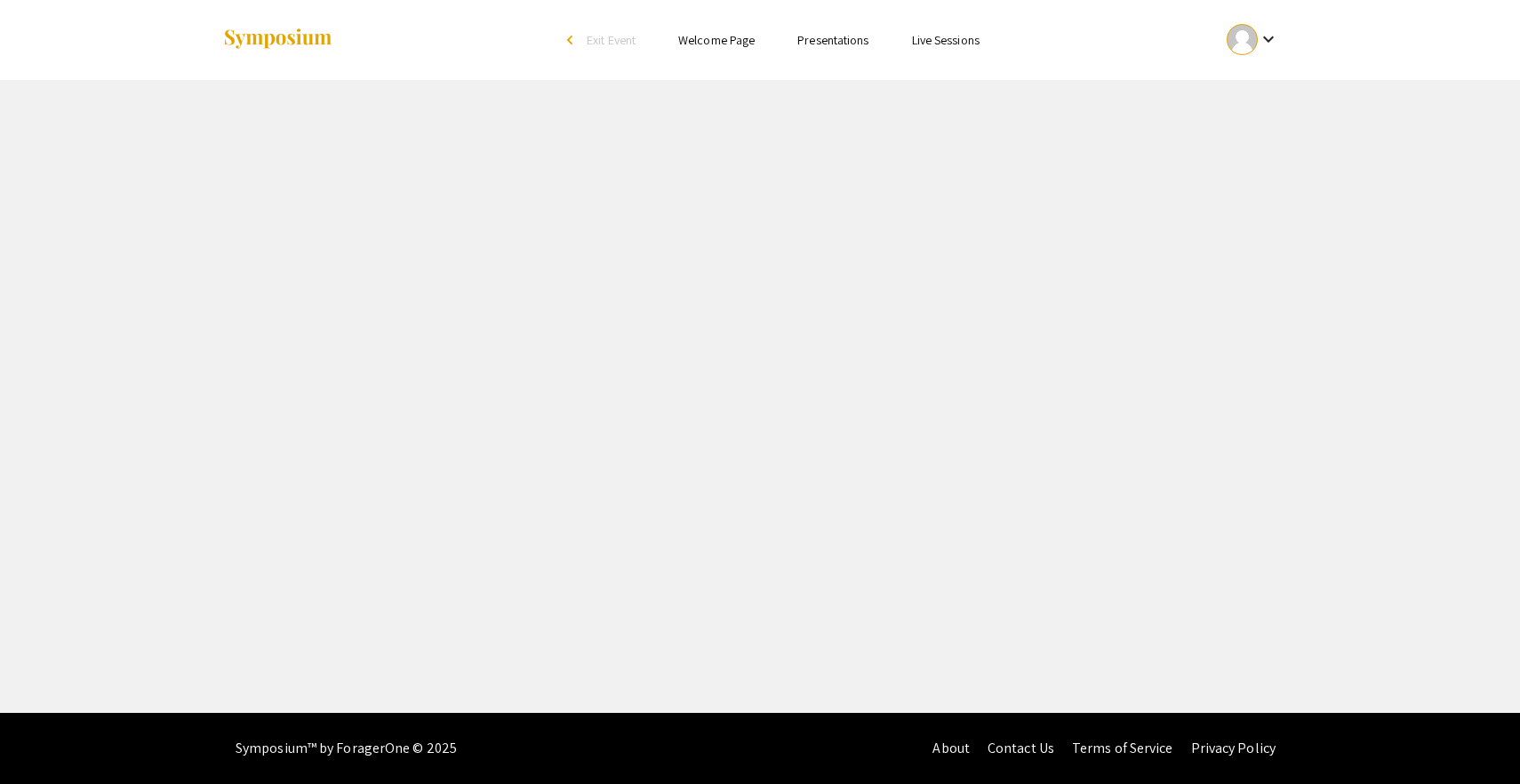
select select "custom"
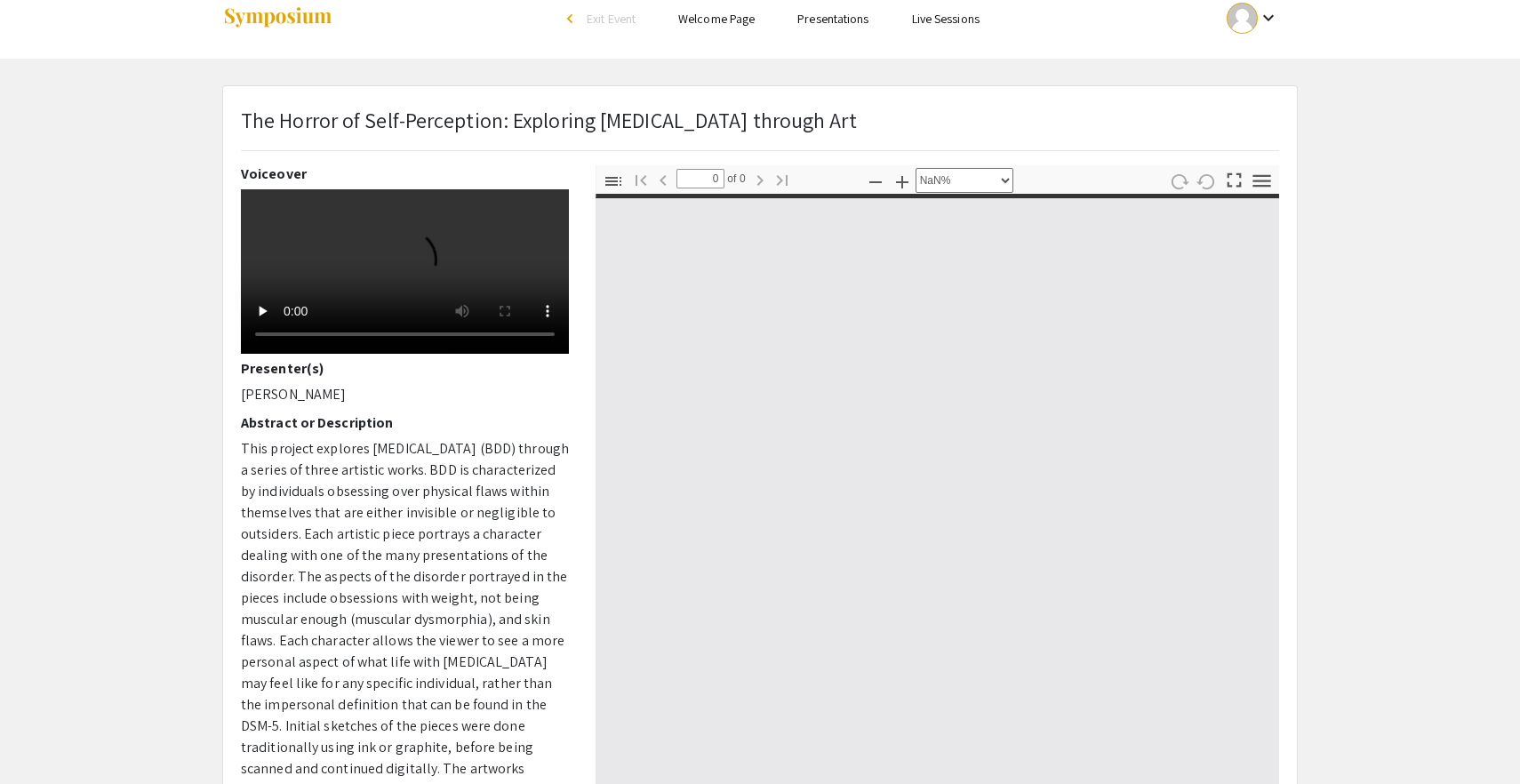
type input "1"
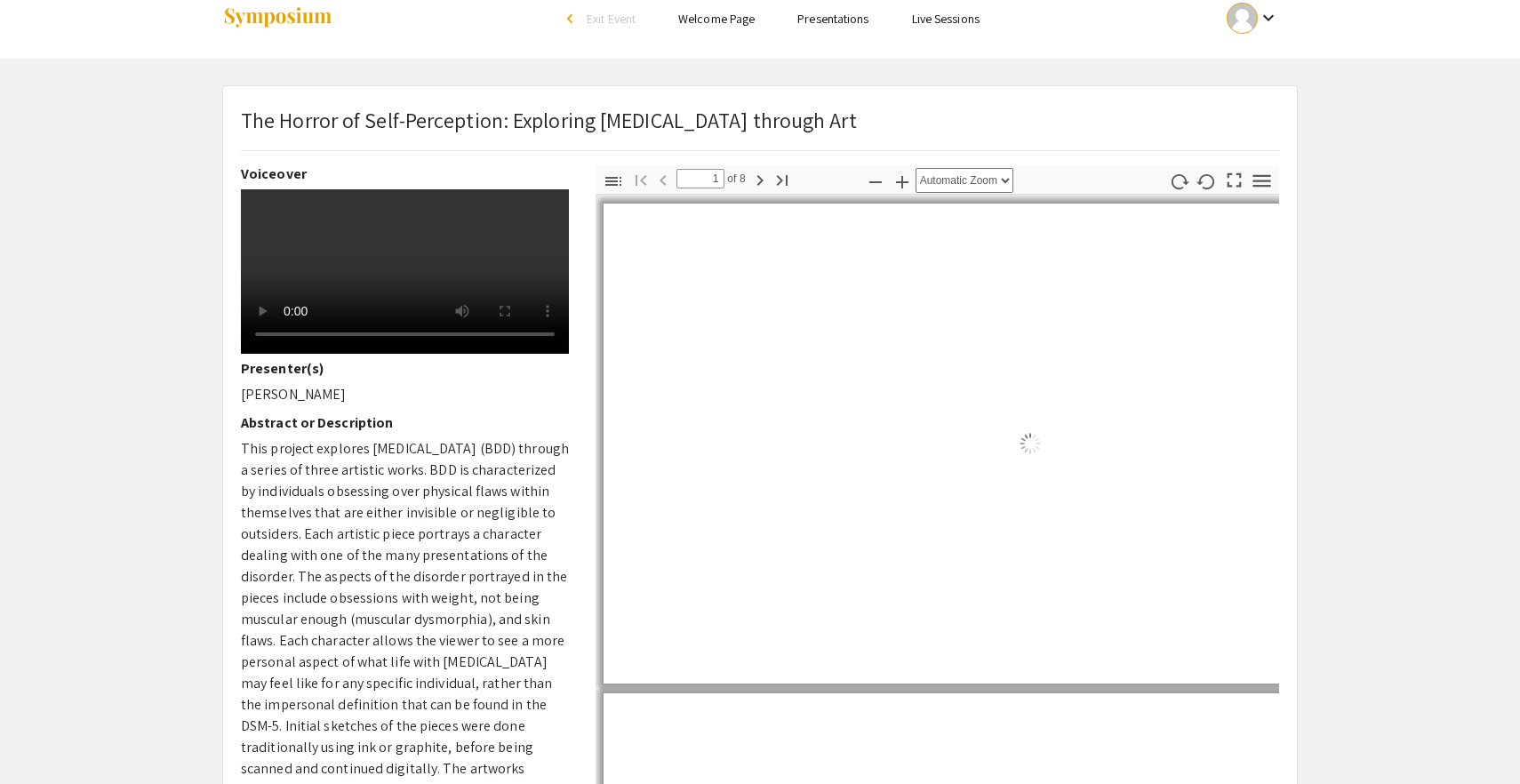
scroll to position [28, 0]
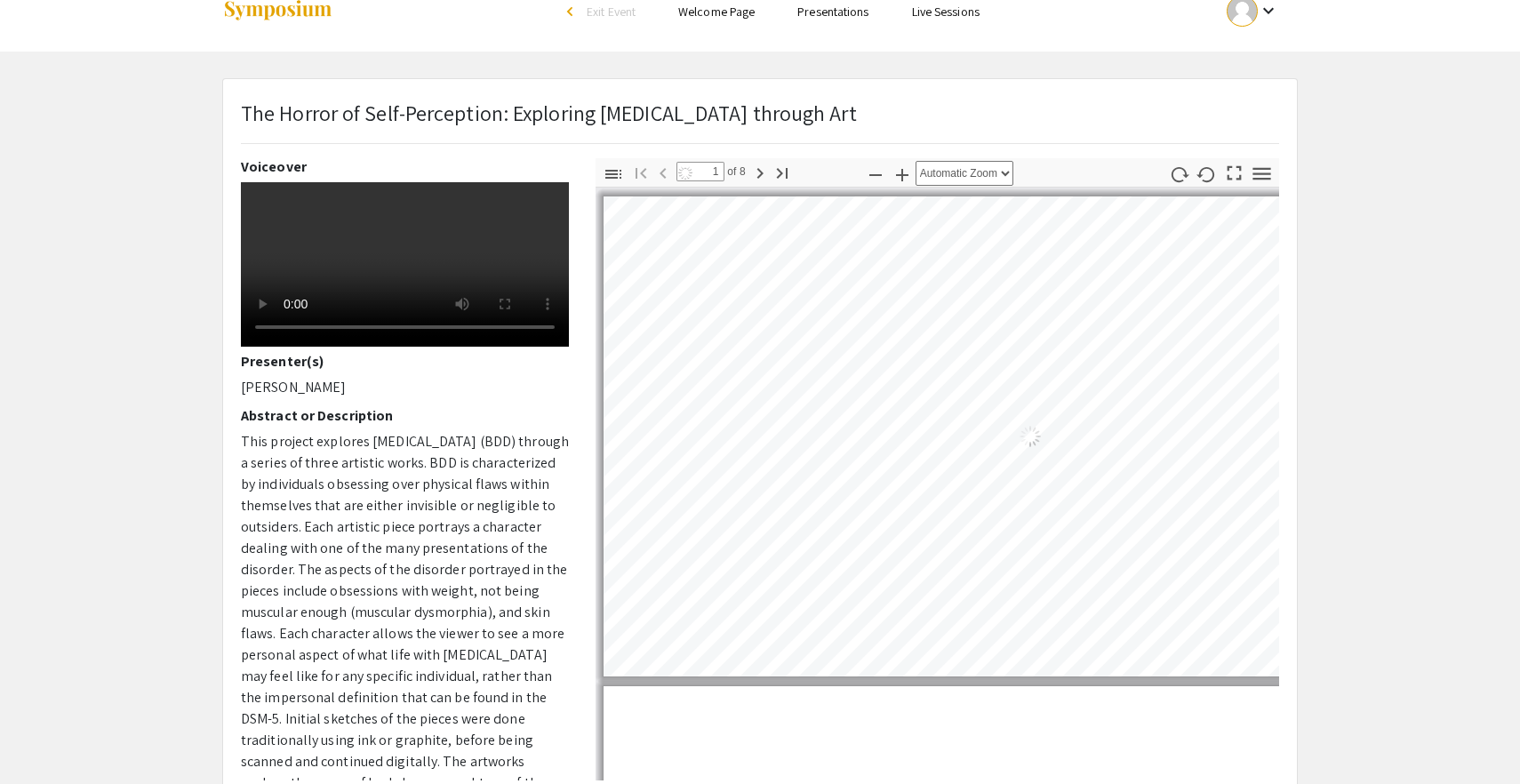
select select "auto"
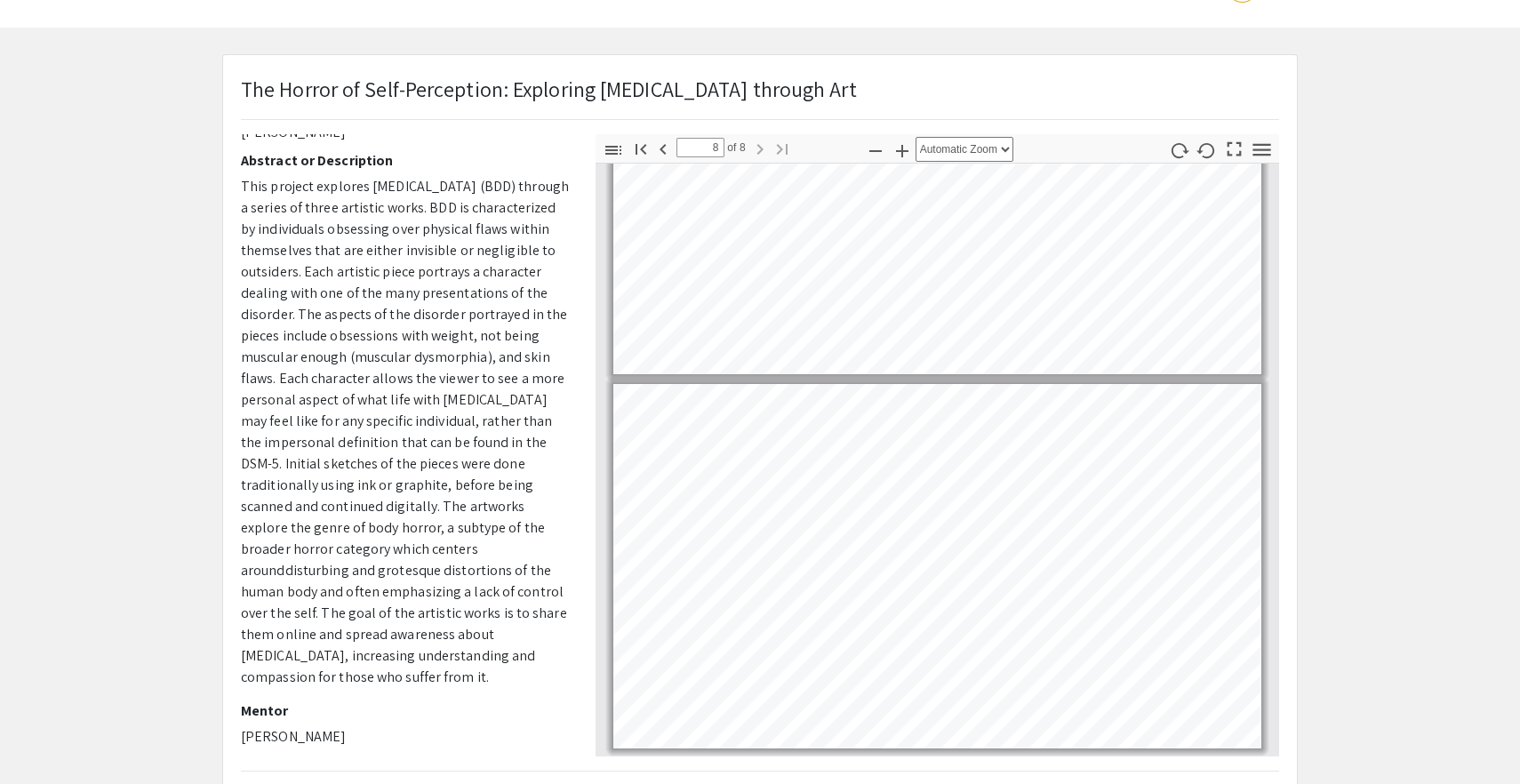
scroll to position [0, 0]
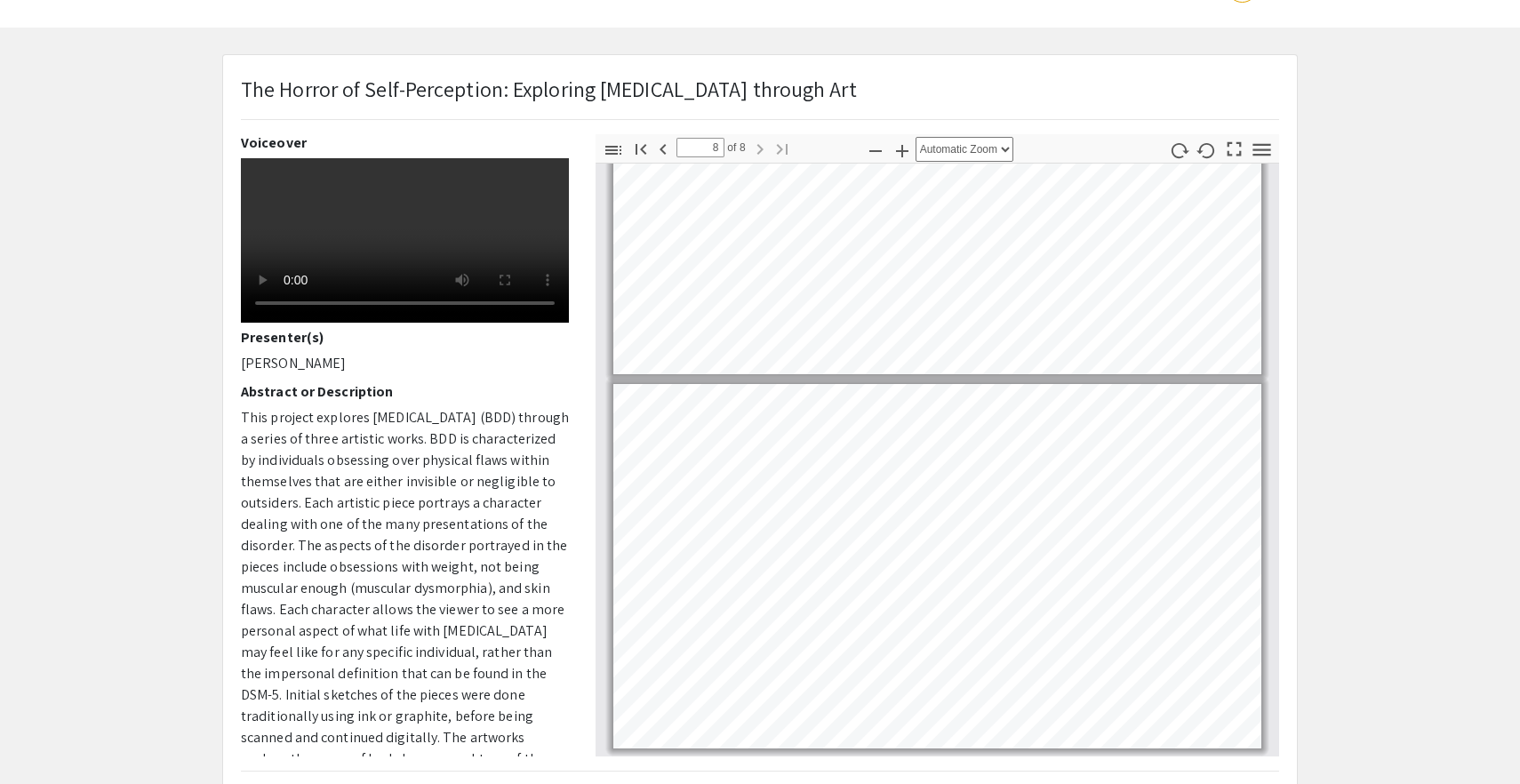
click at [300, 374] on p "[PERSON_NAME]" at bounding box center [405, 363] width 328 height 21
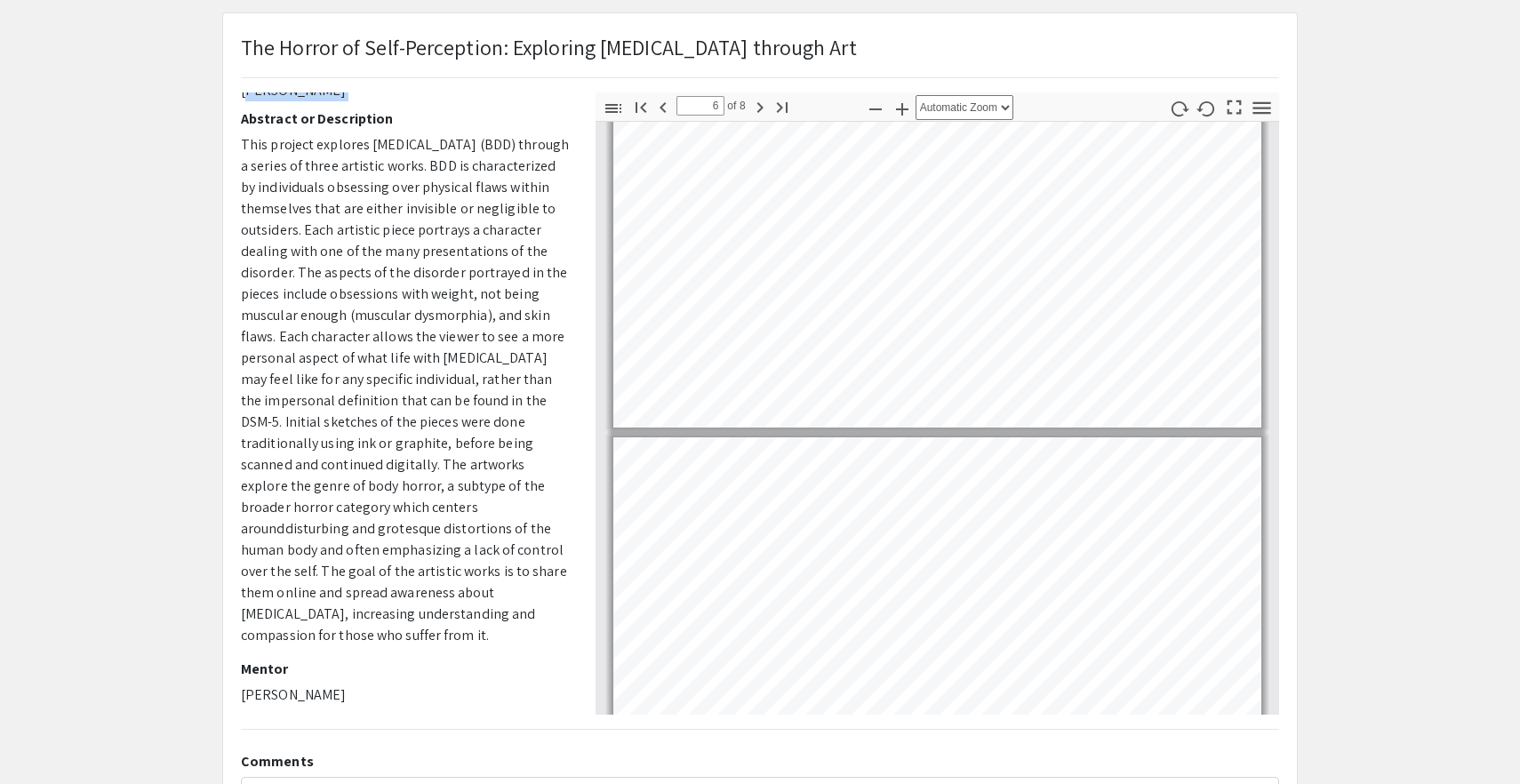
scroll to position [90, 0]
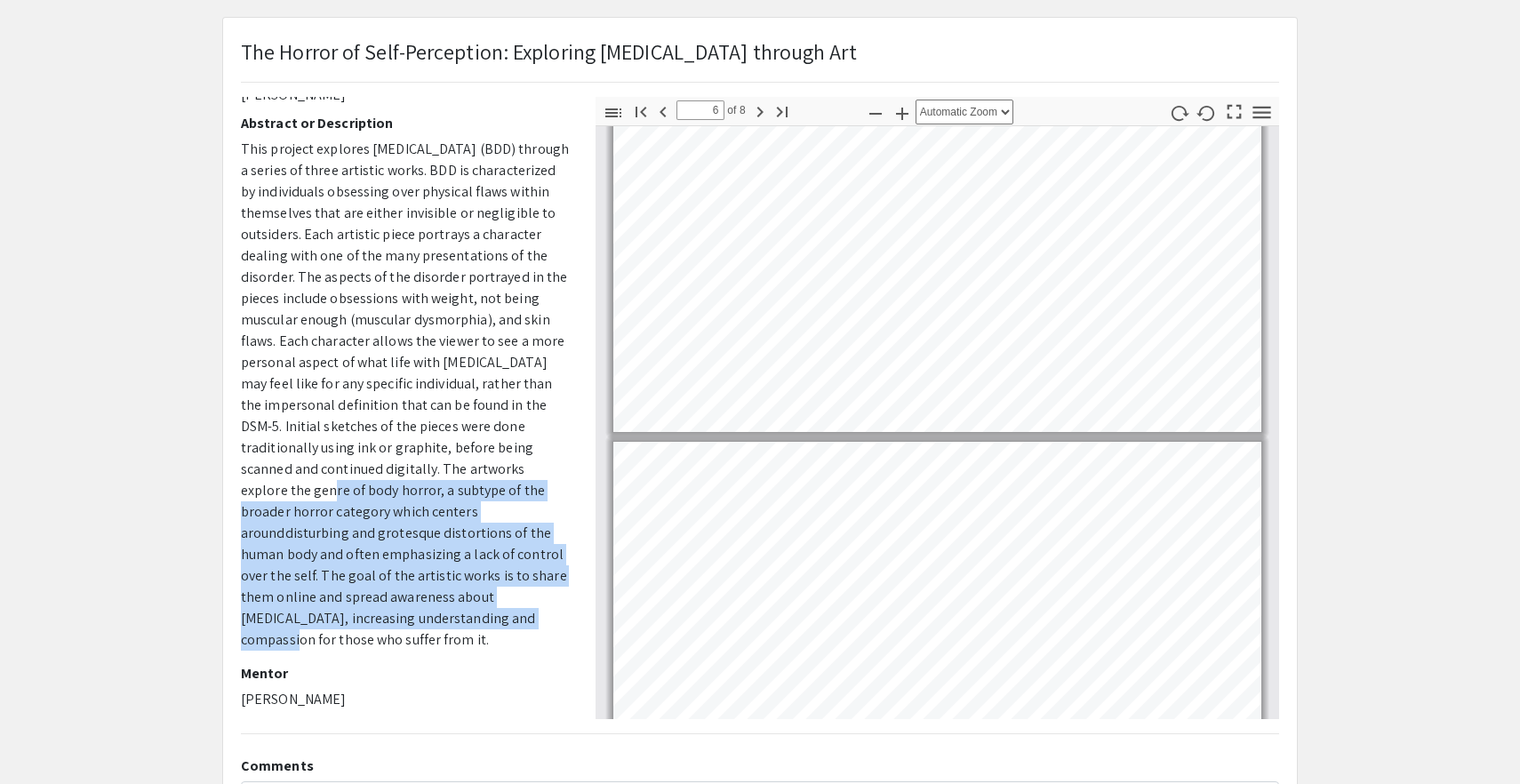
drag, startPoint x: 266, startPoint y: 489, endPoint x: 438, endPoint y: 630, distance: 222.4
click at [442, 630] on p "This project explores [MEDICAL_DATA] (BDD) through a series of three artistic w…" at bounding box center [405, 394] width 328 height 512
click at [438, 630] on p "This project explores [MEDICAL_DATA] (BDD) through a series of three artistic w…" at bounding box center [405, 394] width 328 height 512
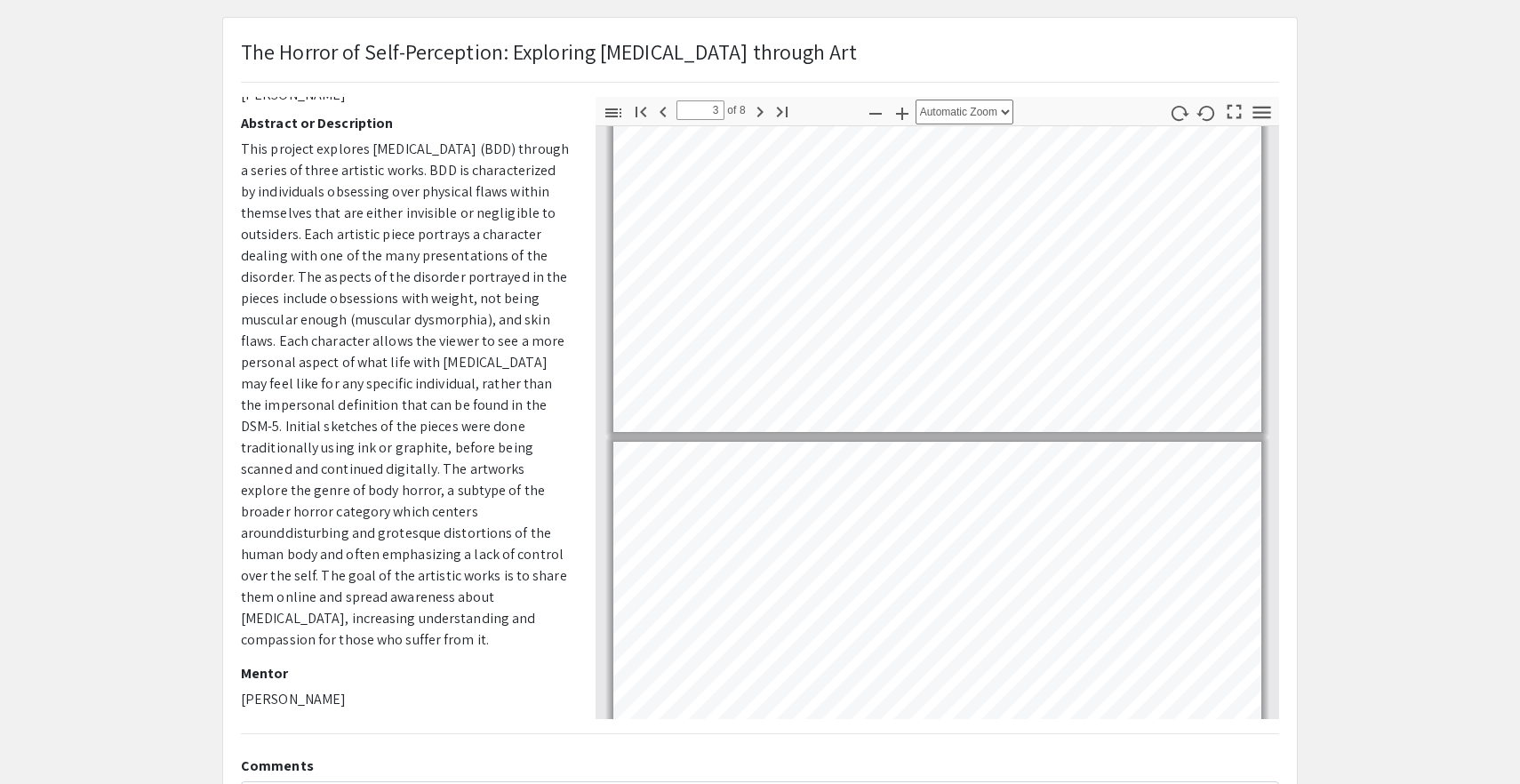
scroll to position [0, 0]
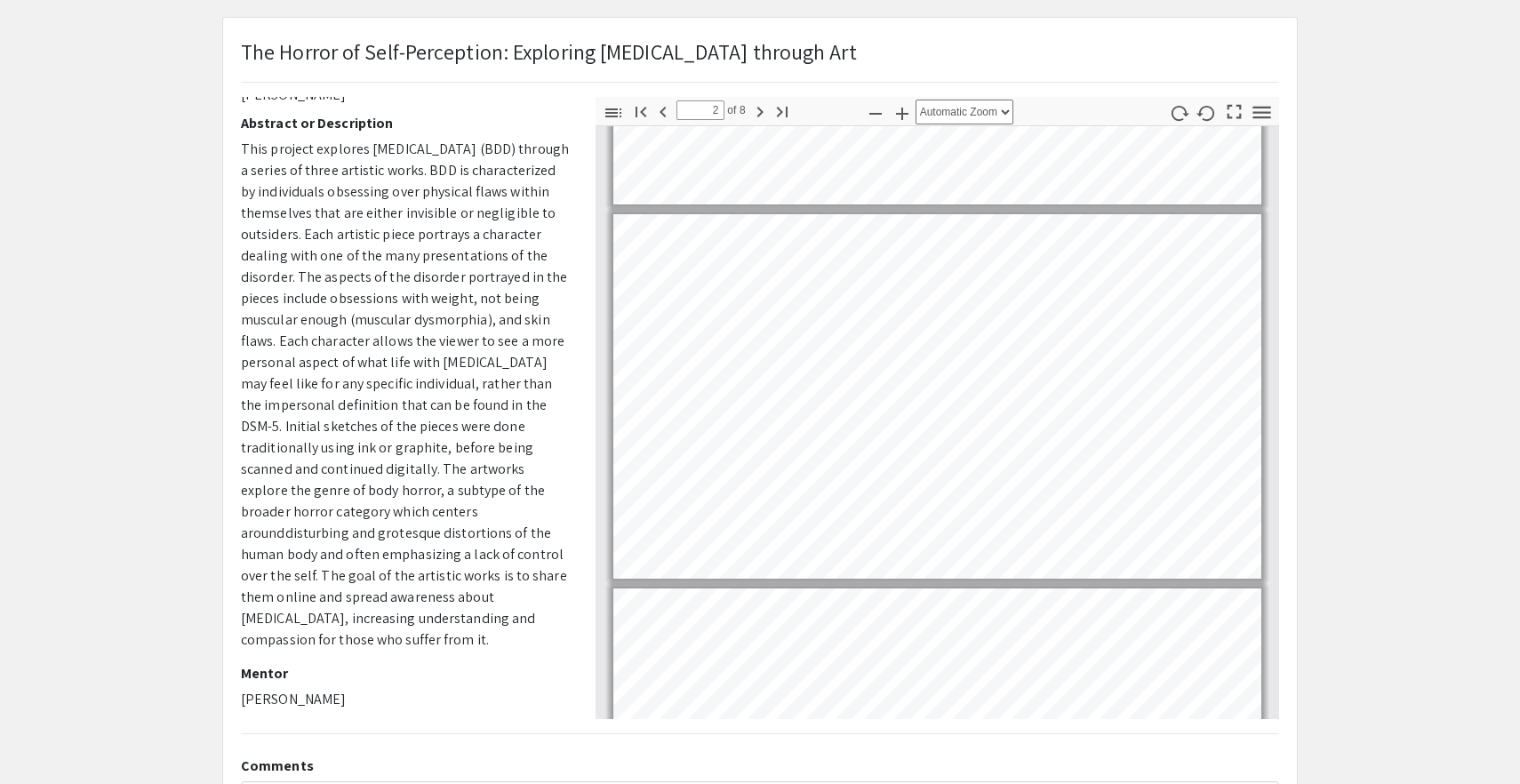
type input "1"
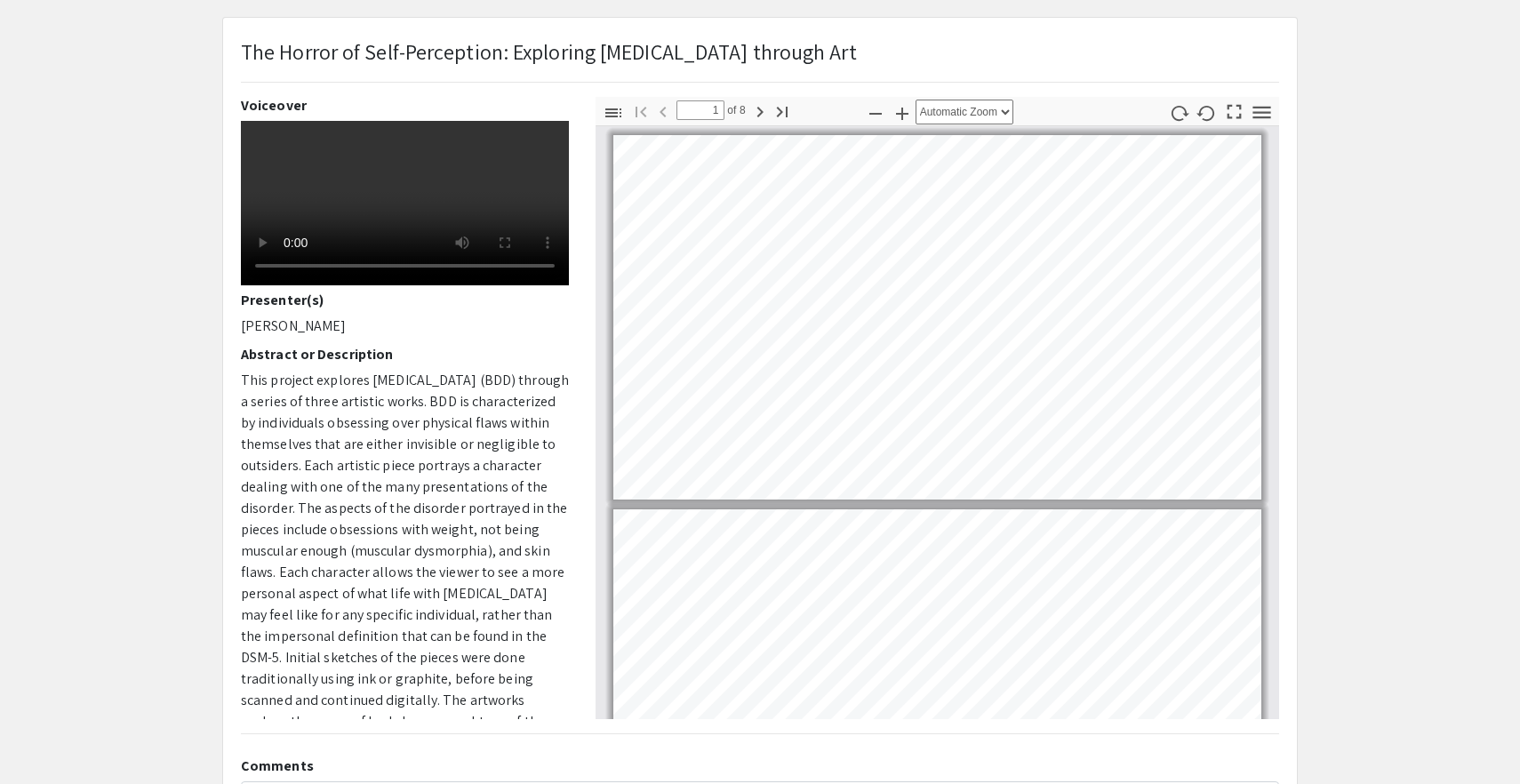
click at [272, 337] on p "[PERSON_NAME]" at bounding box center [405, 326] width 328 height 21
copy div "[PERSON_NAME]"
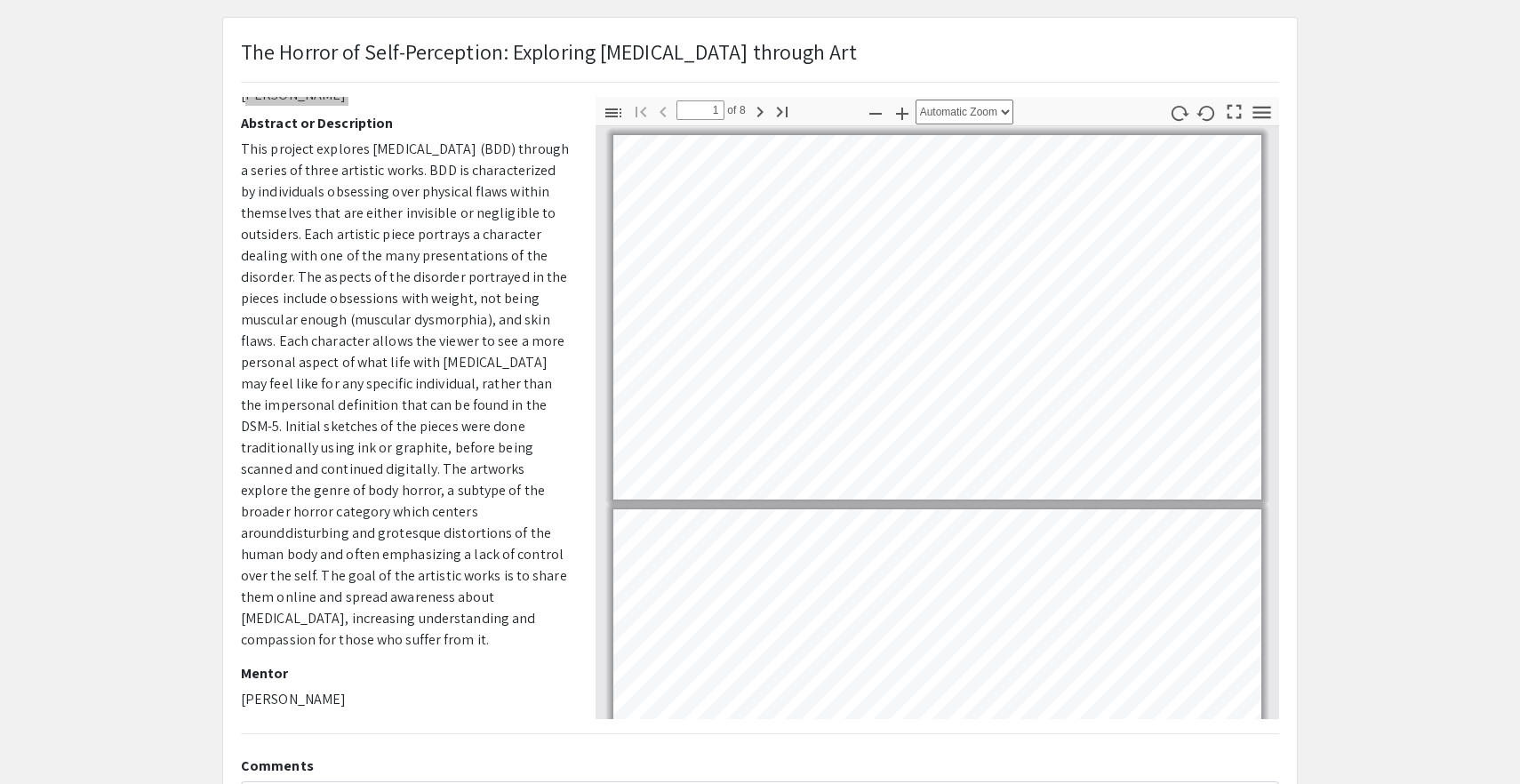
scroll to position [247, 0]
drag, startPoint x: 293, startPoint y: 580, endPoint x: 446, endPoint y: 646, distance: 166.6
click at [450, 646] on p "This project explores [MEDICAL_DATA] (BDD) through a series of three artistic w…" at bounding box center [405, 394] width 328 height 512
click at [446, 646] on p "This project explores [MEDICAL_DATA] (BDD) through a series of three artistic w…" at bounding box center [405, 394] width 328 height 512
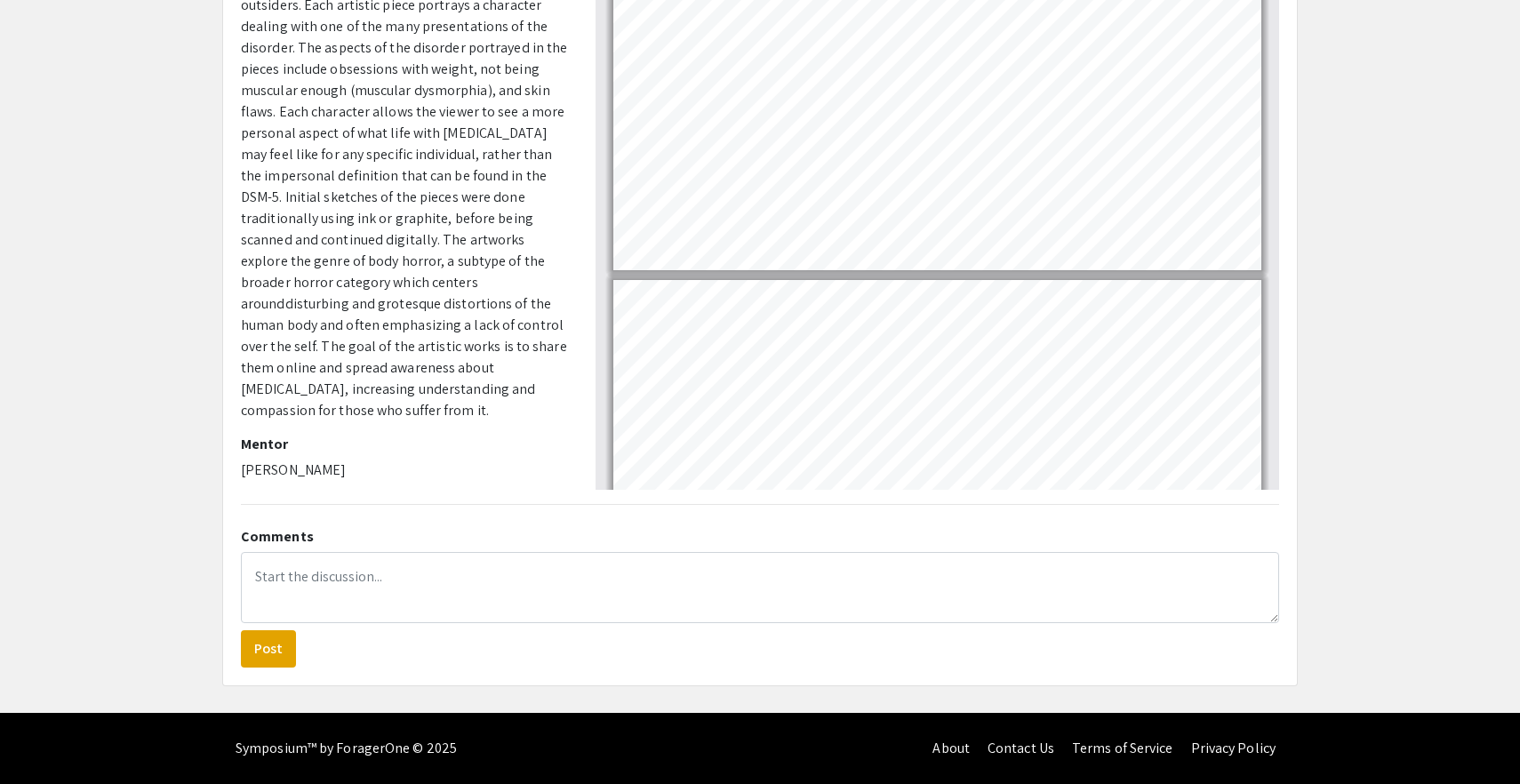
scroll to position [0, 0]
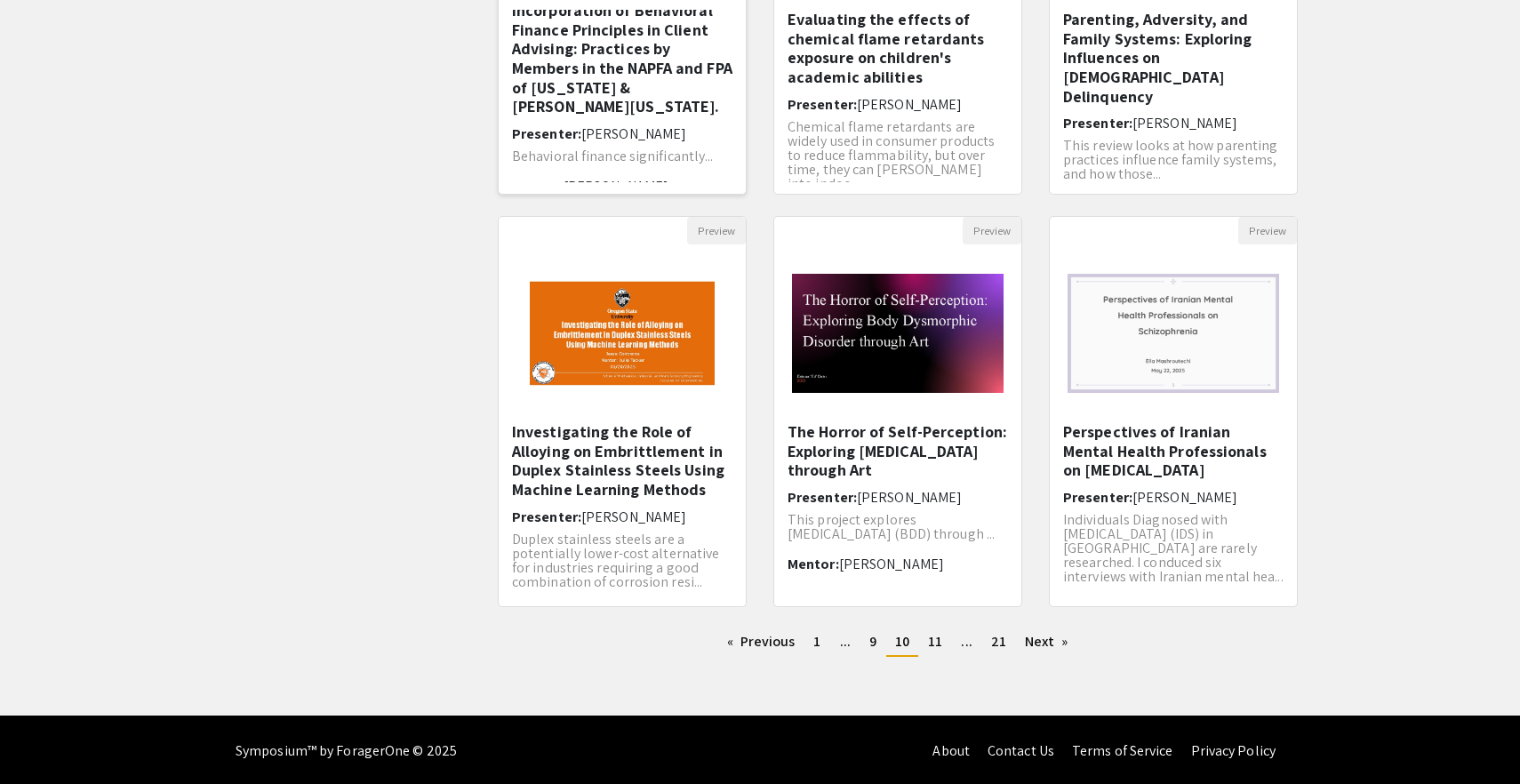
scroll to position [394, 0]
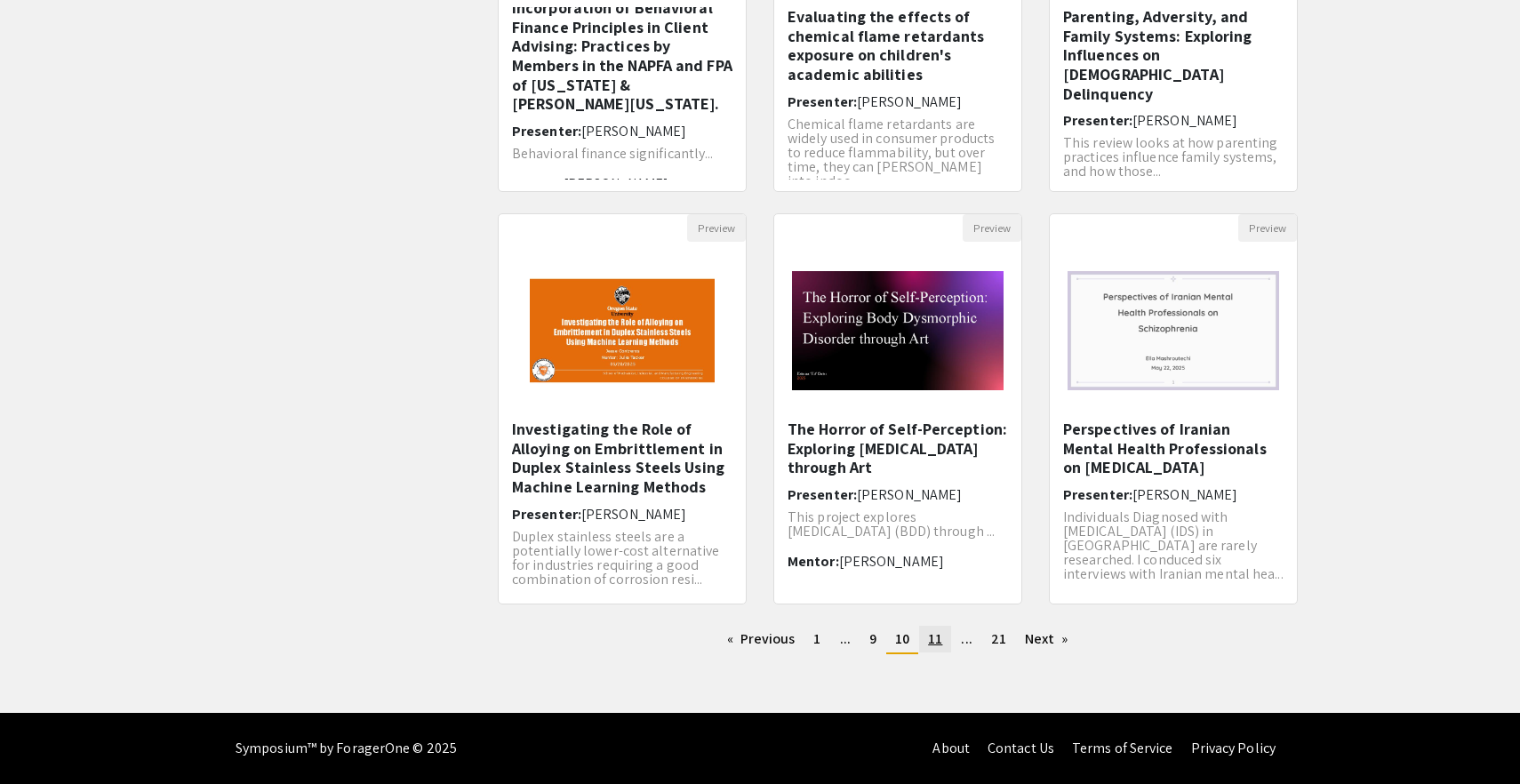
click at [925, 646] on link "page 11" at bounding box center [935, 639] width 32 height 26
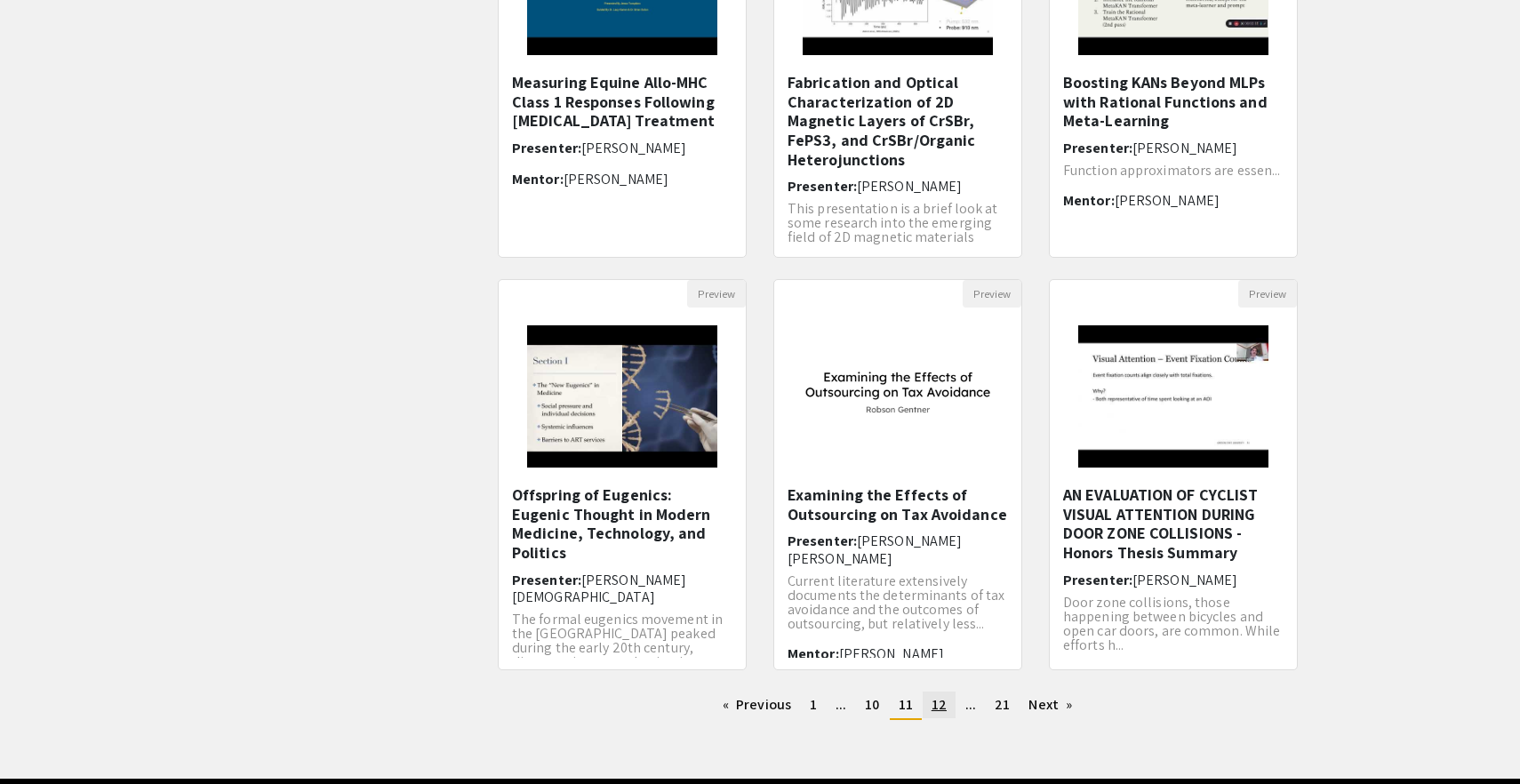
scroll to position [351, 0]
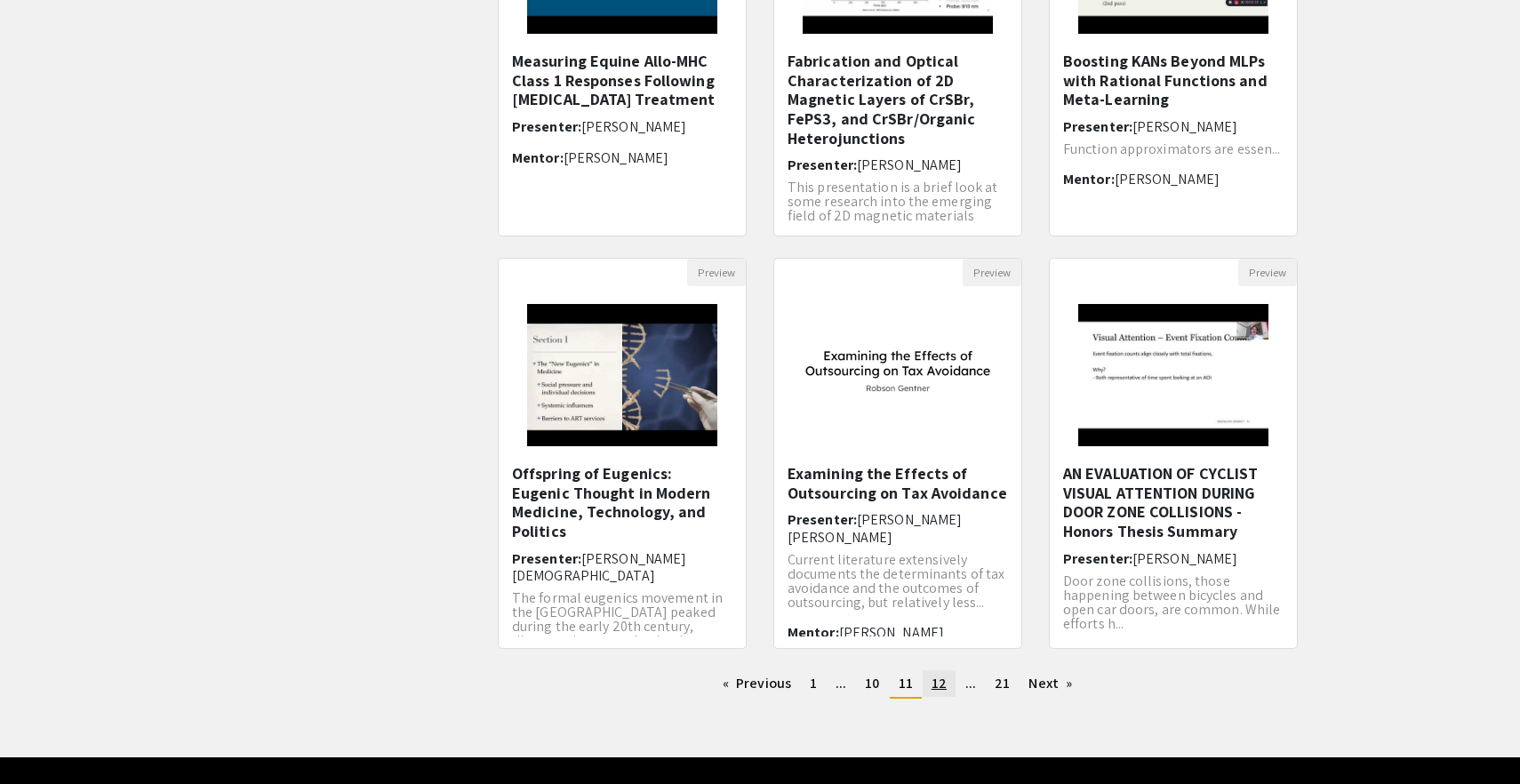
click at [936, 681] on span "12" at bounding box center [939, 682] width 15 height 19
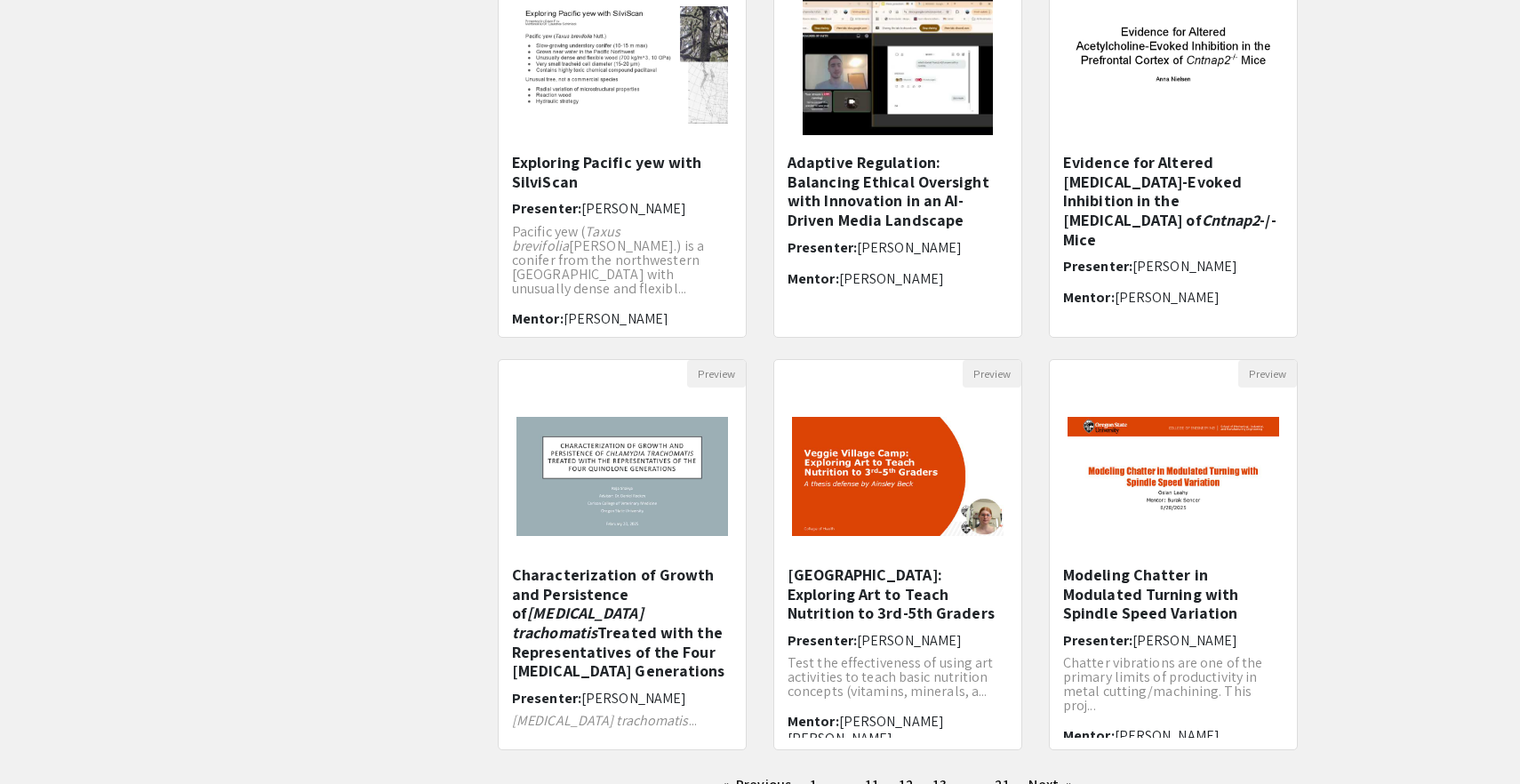
scroll to position [394, 0]
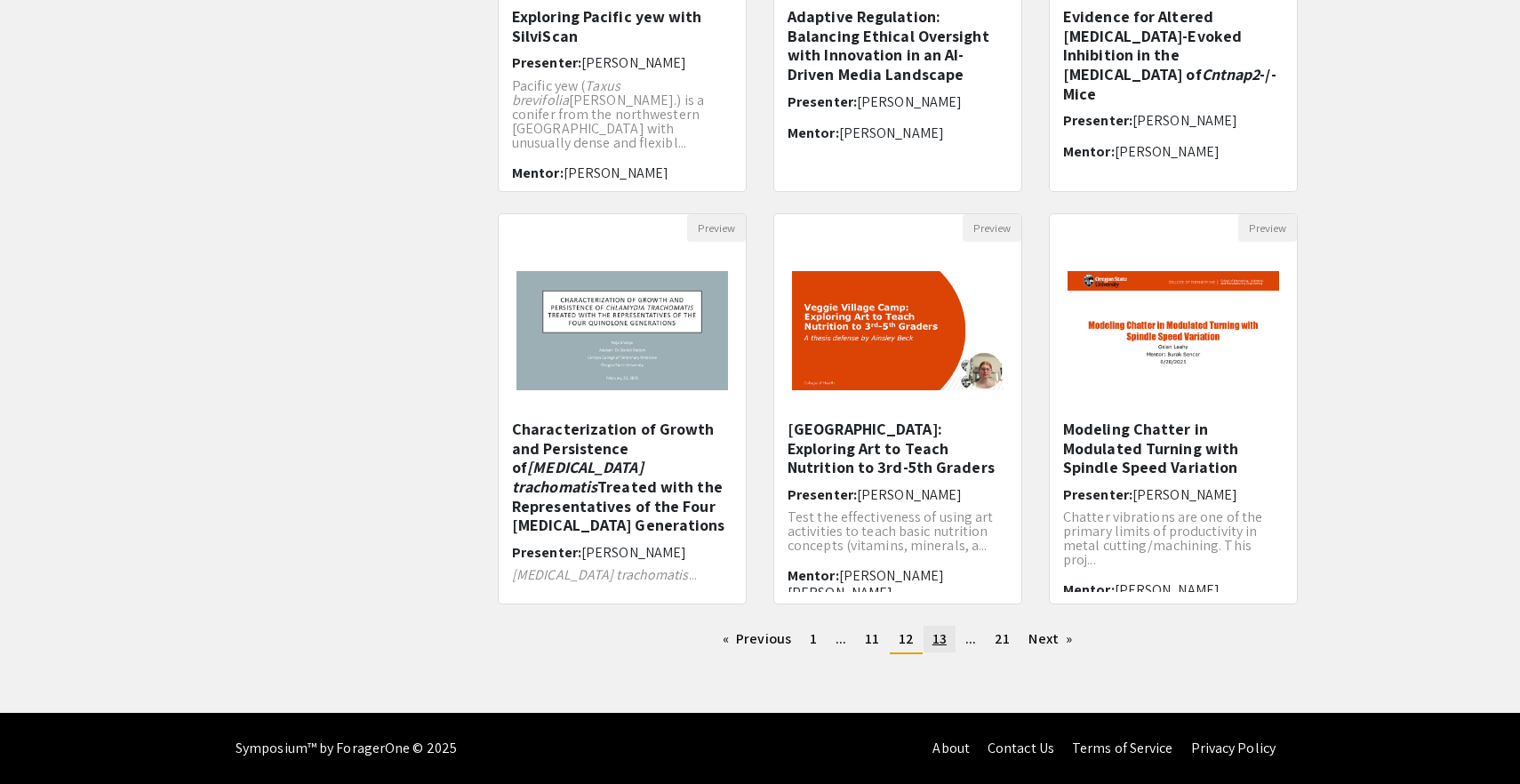
click at [931, 641] on link "page 13" at bounding box center [940, 639] width 32 height 26
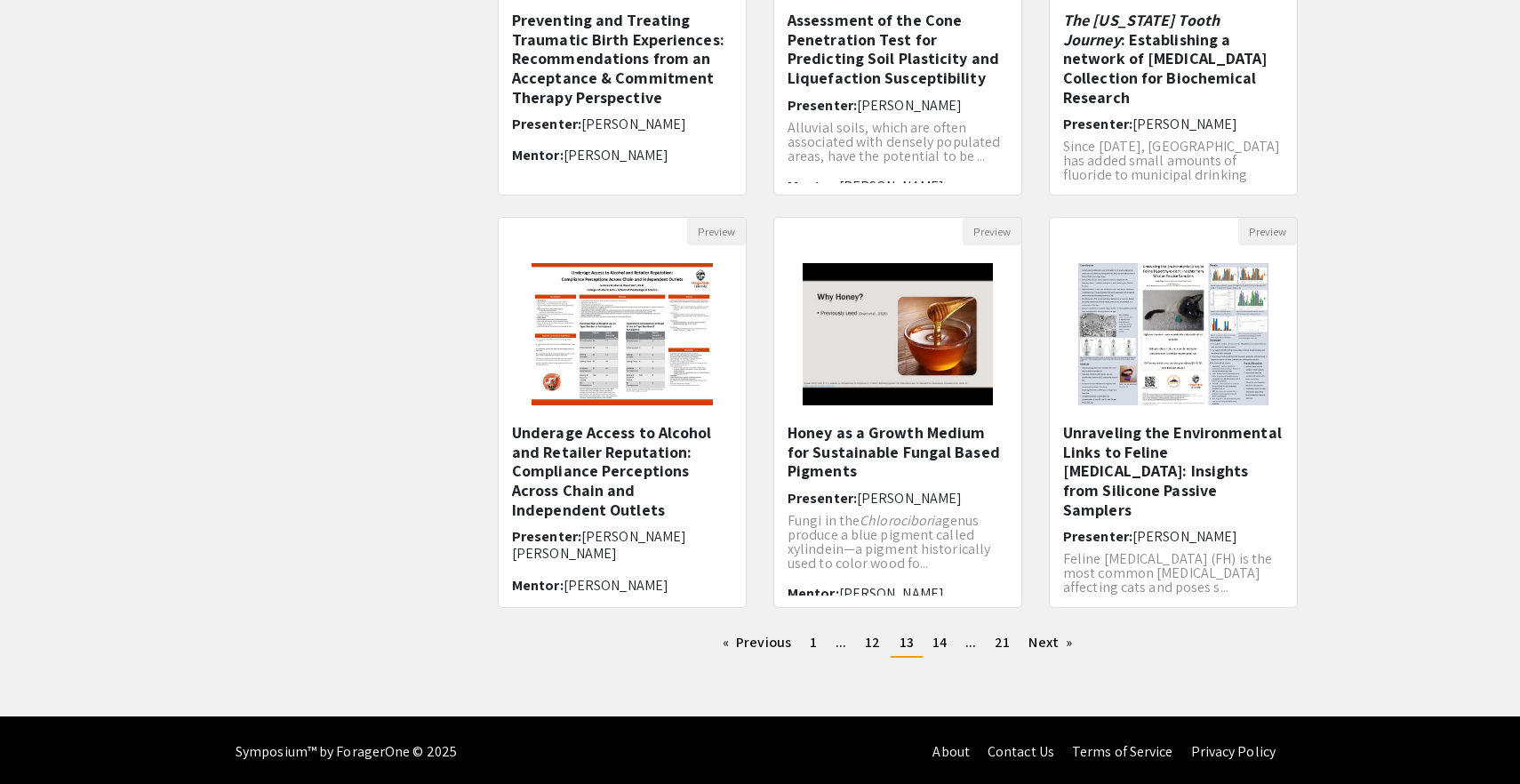
scroll to position [394, 0]
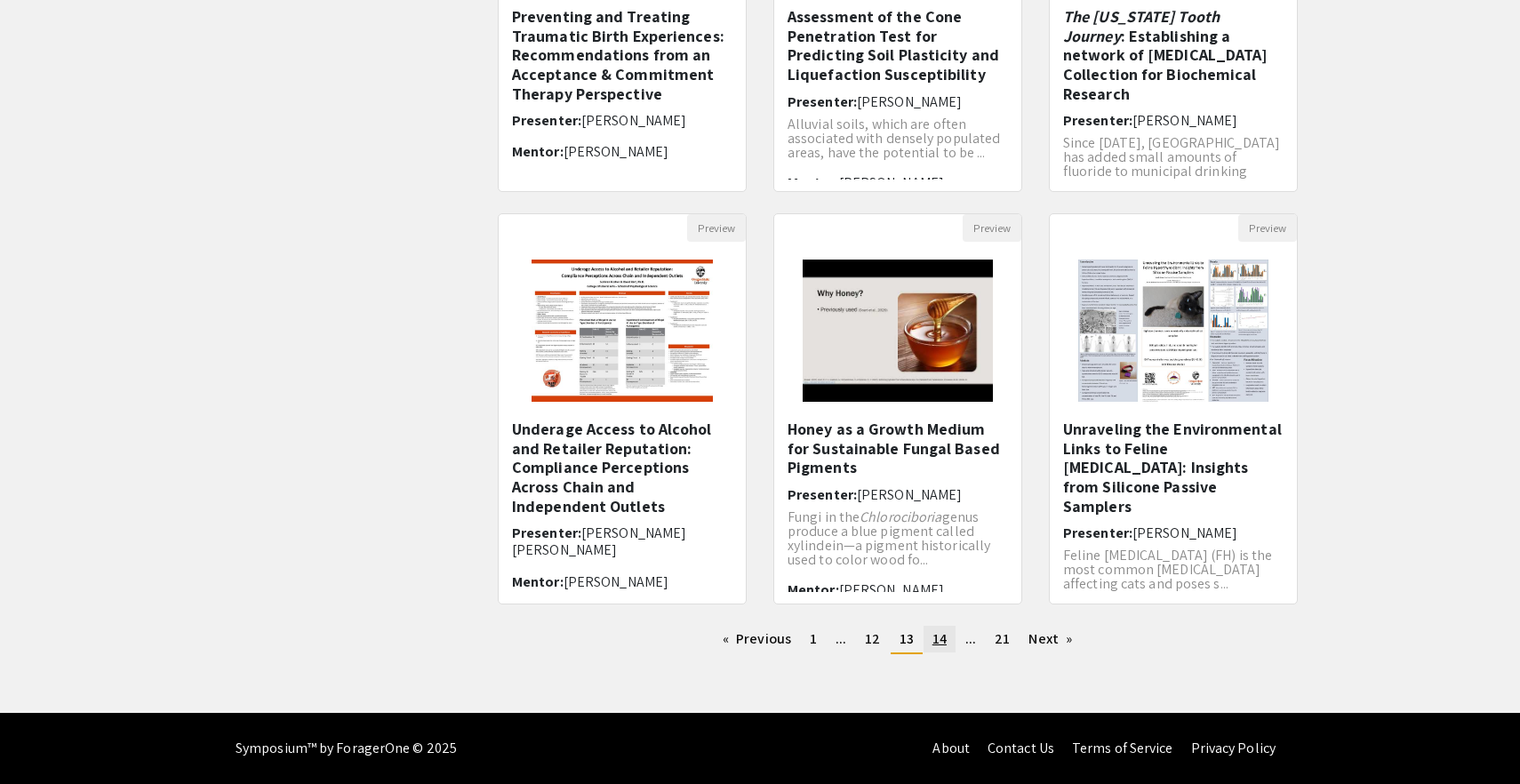
click at [942, 640] on span "14" at bounding box center [940, 638] width 15 height 19
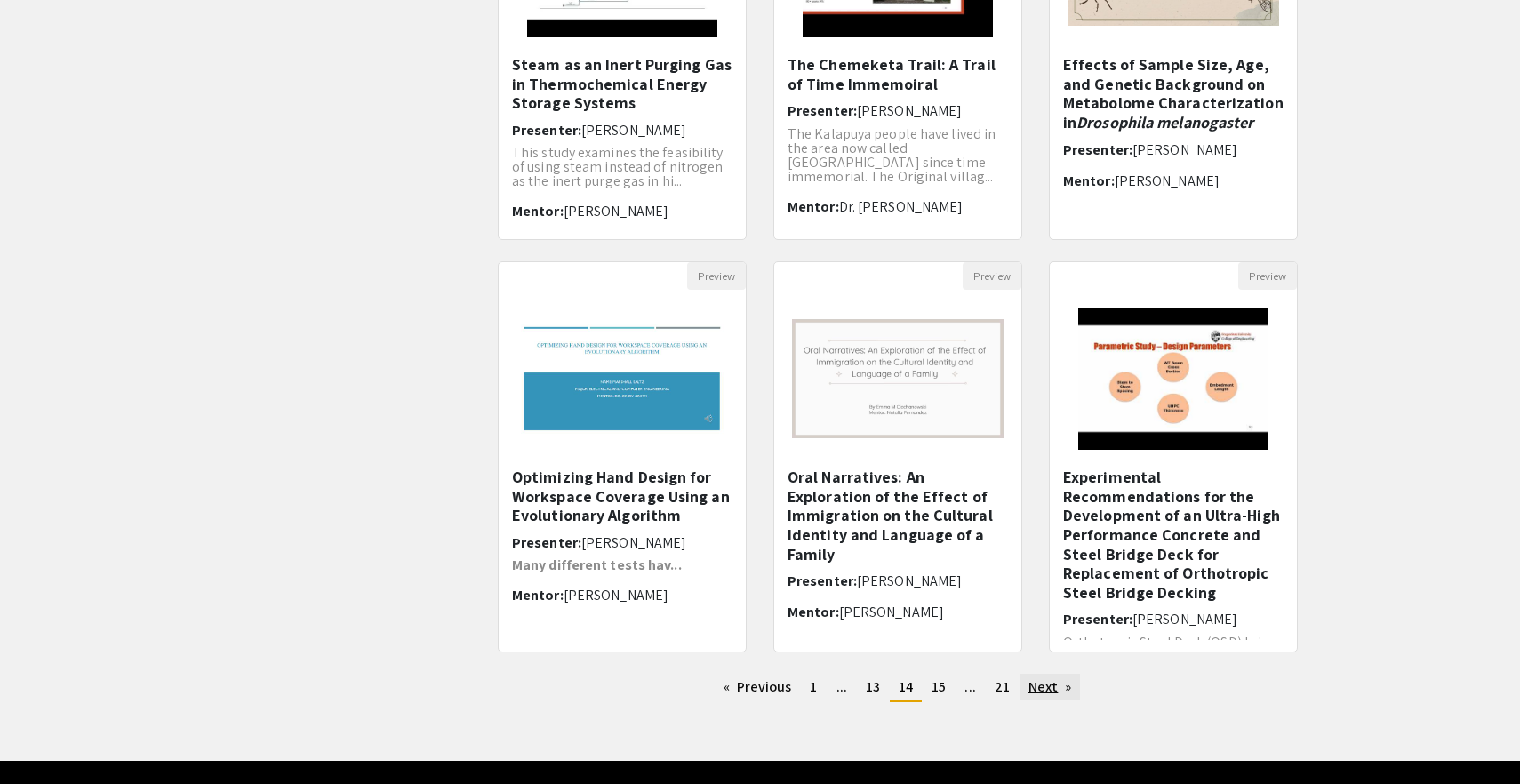
scroll to position [352, 0]
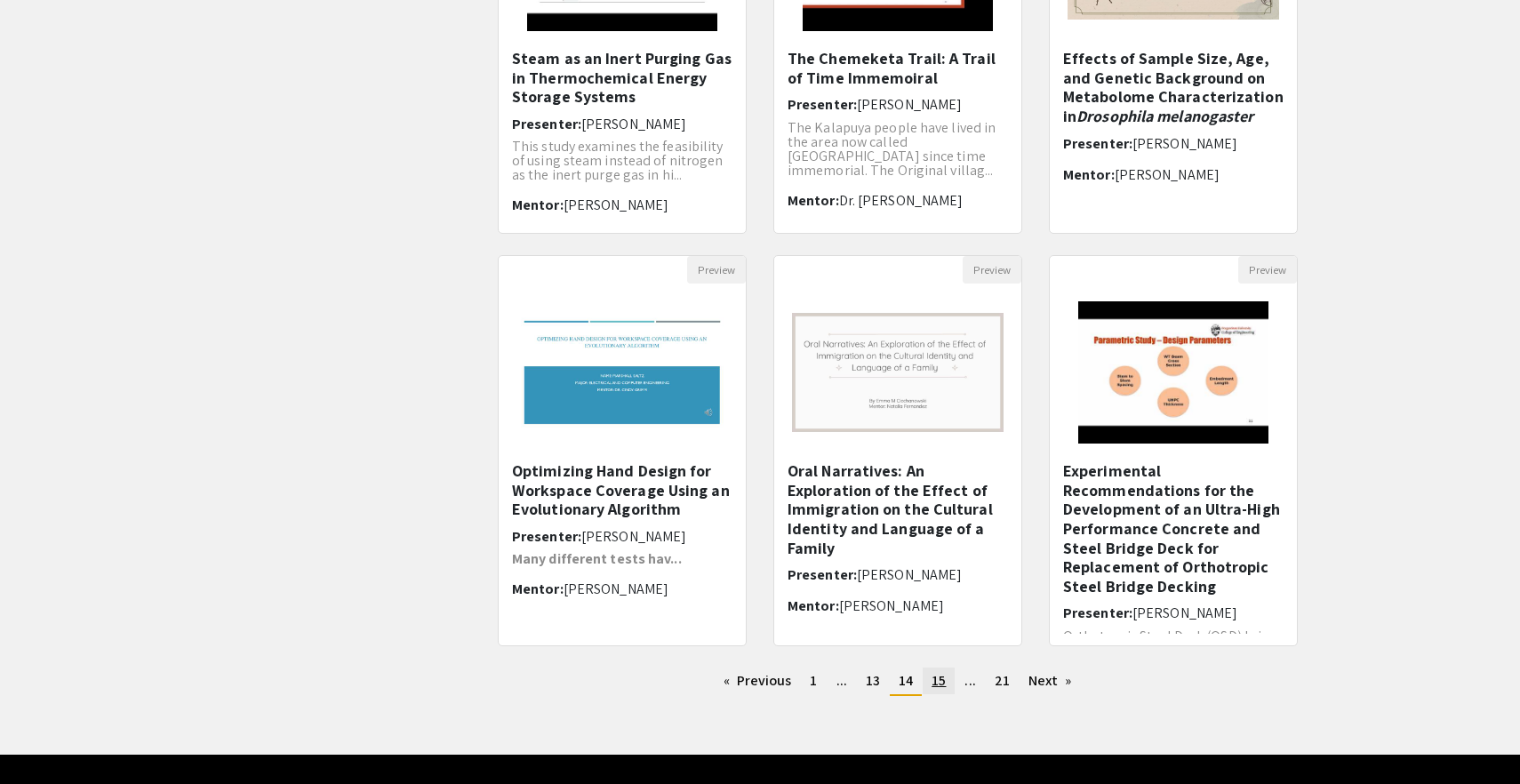
click at [936, 678] on span "15" at bounding box center [939, 680] width 15 height 19
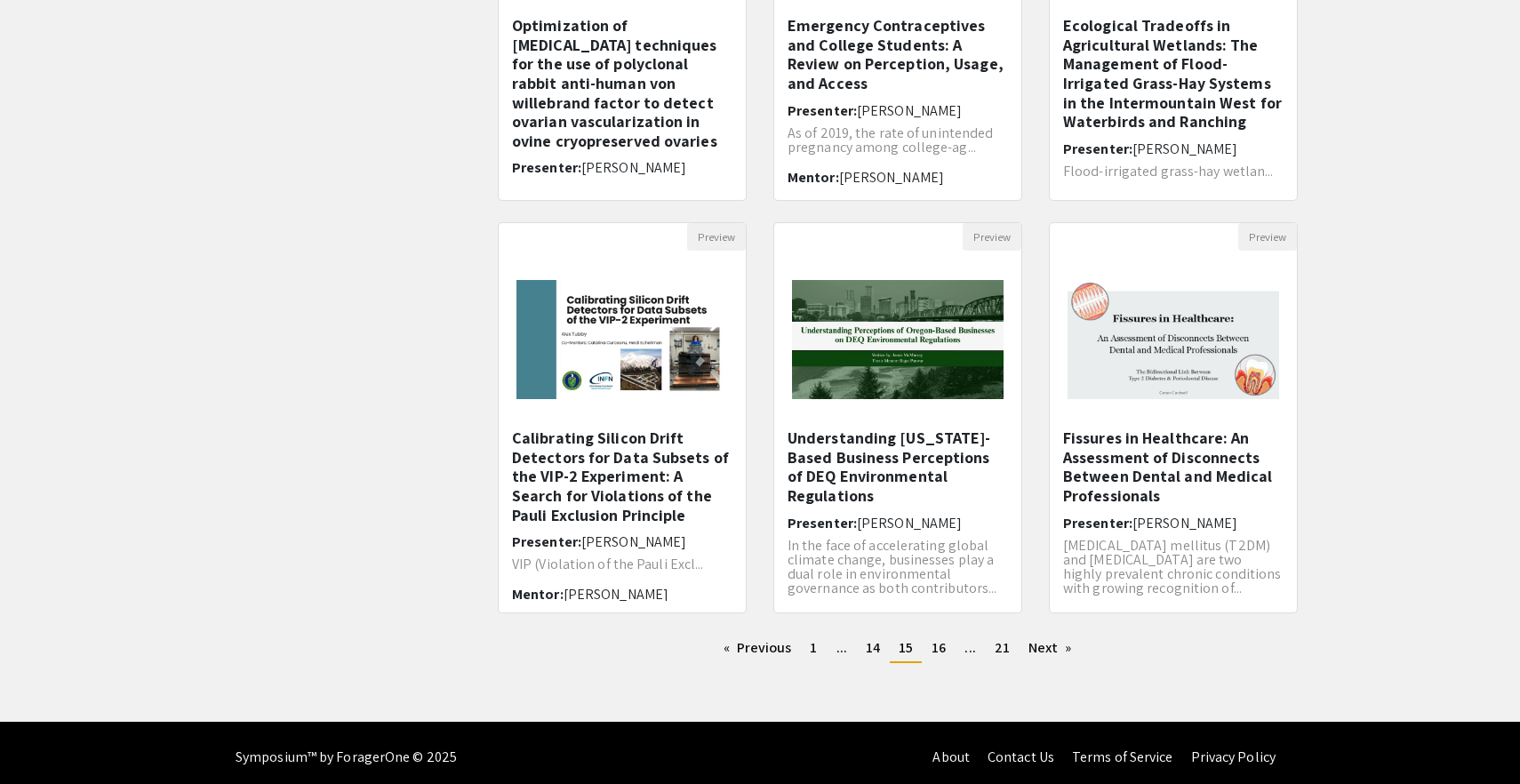
scroll to position [394, 0]
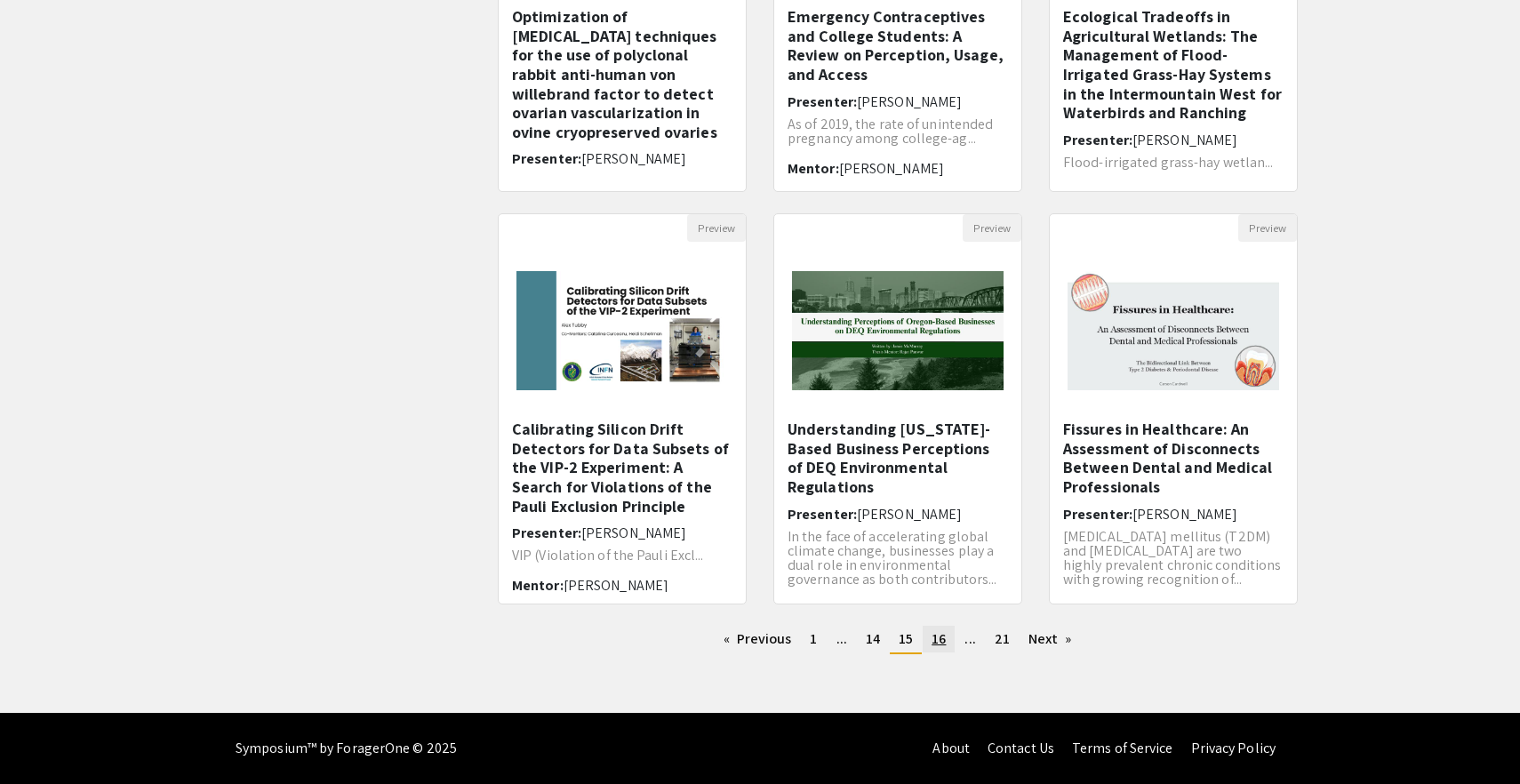
click at [931, 640] on link "page 16" at bounding box center [939, 639] width 32 height 26
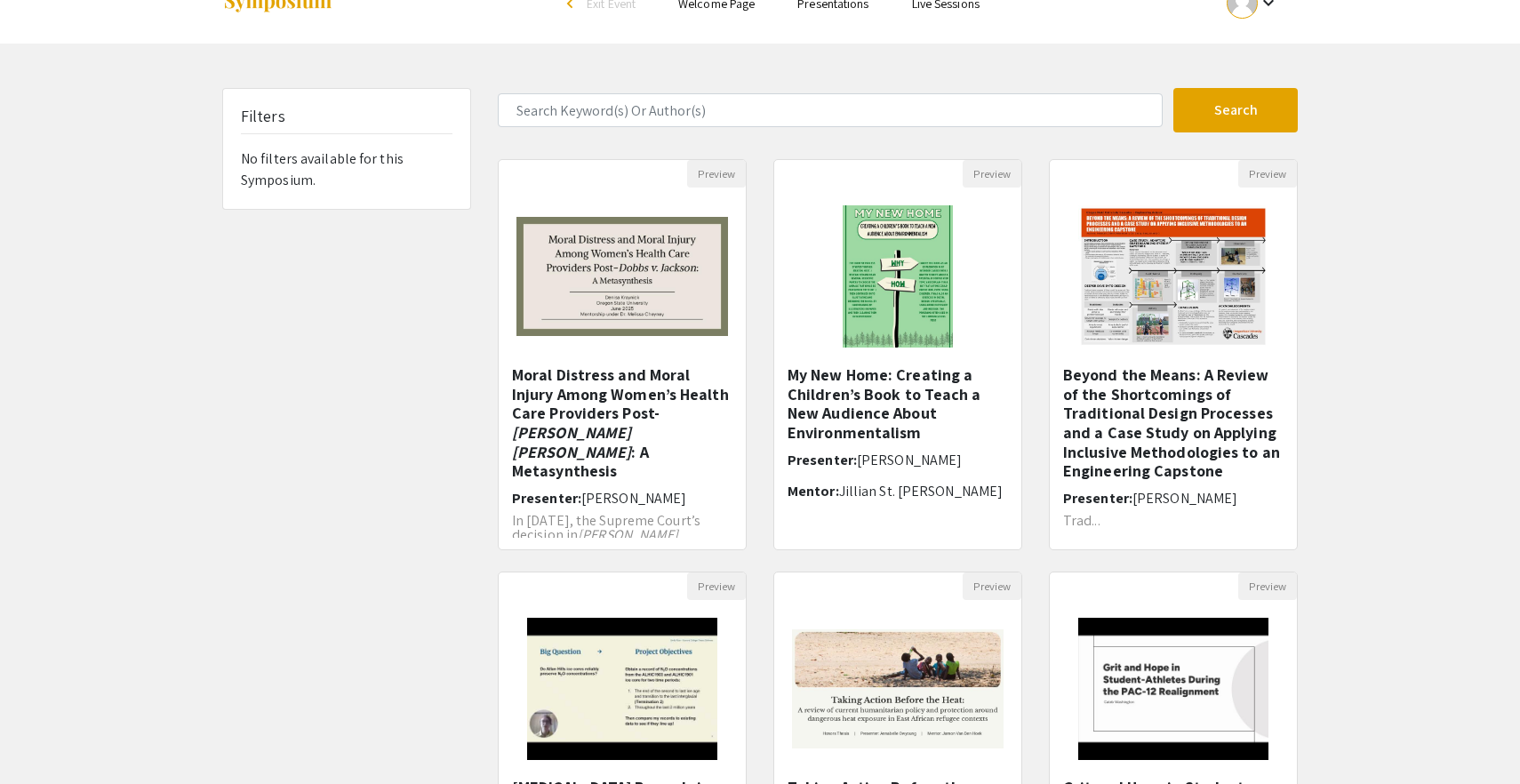
scroll to position [41, 0]
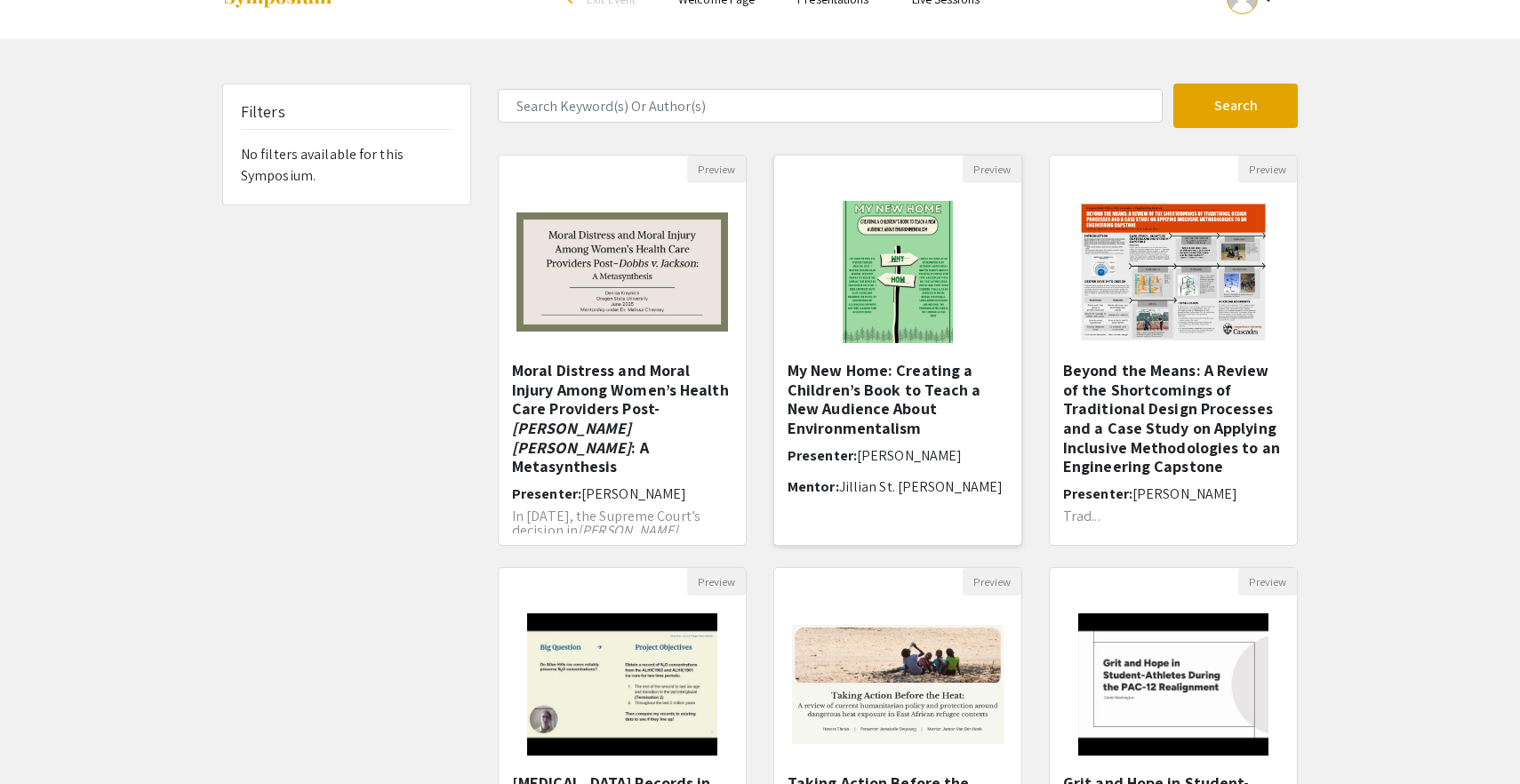
click at [849, 393] on h5 "My New Home: Creating a Children’s Book to Teach a New Audience About Environme…" at bounding box center [898, 399] width 221 height 76
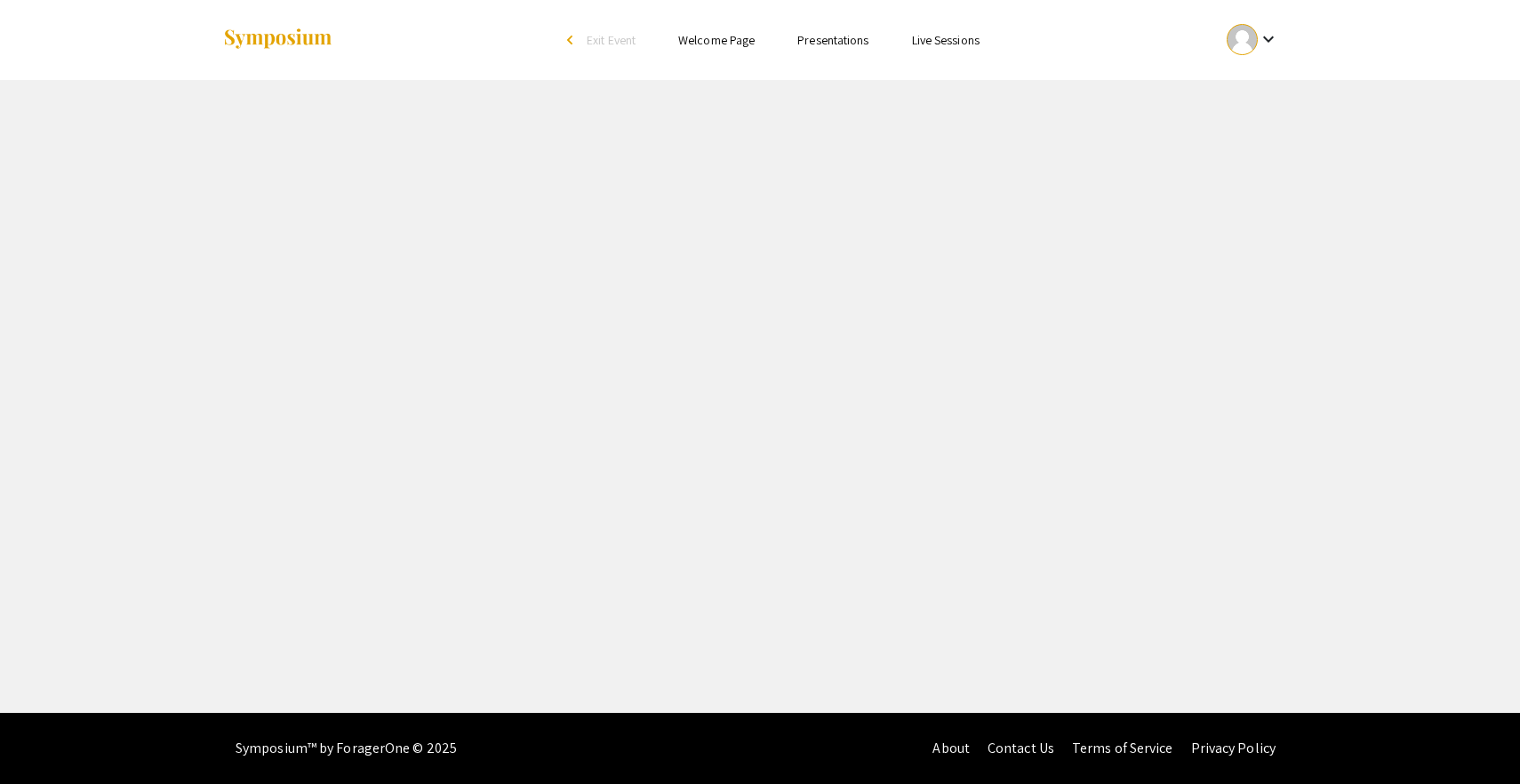
select select "custom"
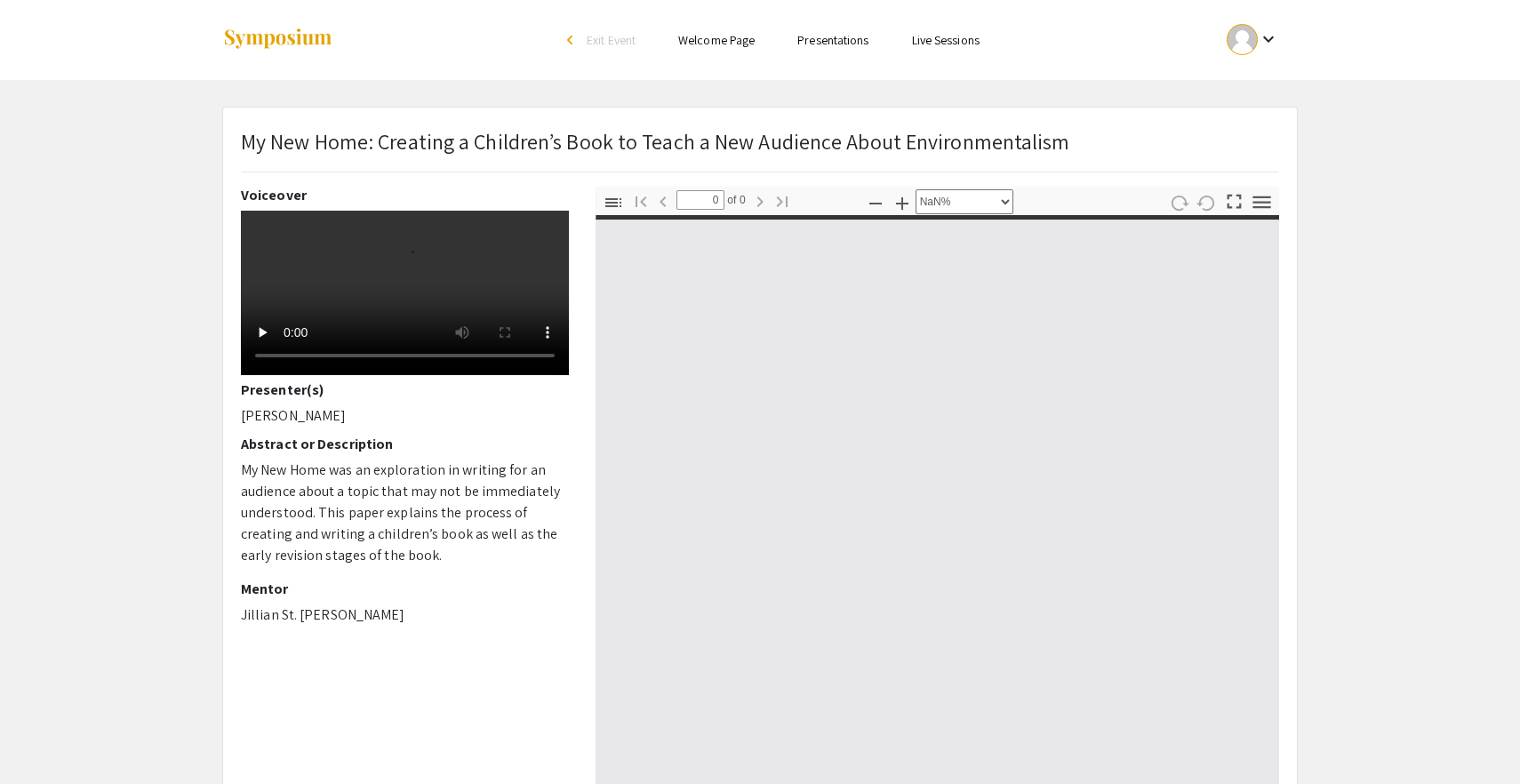
type input "1"
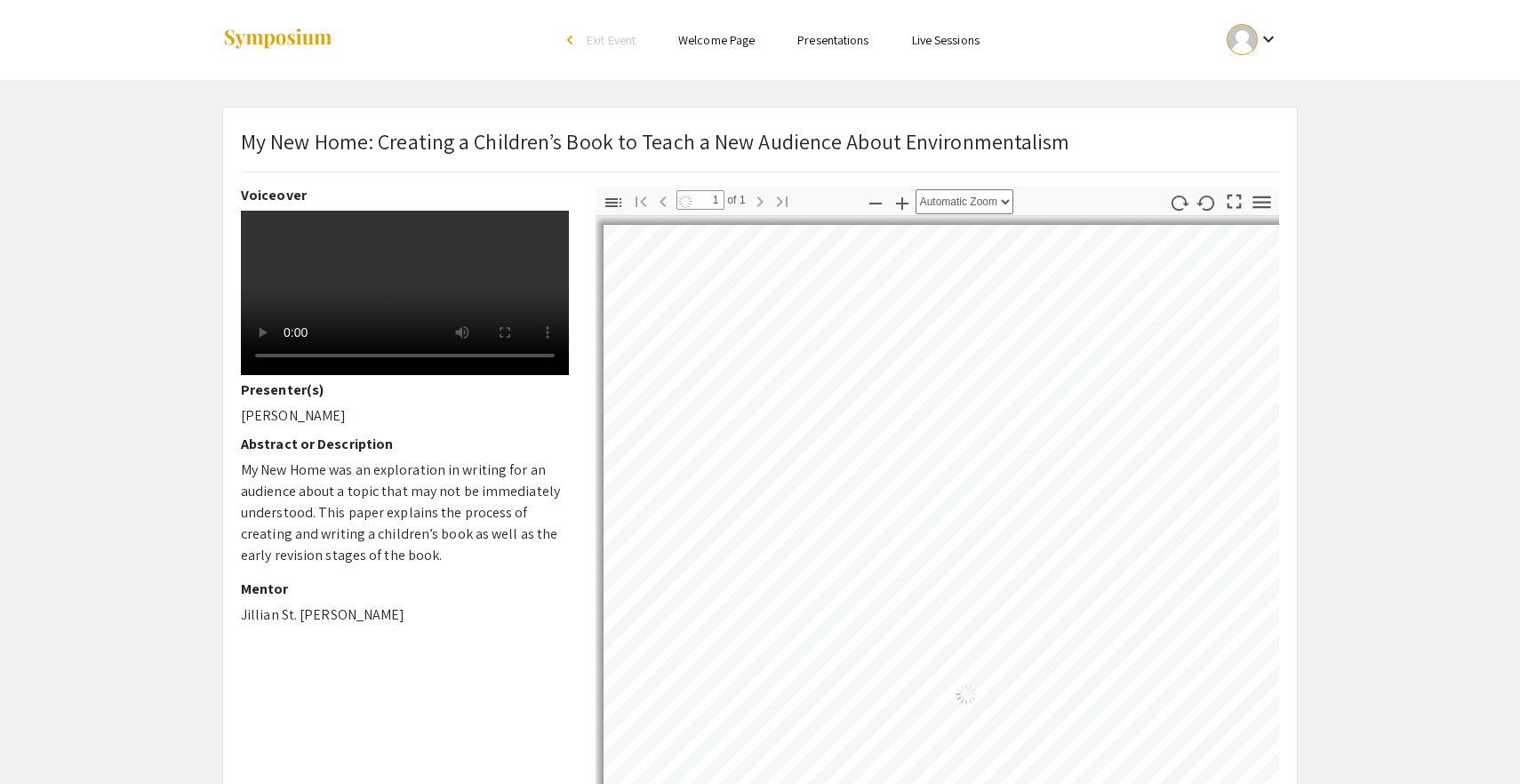
select select "auto"
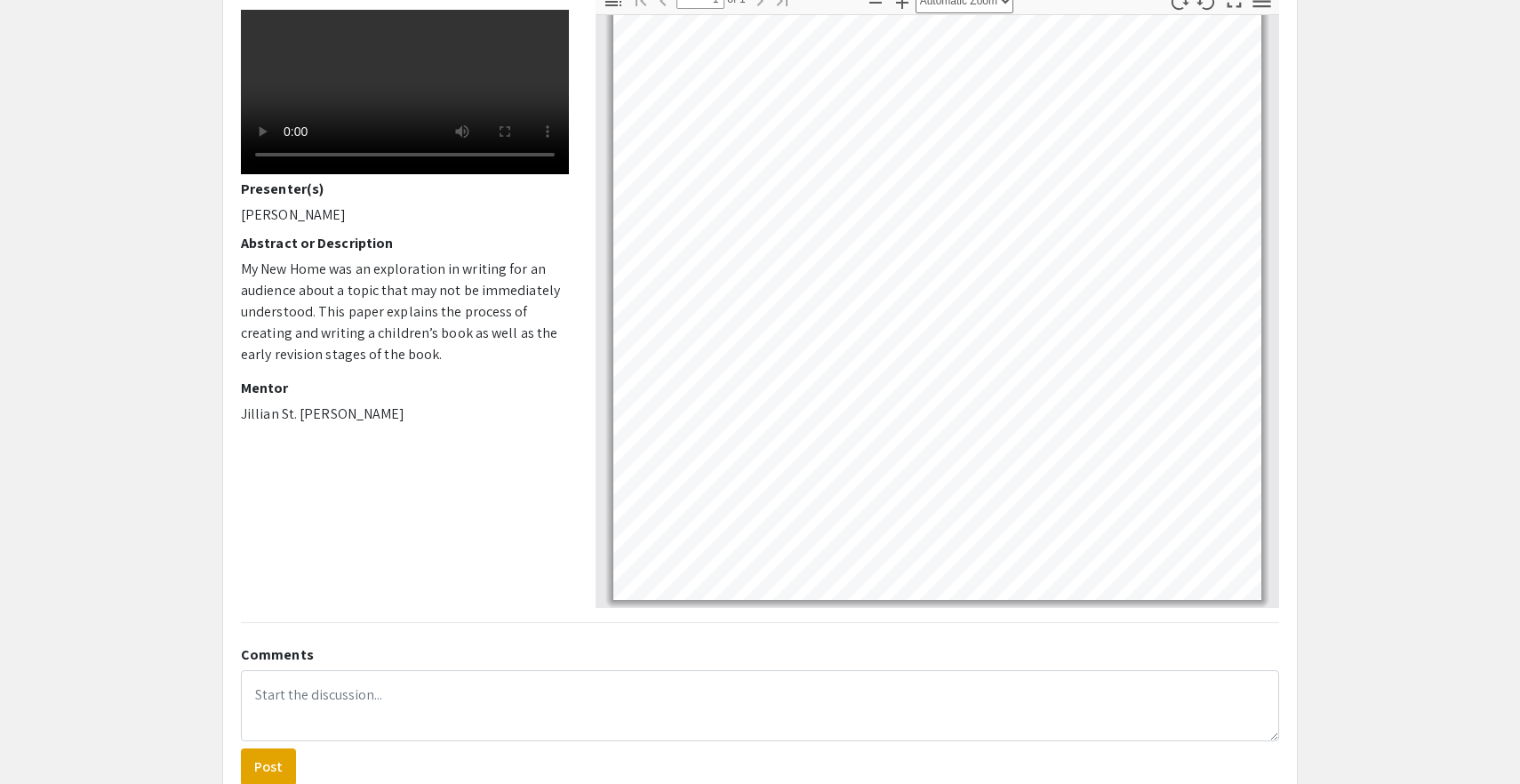
scroll to position [204, 0]
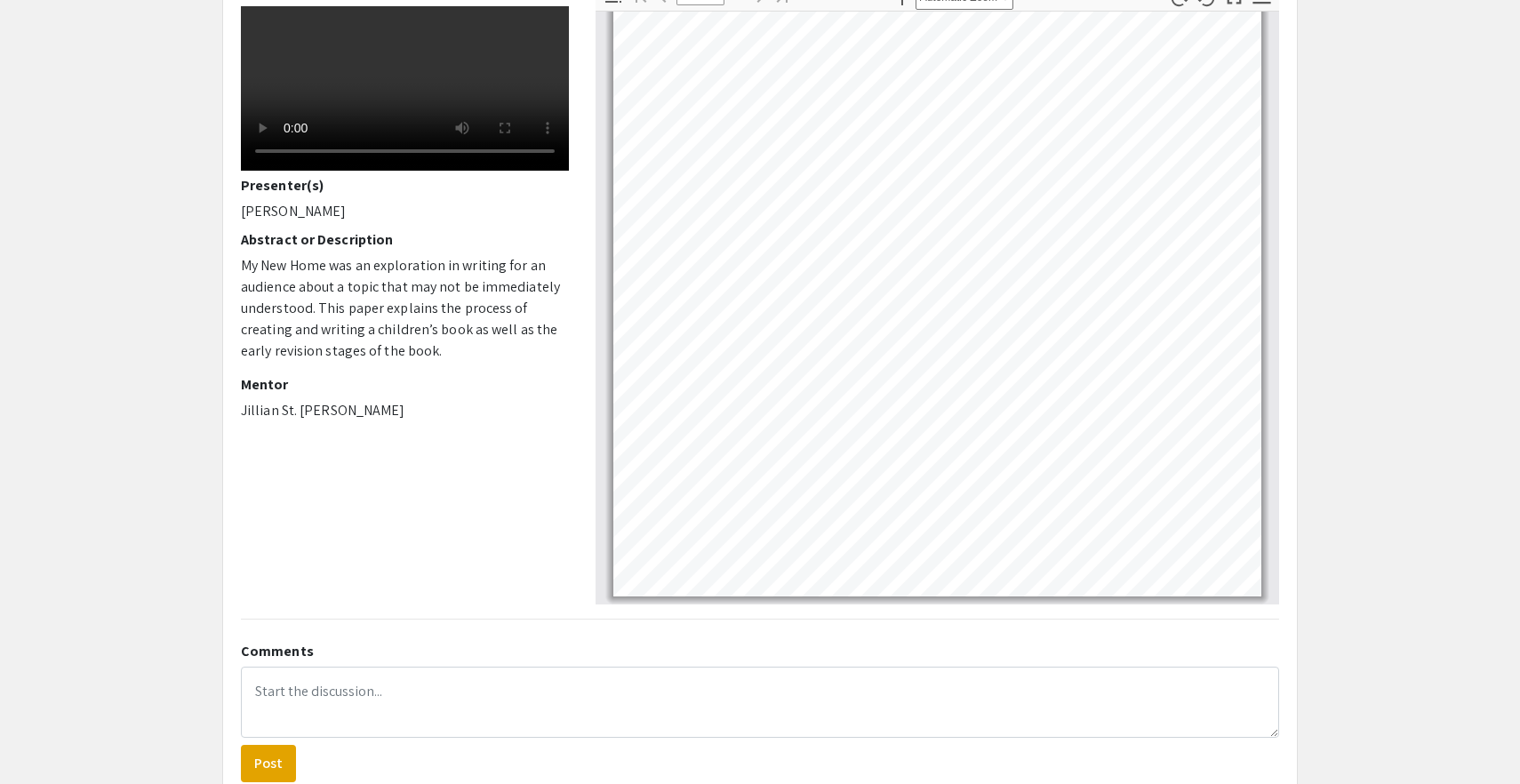
drag, startPoint x: 264, startPoint y: 438, endPoint x: 470, endPoint y: 520, distance: 221.7
click at [470, 361] on p "My New Home was an exploration in writing for an audience about a topic that ma…" at bounding box center [405, 308] width 328 height 106
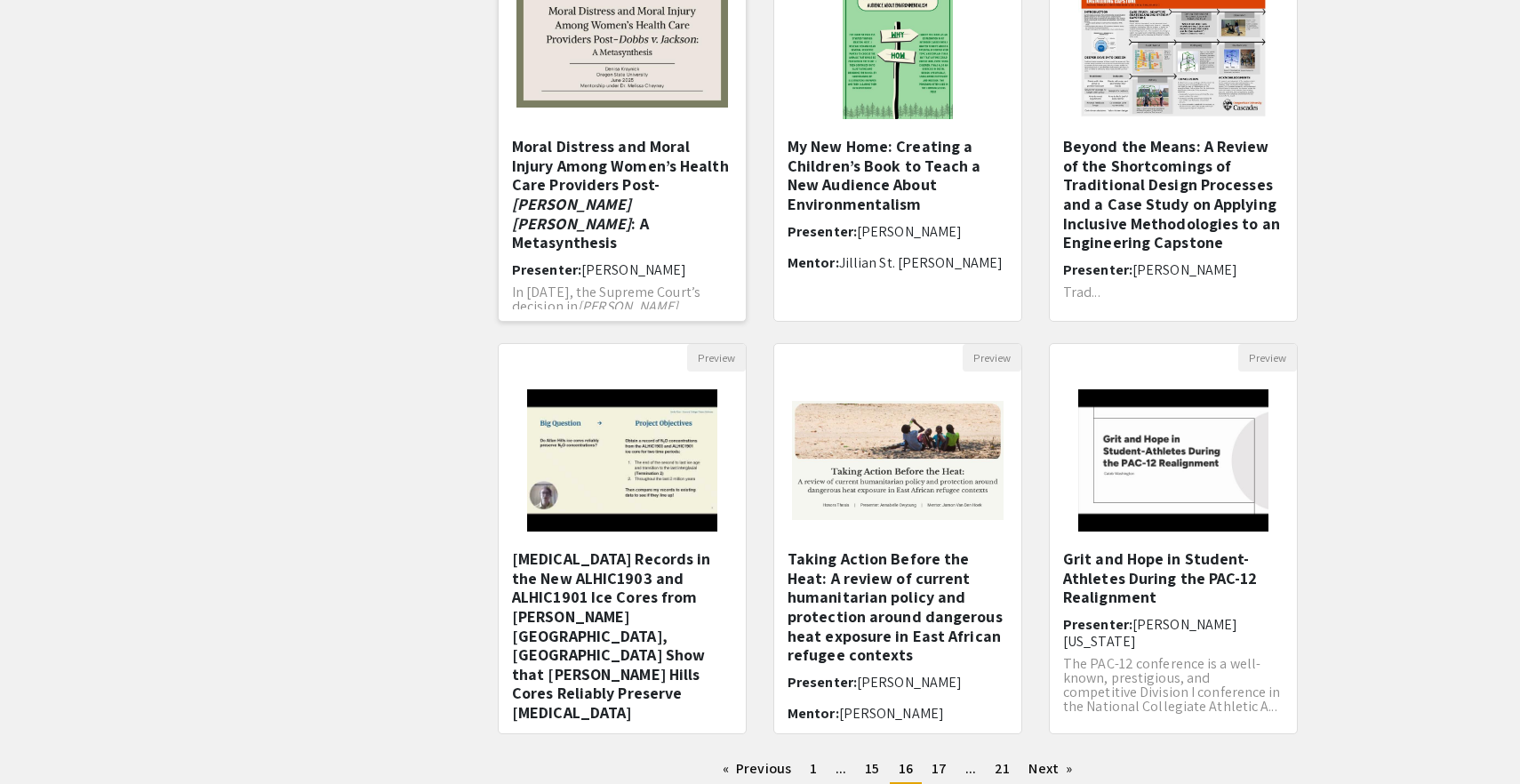
scroll to position [394, 0]
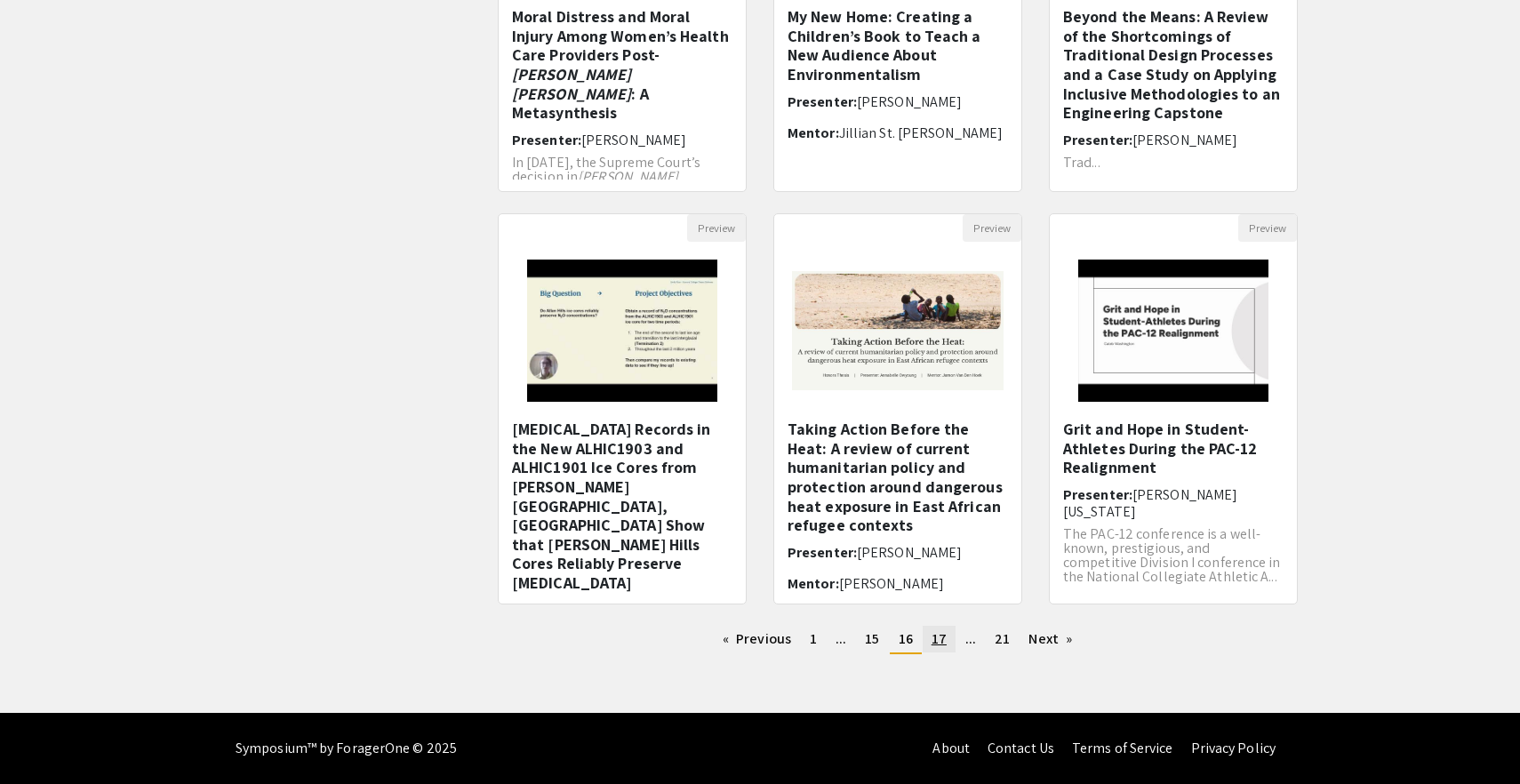
click at [937, 639] on span "17" at bounding box center [939, 638] width 15 height 19
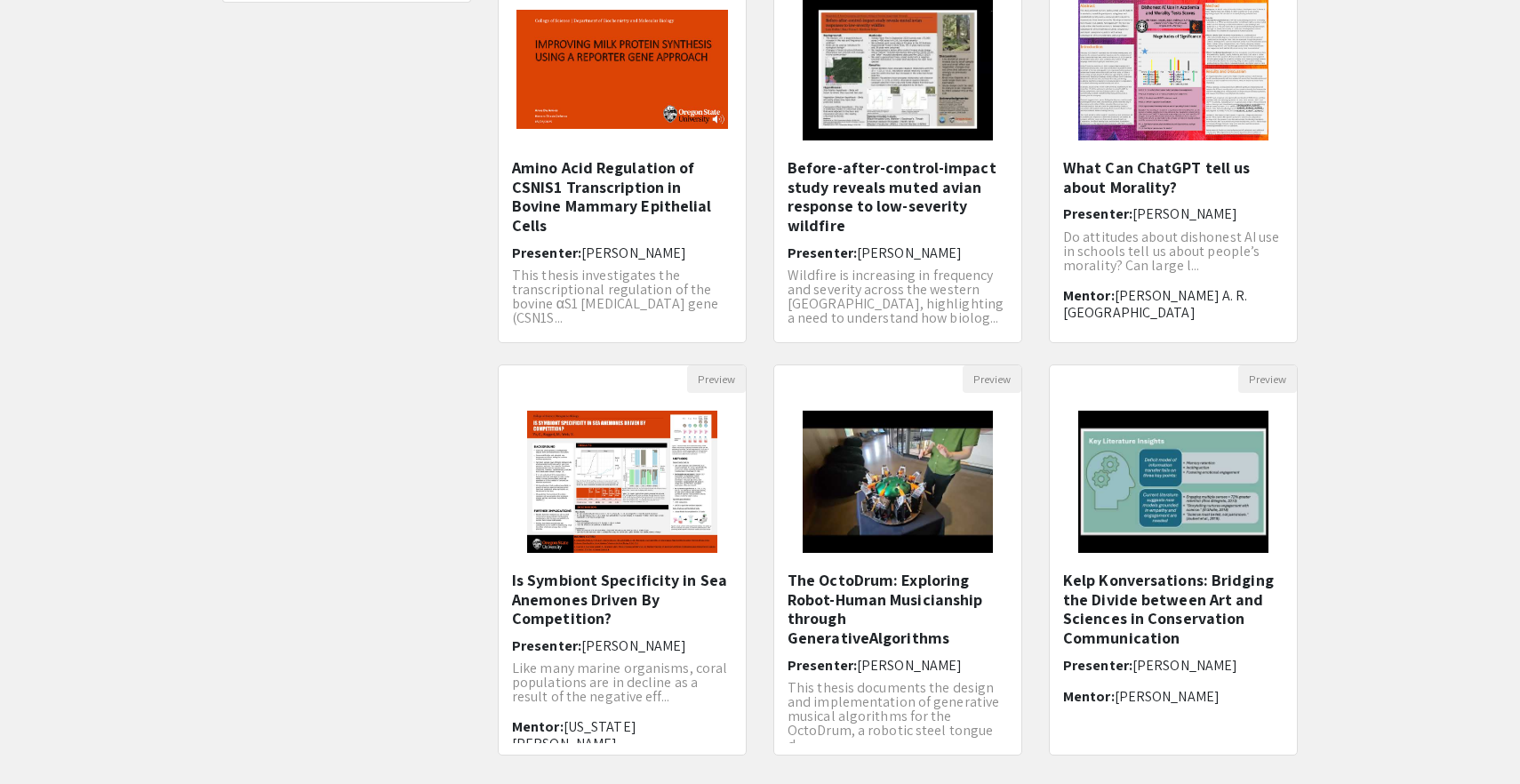
scroll to position [394, 0]
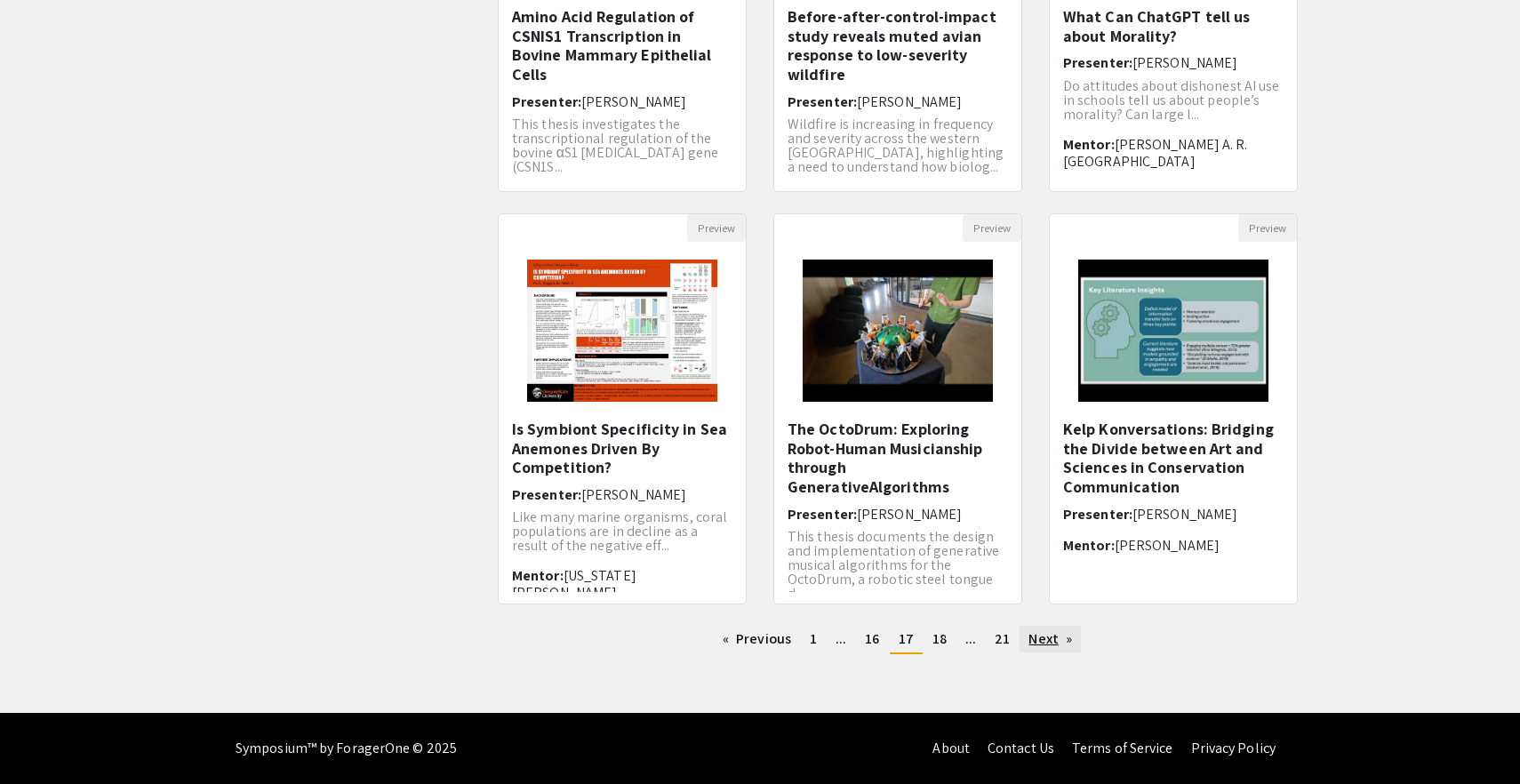
click at [1063, 641] on link "Next page" at bounding box center [1050, 639] width 62 height 26
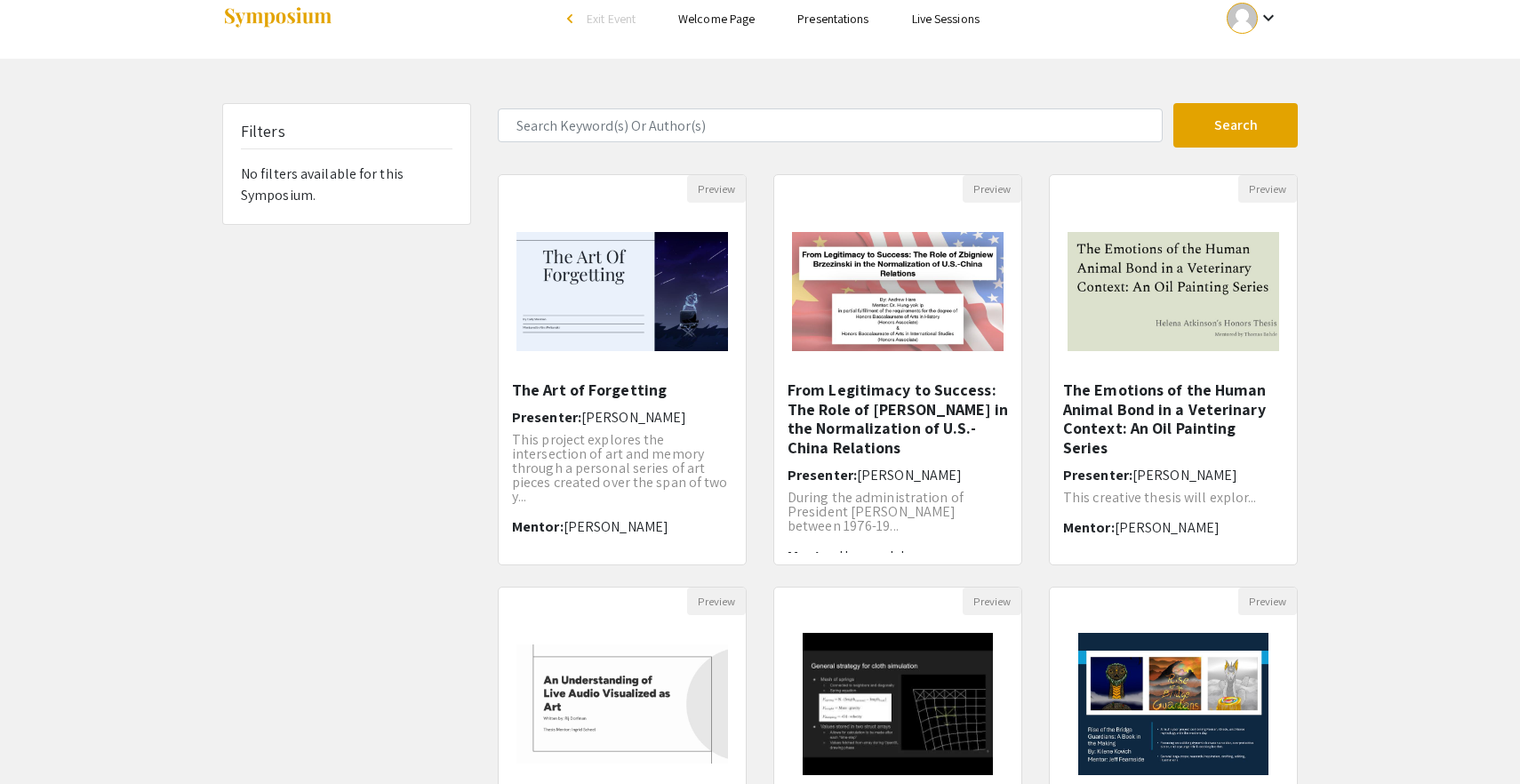
scroll to position [24, 0]
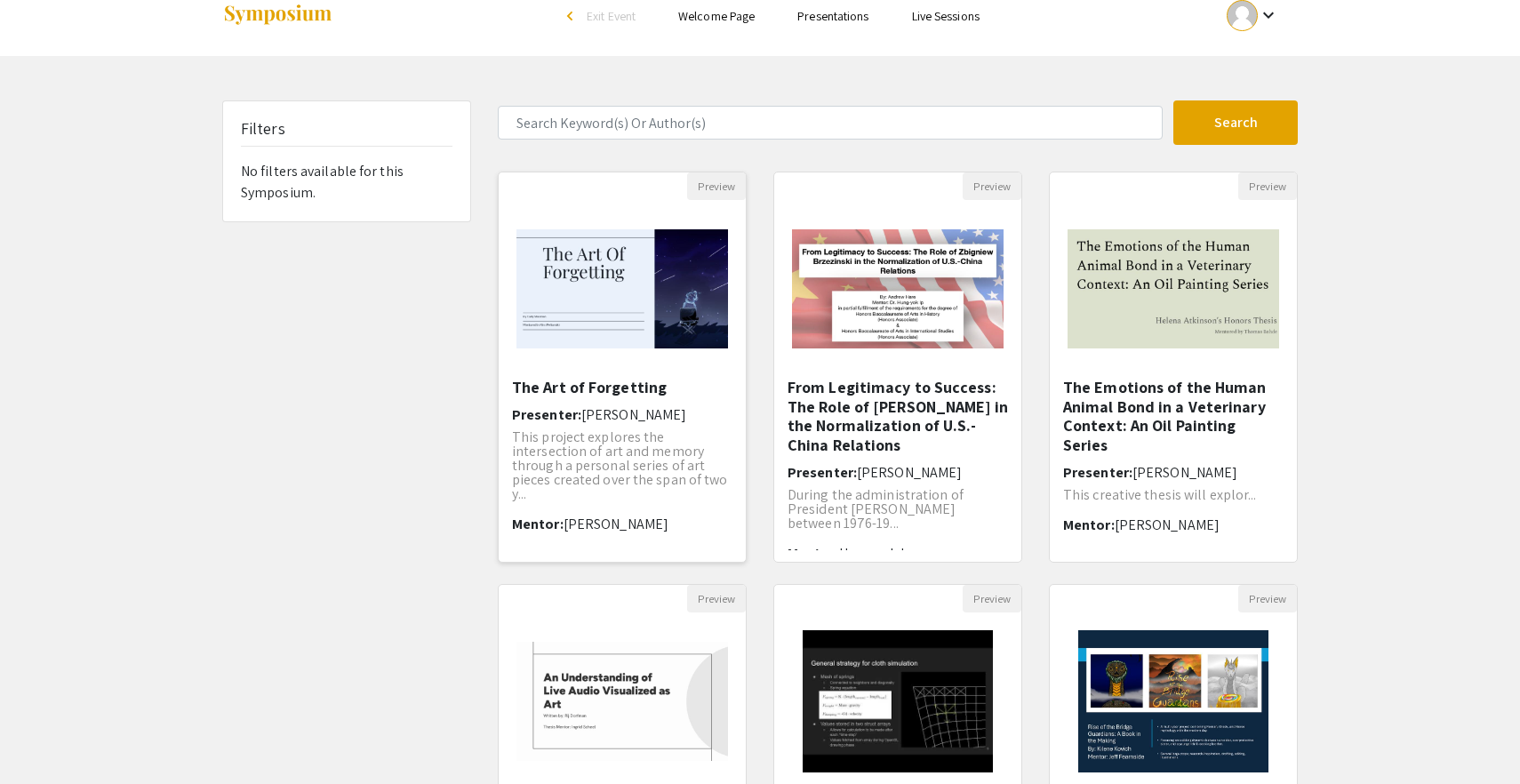
click at [578, 391] on h5 "The Art of Forgetting" at bounding box center [622, 388] width 221 height 20
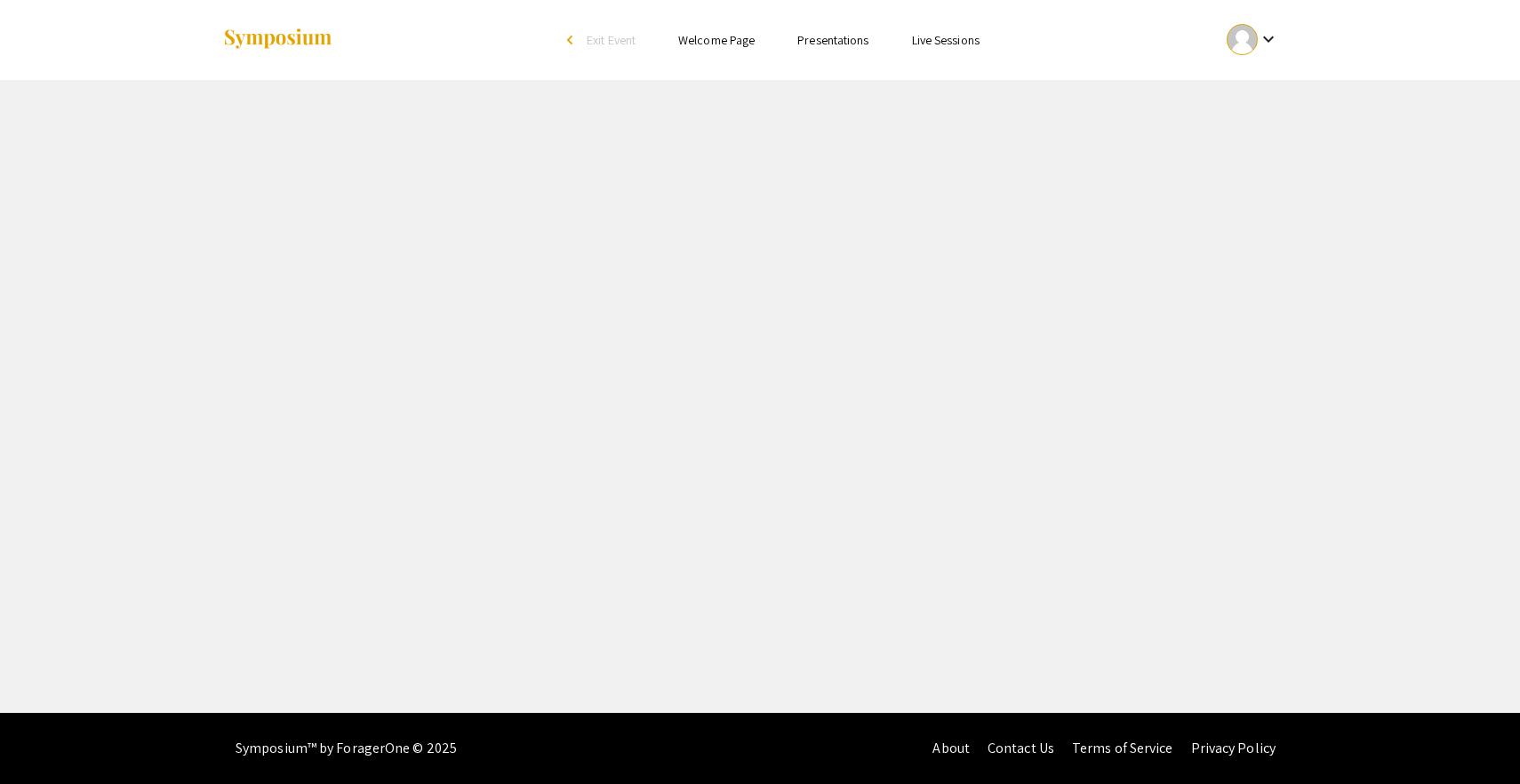
select select "custom"
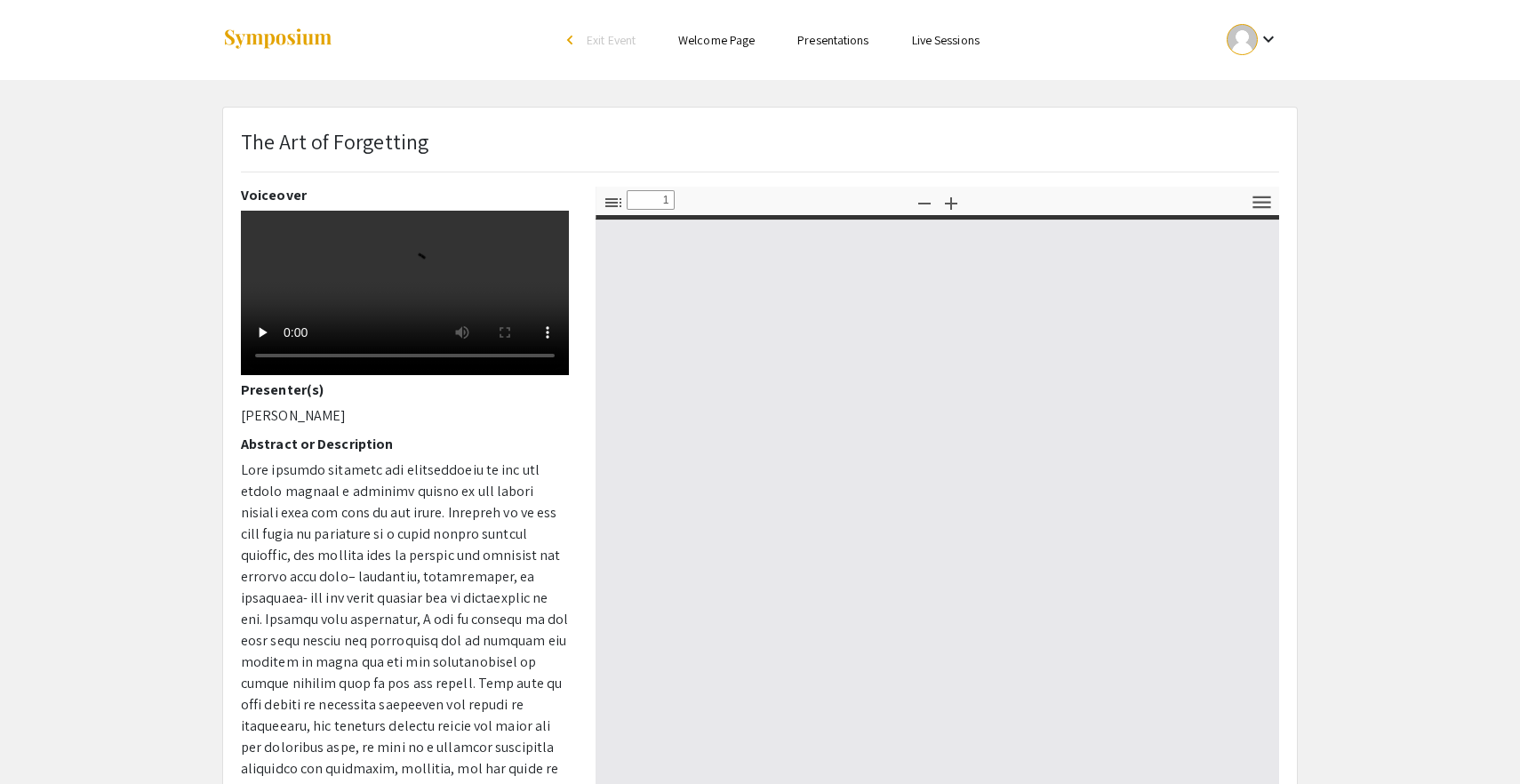
type input "0"
select select "custom"
type input "1"
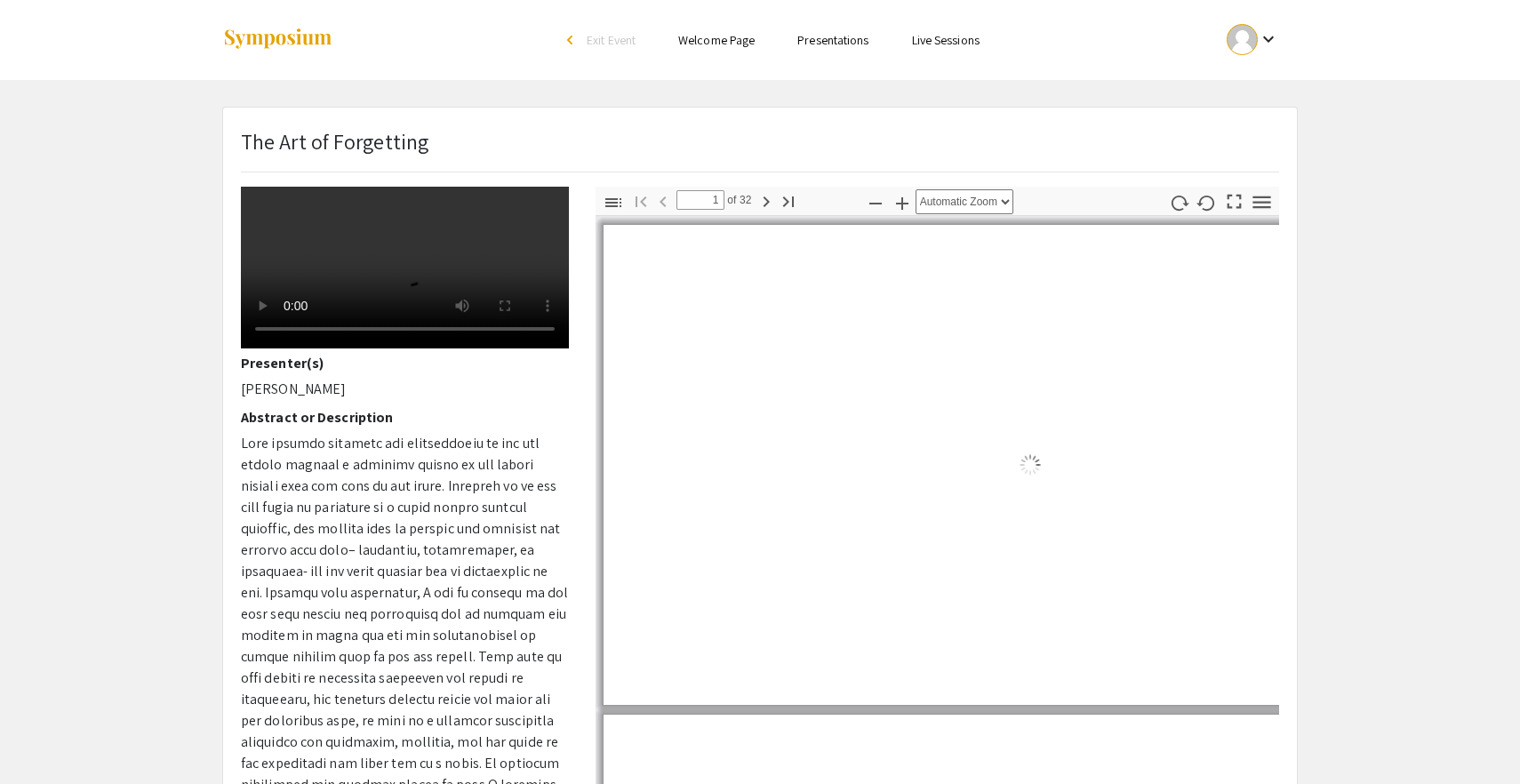
scroll to position [27, 0]
select select "auto"
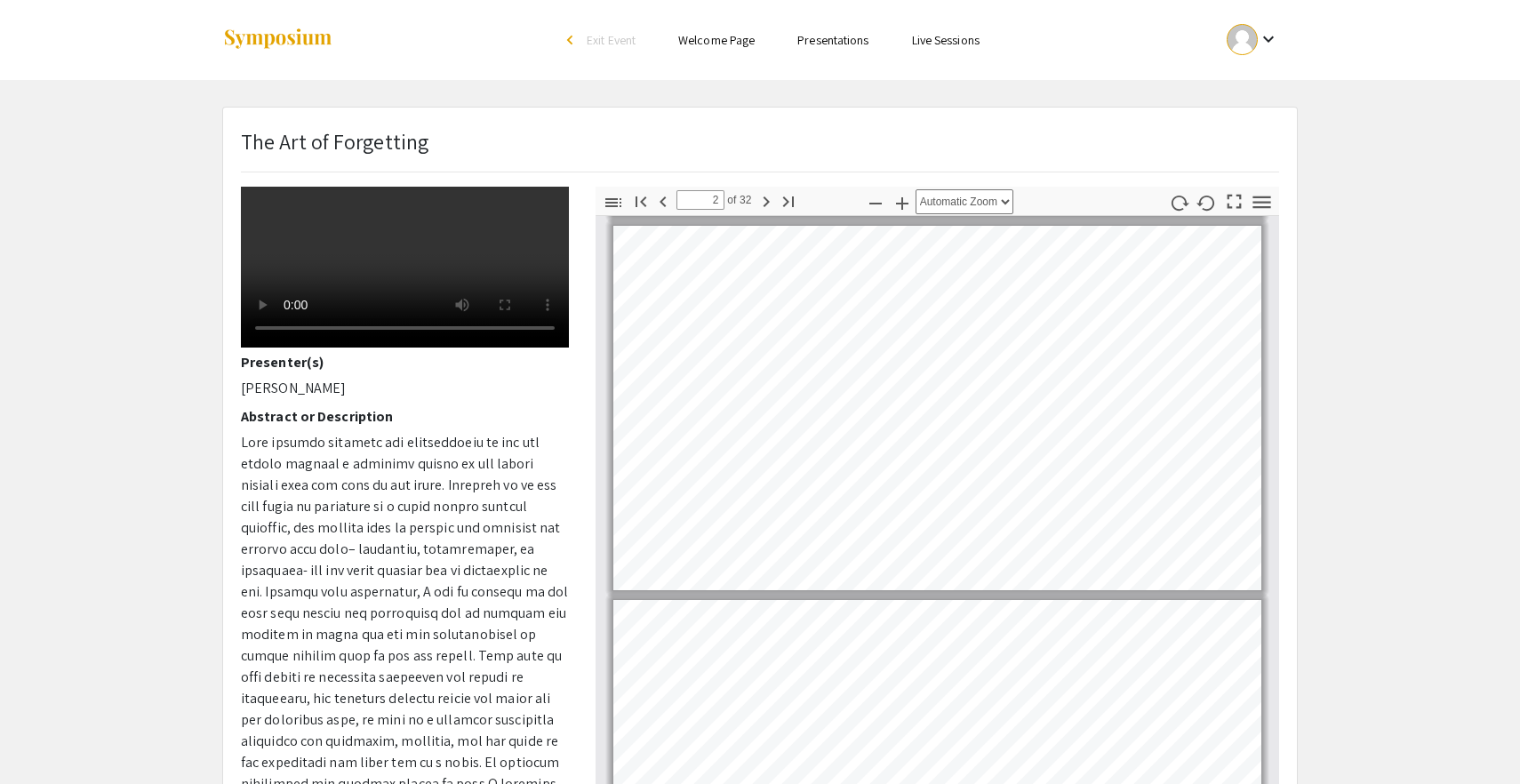
scroll to position [25, 0]
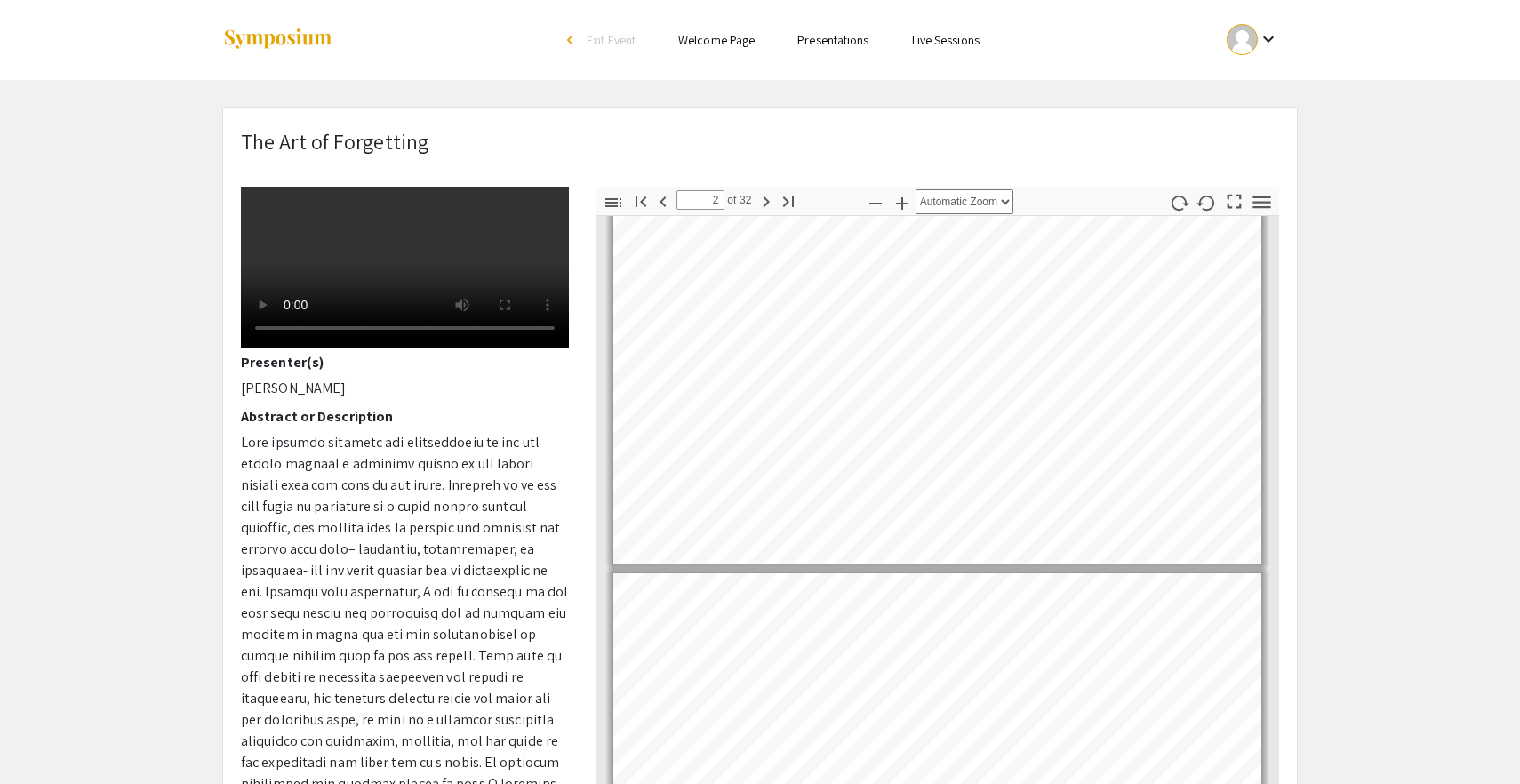
type input "1"
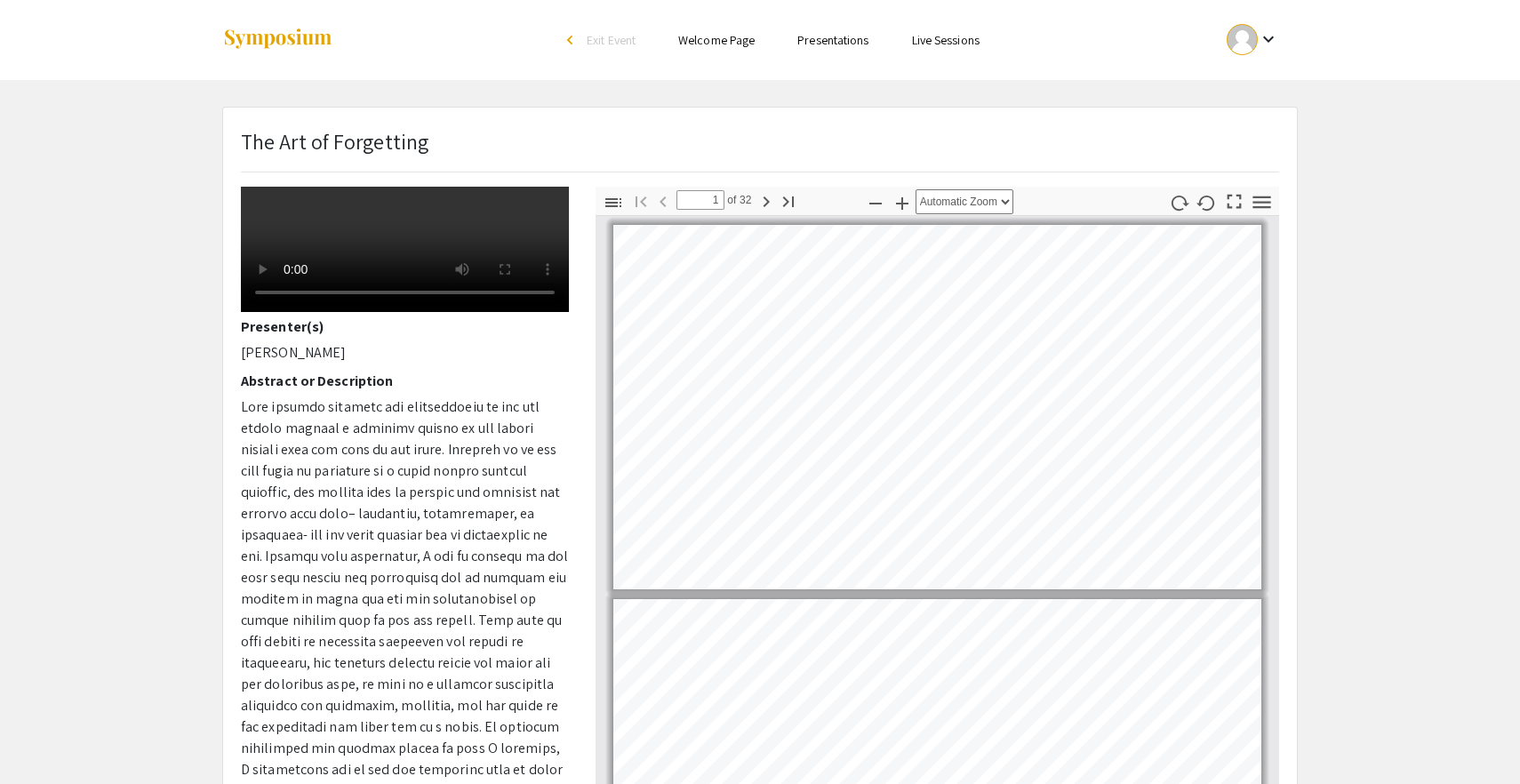
scroll to position [62, 0]
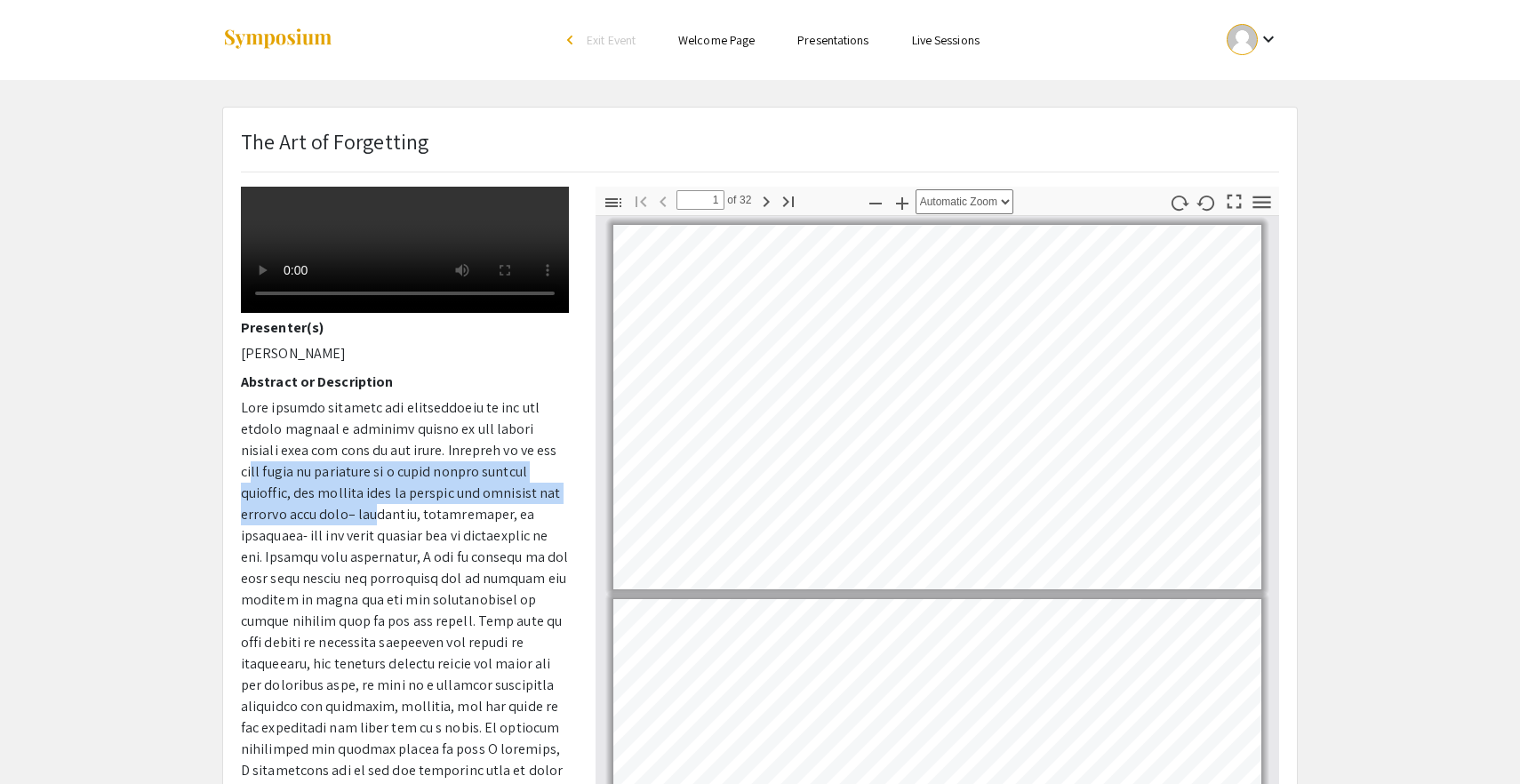
drag, startPoint x: 282, startPoint y: 493, endPoint x: 397, endPoint y: 543, distance: 125.4
click at [398, 539] on p at bounding box center [405, 621] width 328 height 448
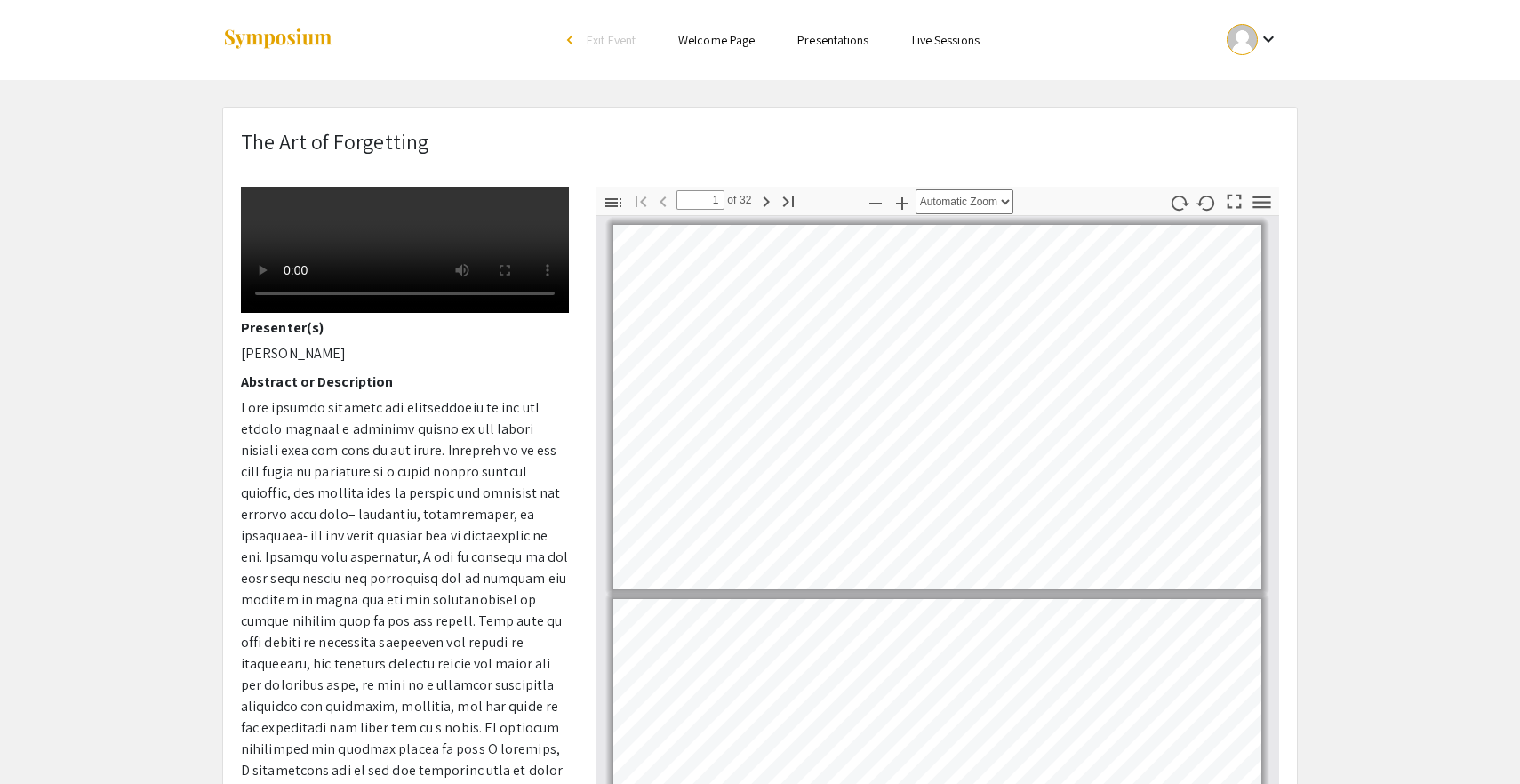
click at [397, 543] on p at bounding box center [405, 621] width 328 height 448
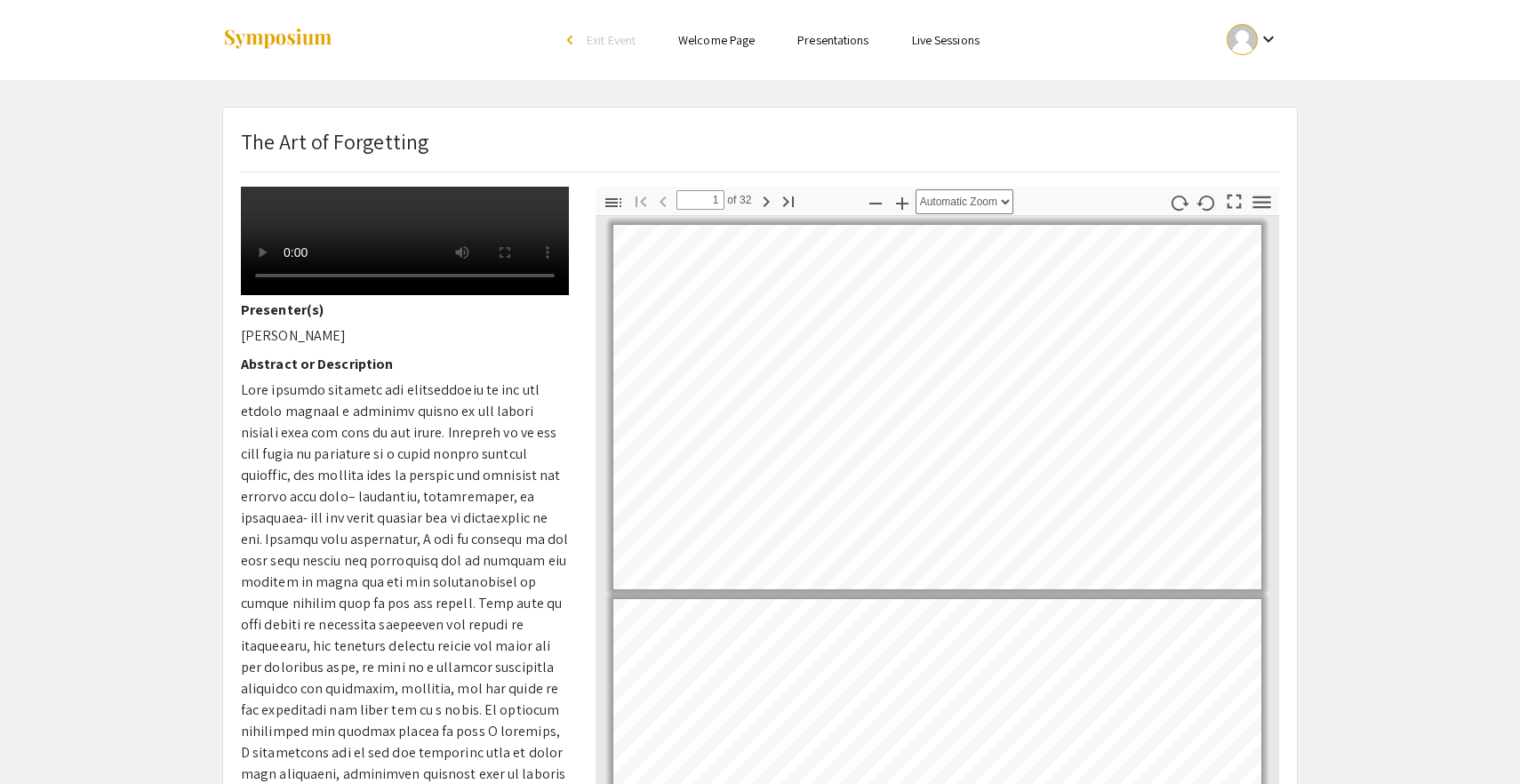
scroll to position [72, 0]
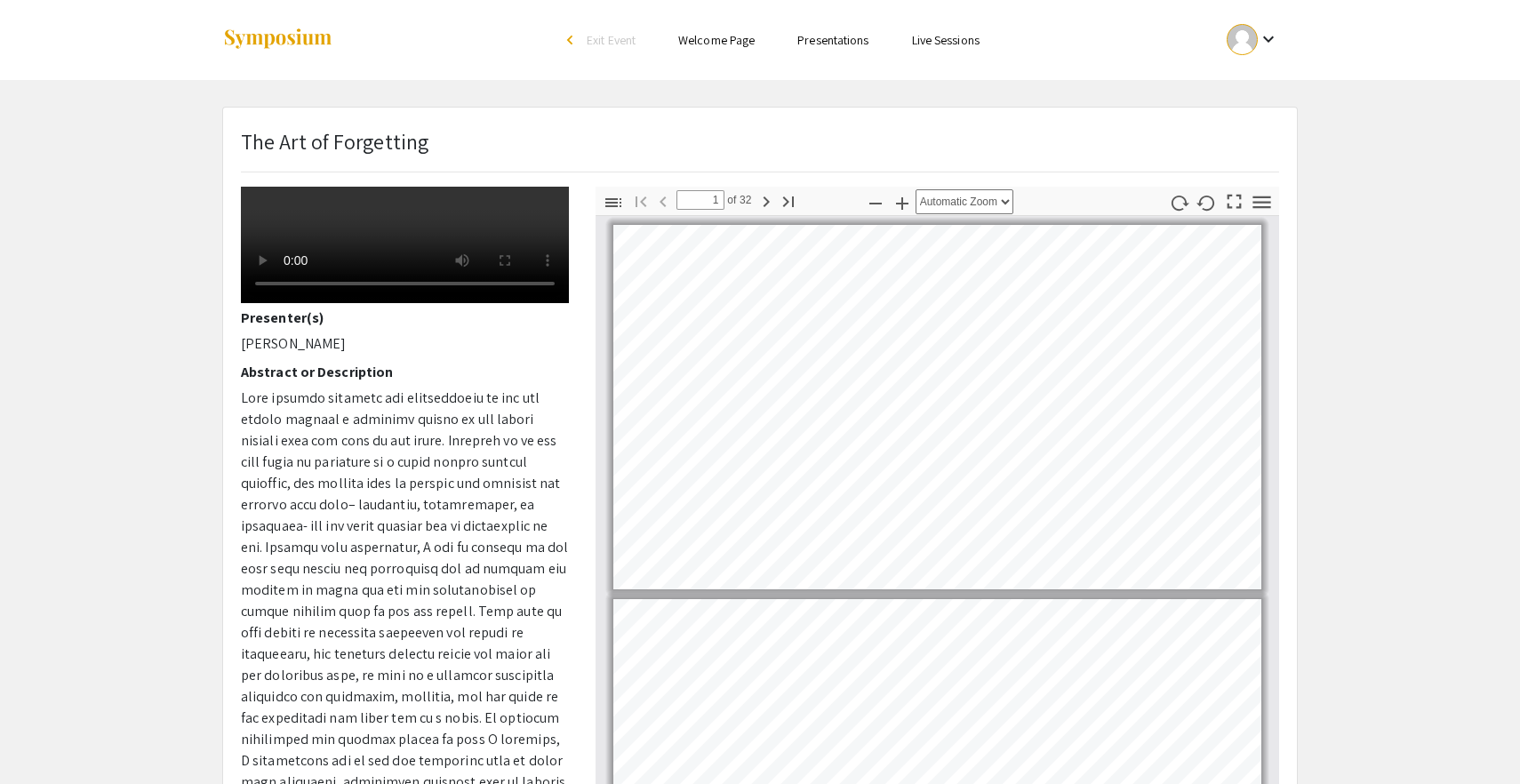
click at [294, 354] on p "[PERSON_NAME]" at bounding box center [405, 344] width 328 height 21
copy div "[PERSON_NAME]"
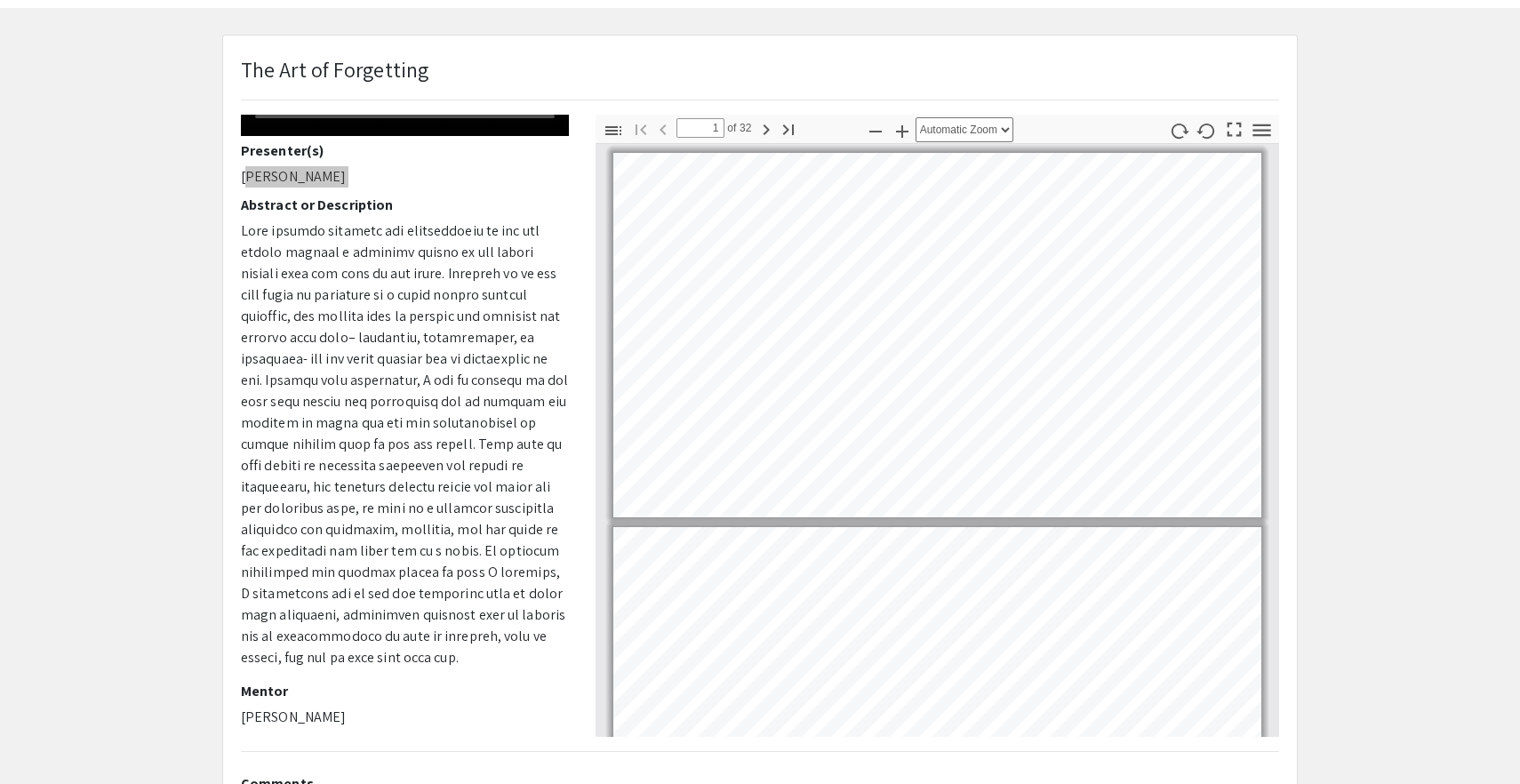
scroll to position [75, 0]
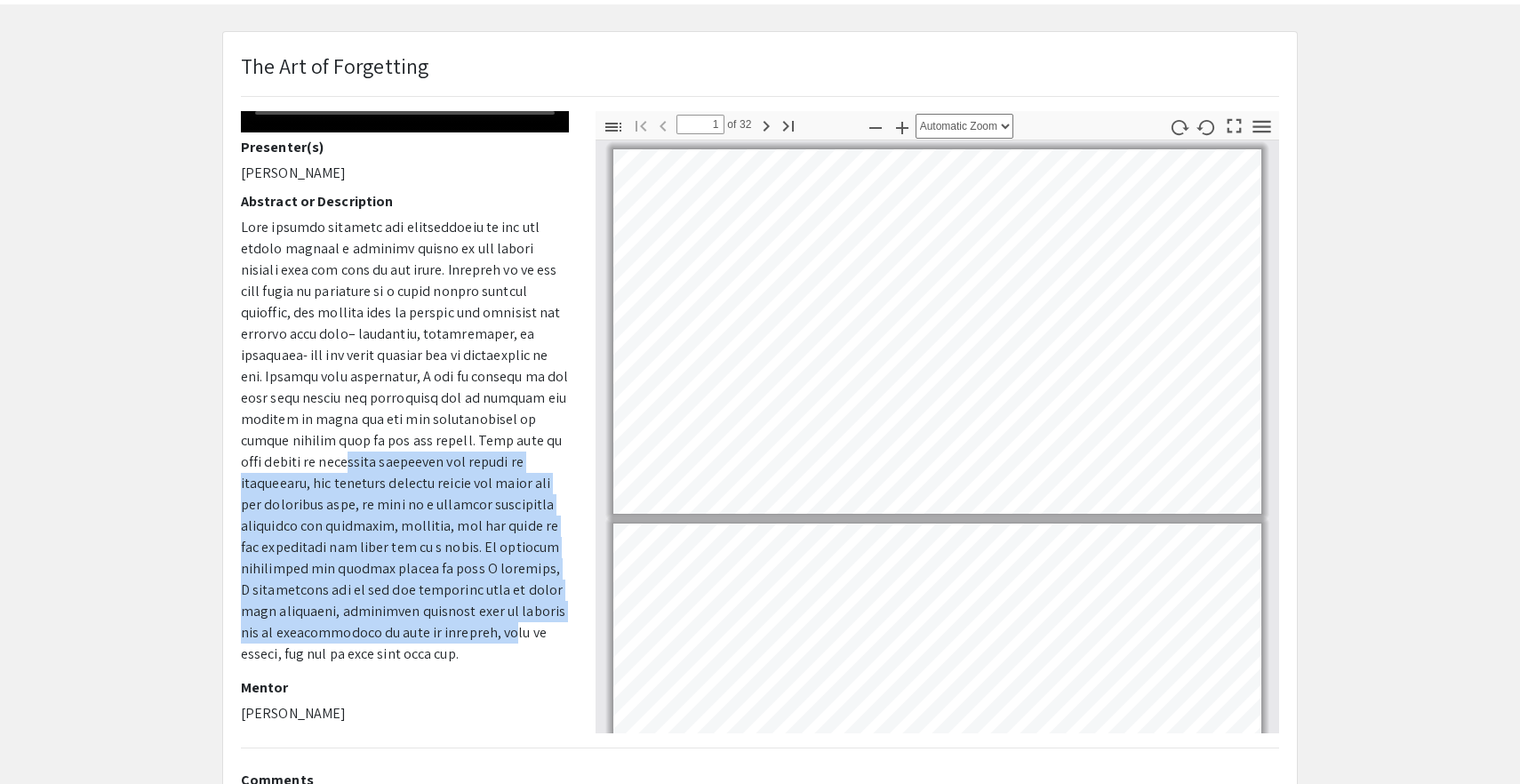
drag, startPoint x: 278, startPoint y: 465, endPoint x: 484, endPoint y: 629, distance: 263.3
click at [484, 629] on p at bounding box center [405, 440] width 328 height 448
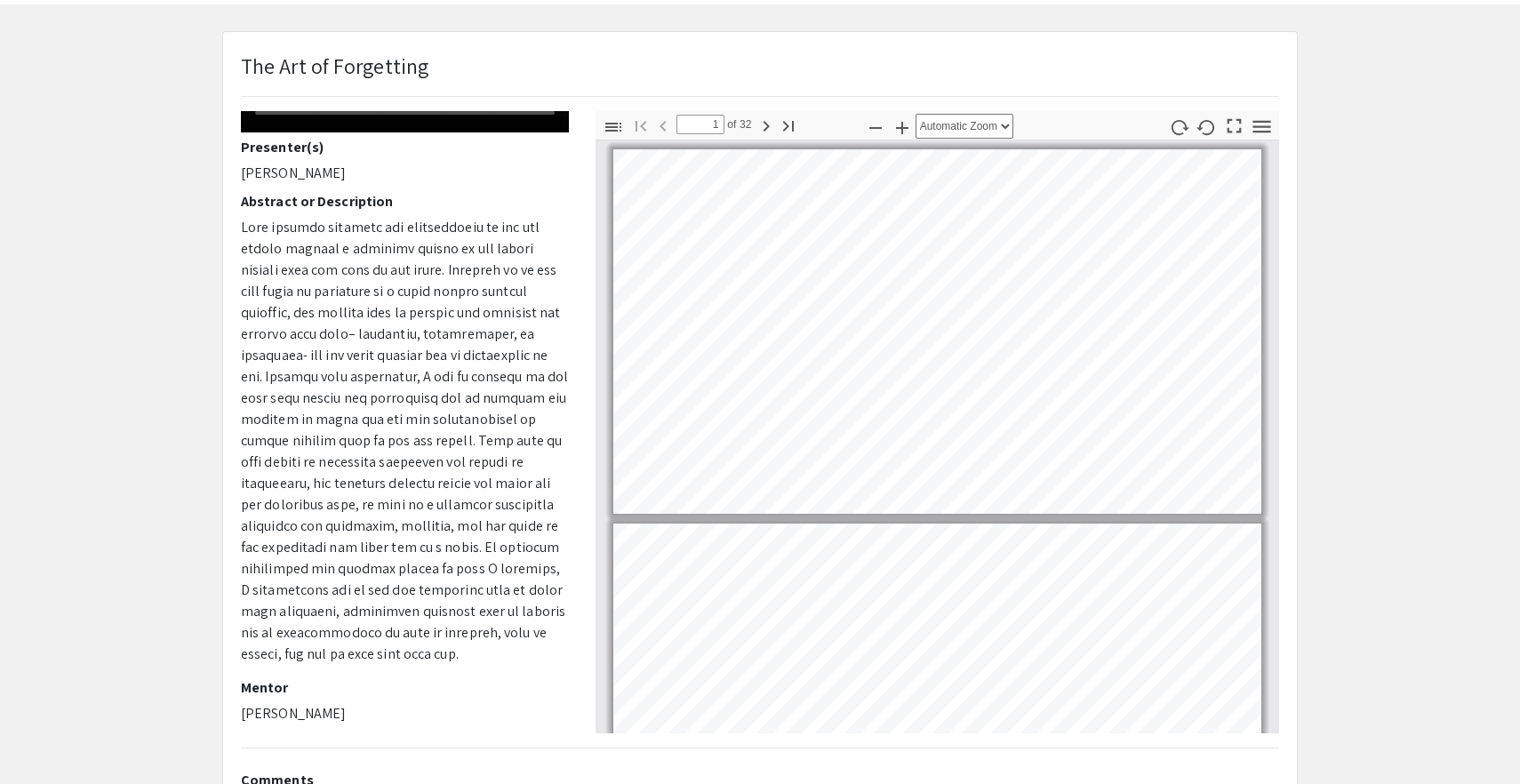
click at [434, 617] on p at bounding box center [405, 440] width 328 height 448
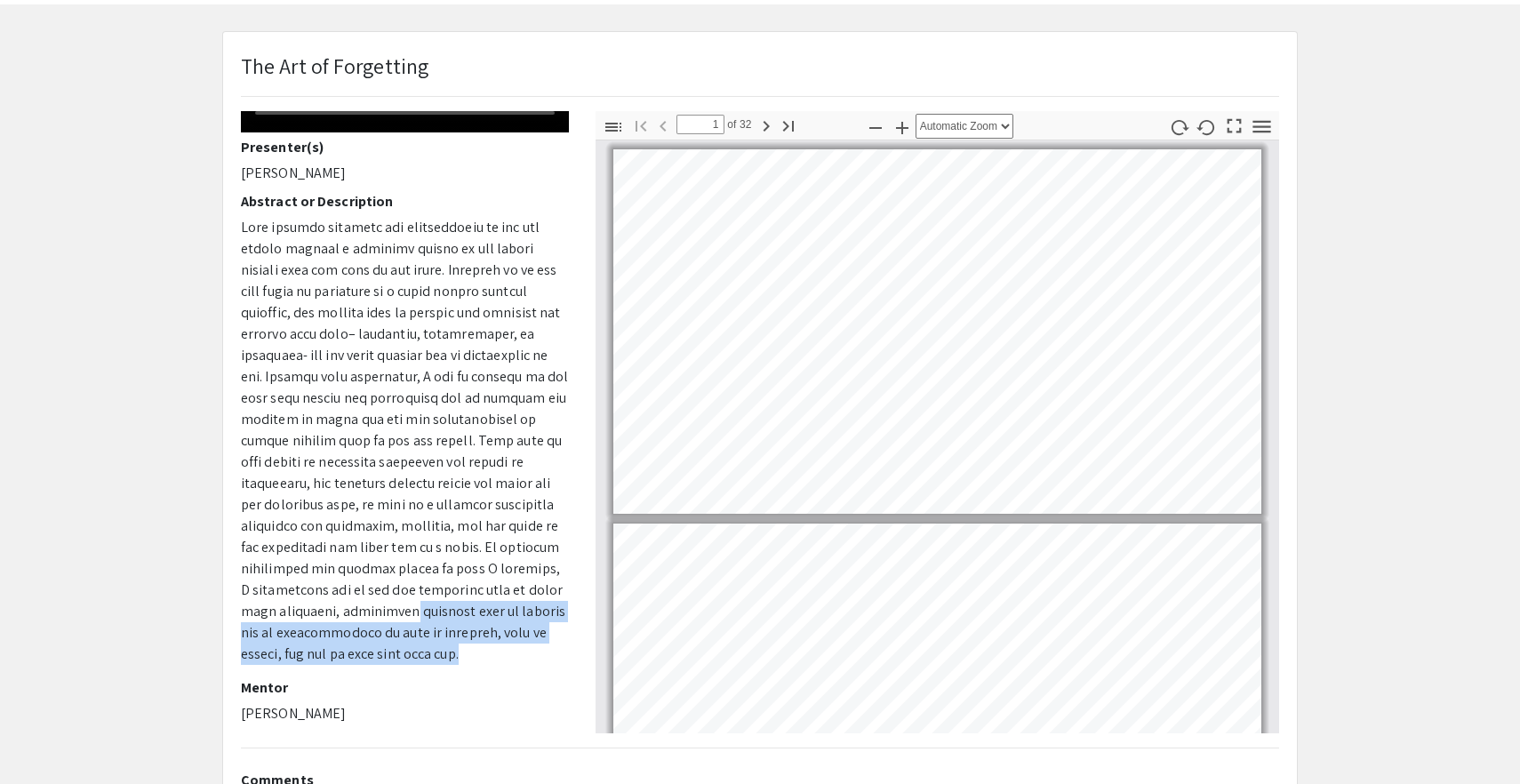
drag, startPoint x: 302, startPoint y: 605, endPoint x: 444, endPoint y: 656, distance: 150.9
click at [444, 656] on p at bounding box center [405, 440] width 328 height 448
